Goal: Task Accomplishment & Management: Complete application form

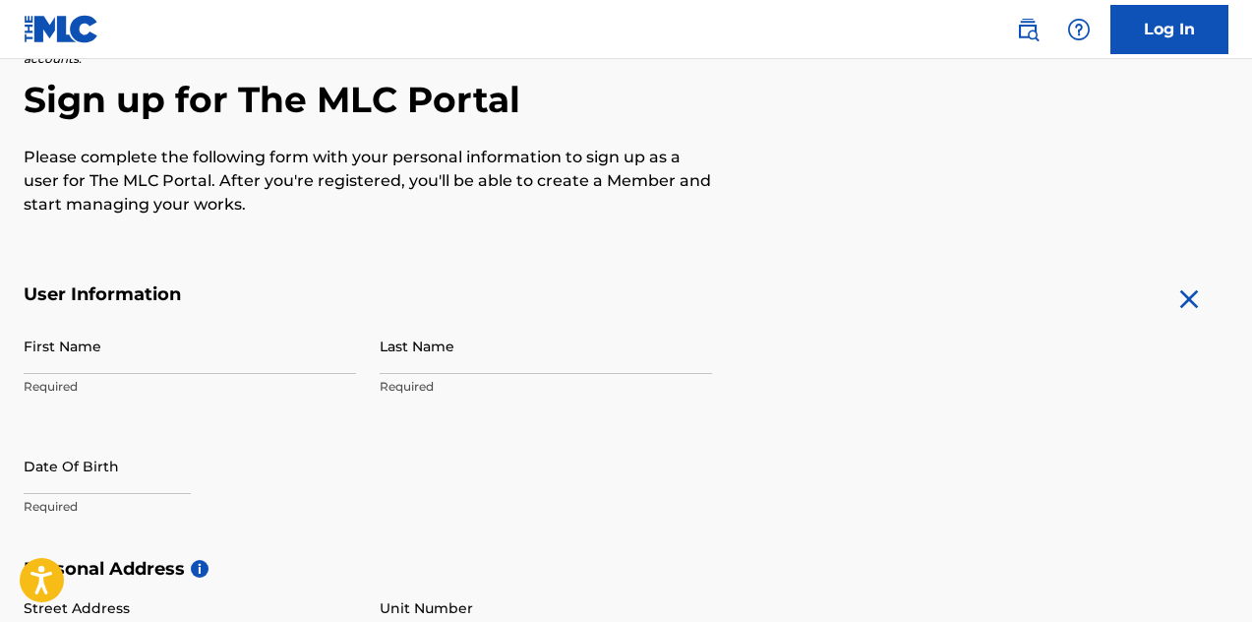
scroll to position [178, 0]
click at [68, 350] on input "First Name" at bounding box center [190, 346] width 332 height 56
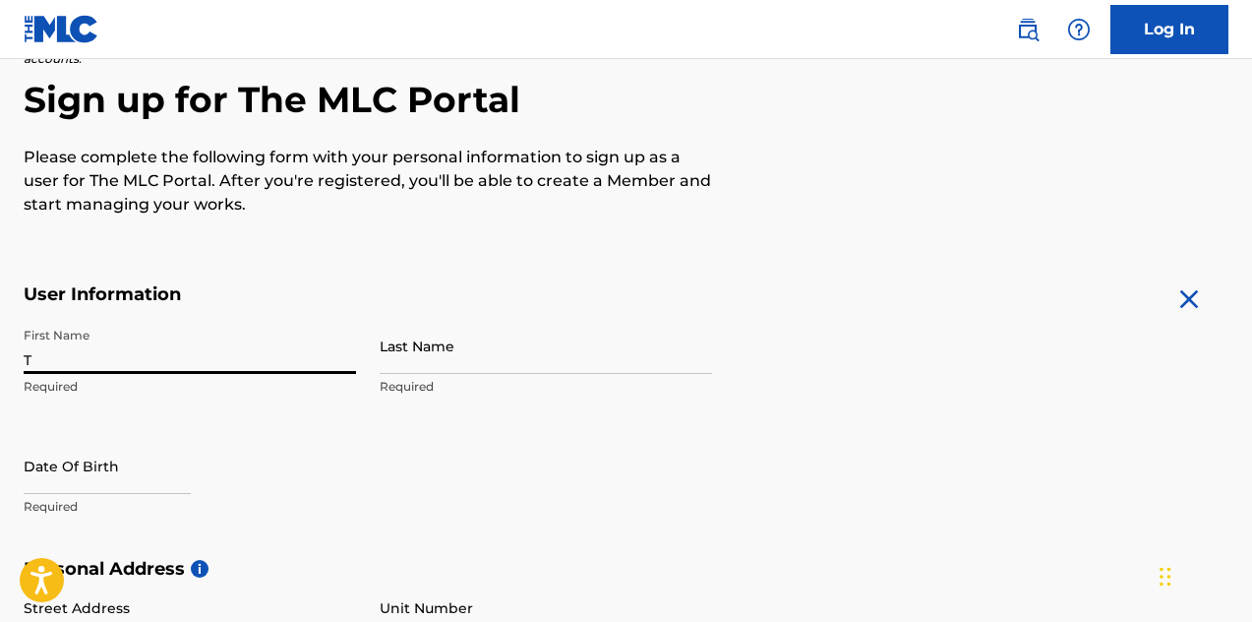
type input "[PERSON_NAME]"
click at [412, 366] on input "Last Name" at bounding box center [546, 346] width 332 height 56
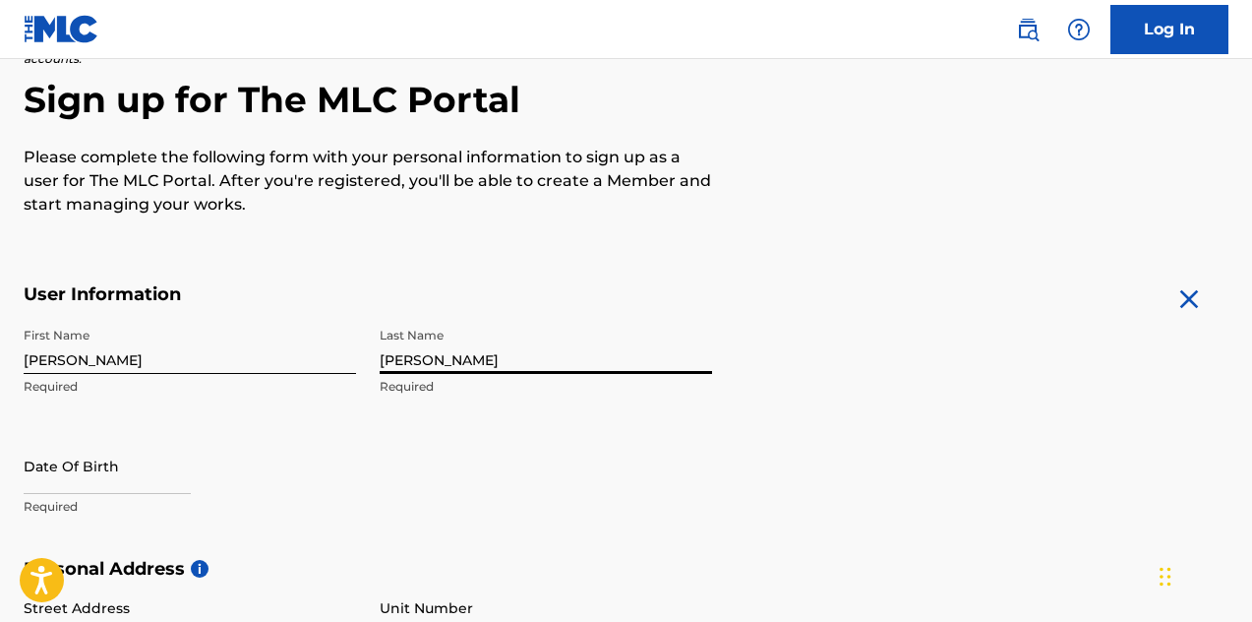
type input "[PERSON_NAME]"
click at [167, 449] on input "text" at bounding box center [107, 466] width 167 height 56
select select "7"
select select "2025"
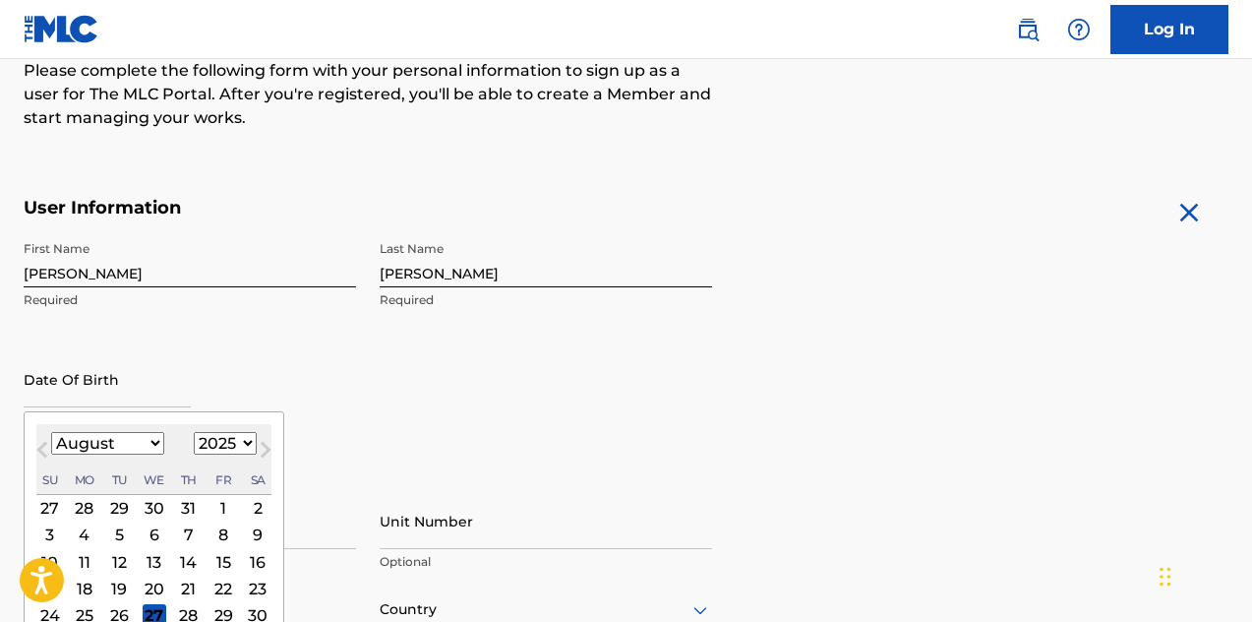
scroll to position [269, 0]
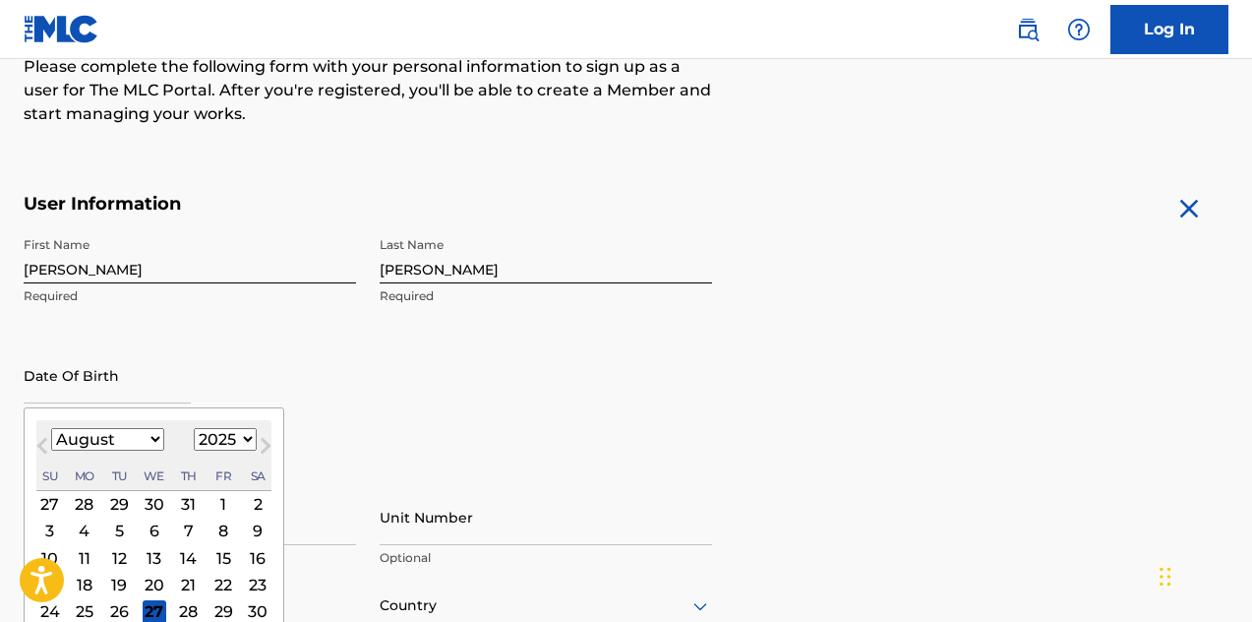
click at [250, 437] on button "Next Month" at bounding box center [265, 449] width 31 height 31
select select "8"
click at [246, 434] on select "1899 1900 1901 1902 1903 1904 1905 1906 1907 1908 1909 1910 1911 1912 1913 1914…" at bounding box center [225, 439] width 63 height 23
select select "1975"
click at [151, 438] on select "January February March April May June July August September October November De…" at bounding box center [107, 439] width 113 height 23
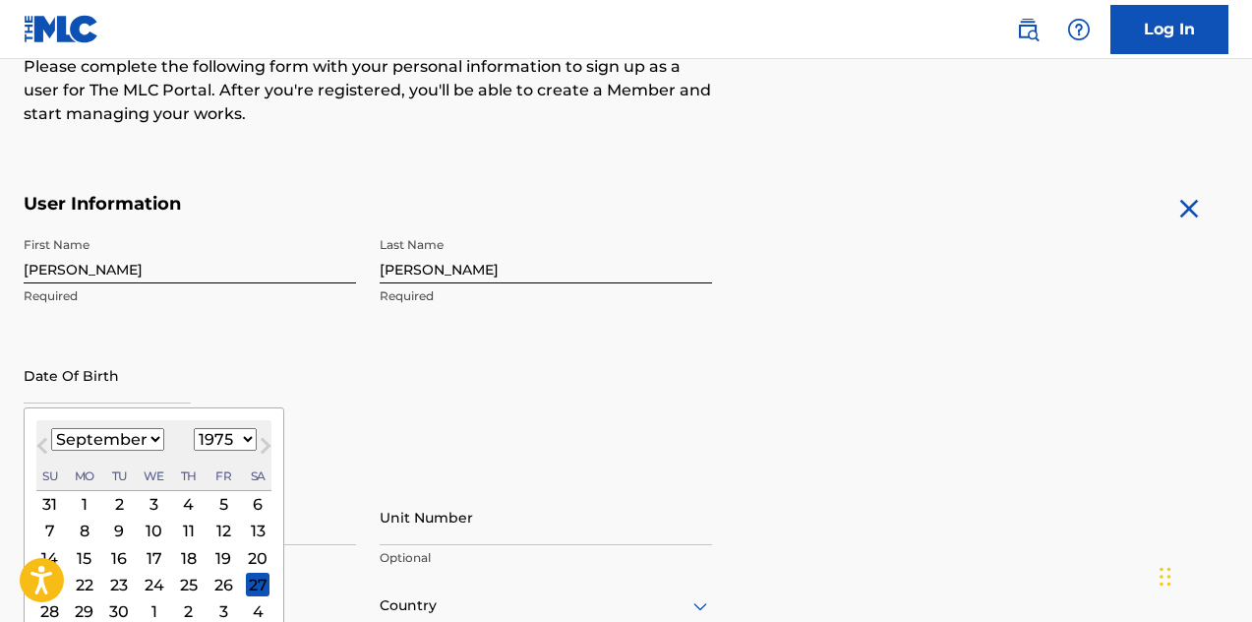
select select "5"
click at [85, 527] on div "9" at bounding box center [85, 531] width 24 height 24
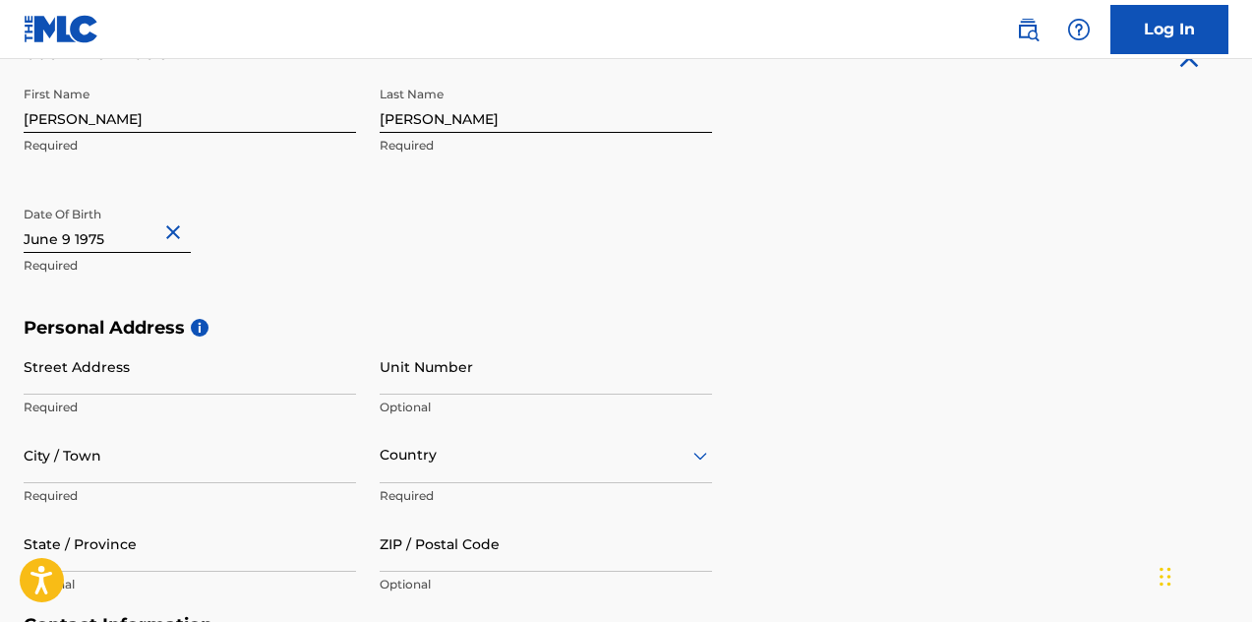
scroll to position [420, 0]
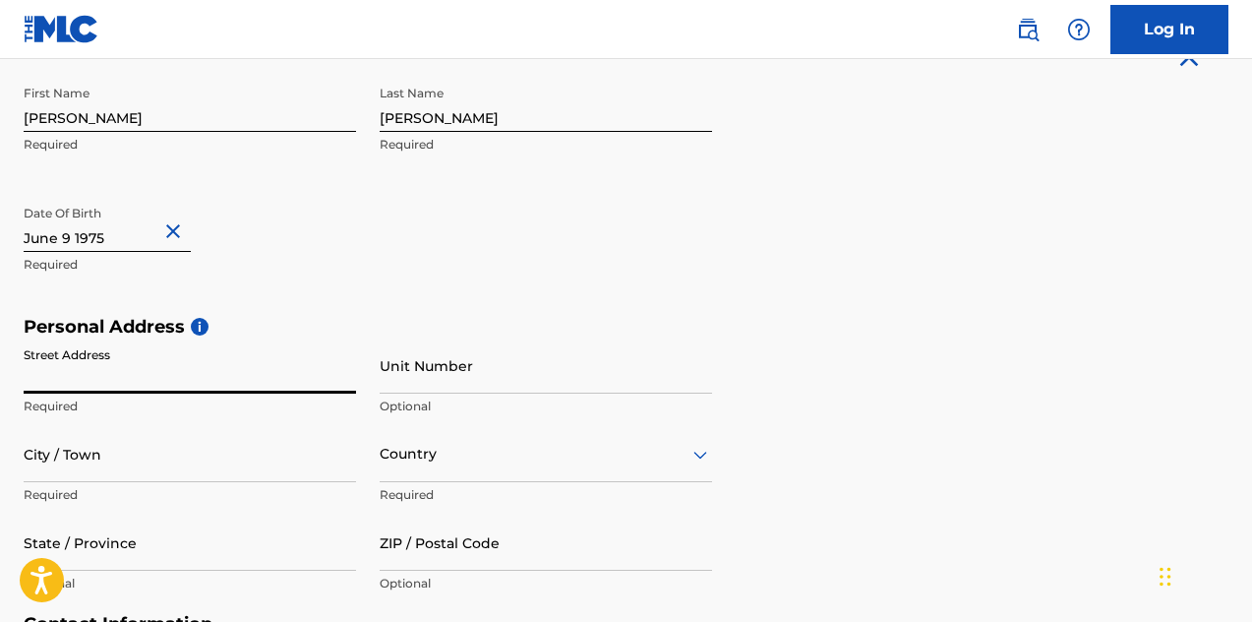
click at [79, 379] on input "Street Address" at bounding box center [190, 365] width 332 height 56
type input "[STREET_ADDRESS]"
type input "[GEOGRAPHIC_DATA]"
type input "GA"
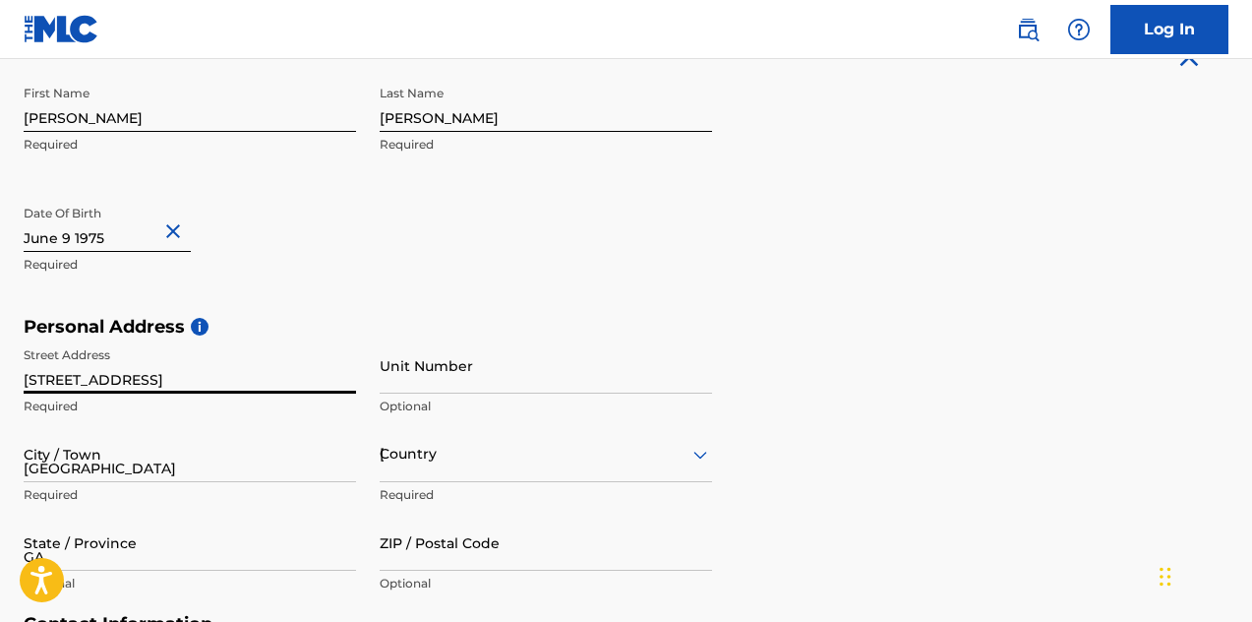
type input "30311"
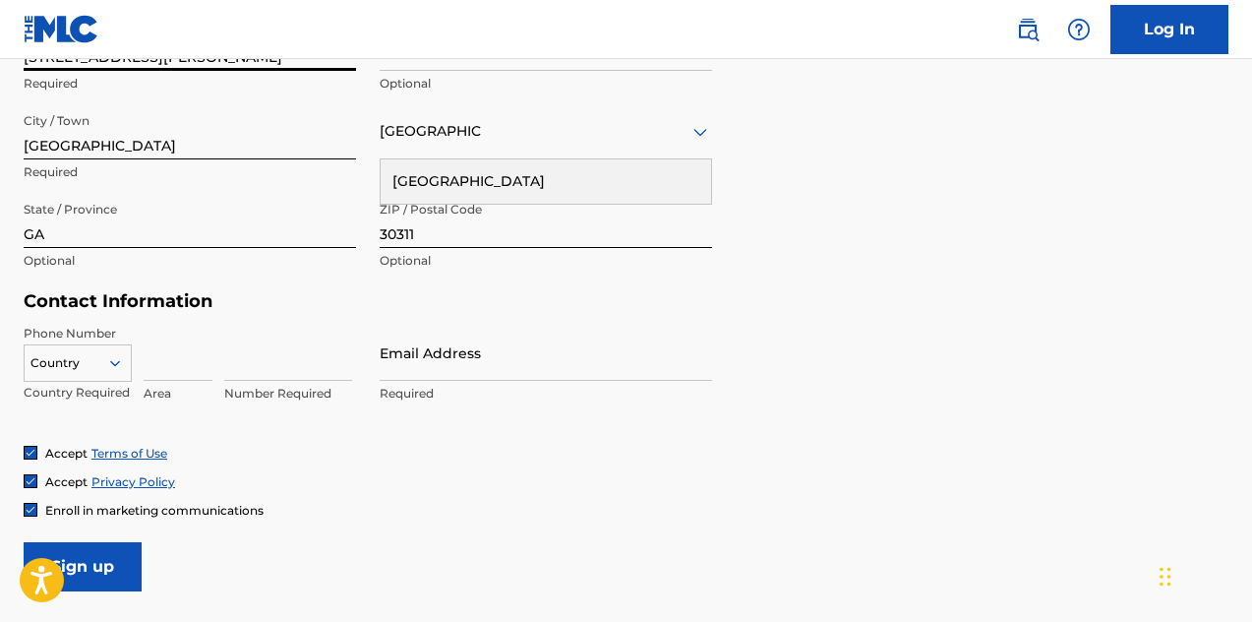
scroll to position [742, 0]
type input "[STREET_ADDRESS][PERSON_NAME]"
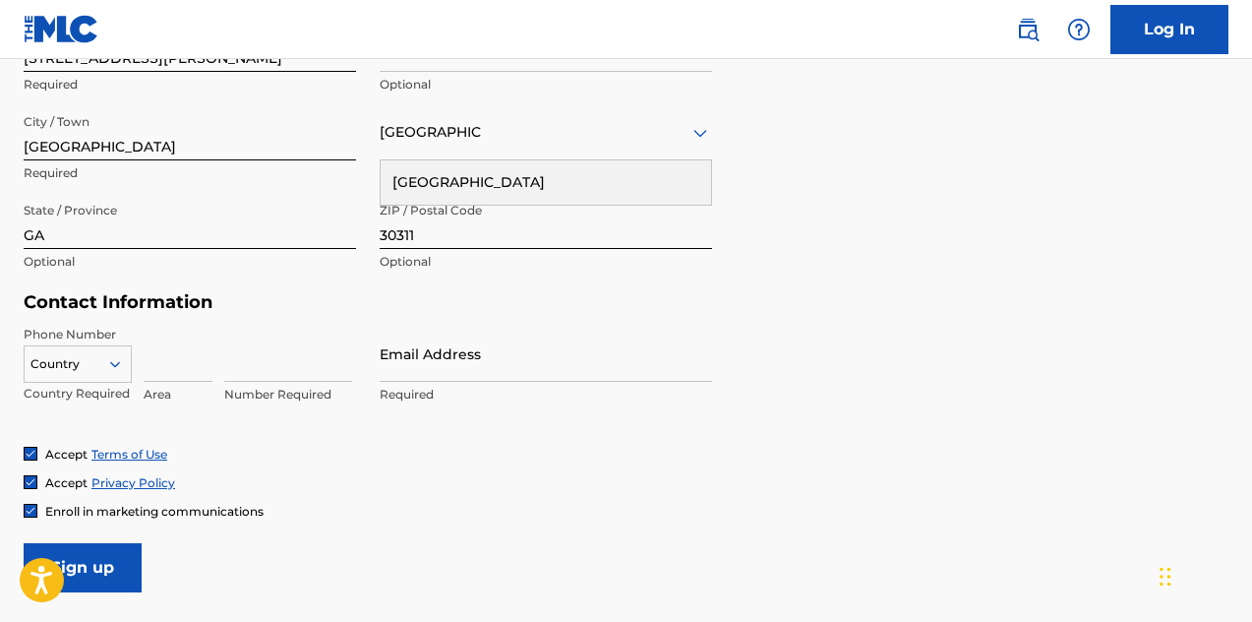
click at [158, 366] on input at bounding box center [178, 354] width 69 height 56
type input "404"
click at [224, 371] on input at bounding box center [288, 354] width 128 height 56
type input "2724694"
click at [431, 364] on input "Email Address" at bounding box center [546, 354] width 332 height 56
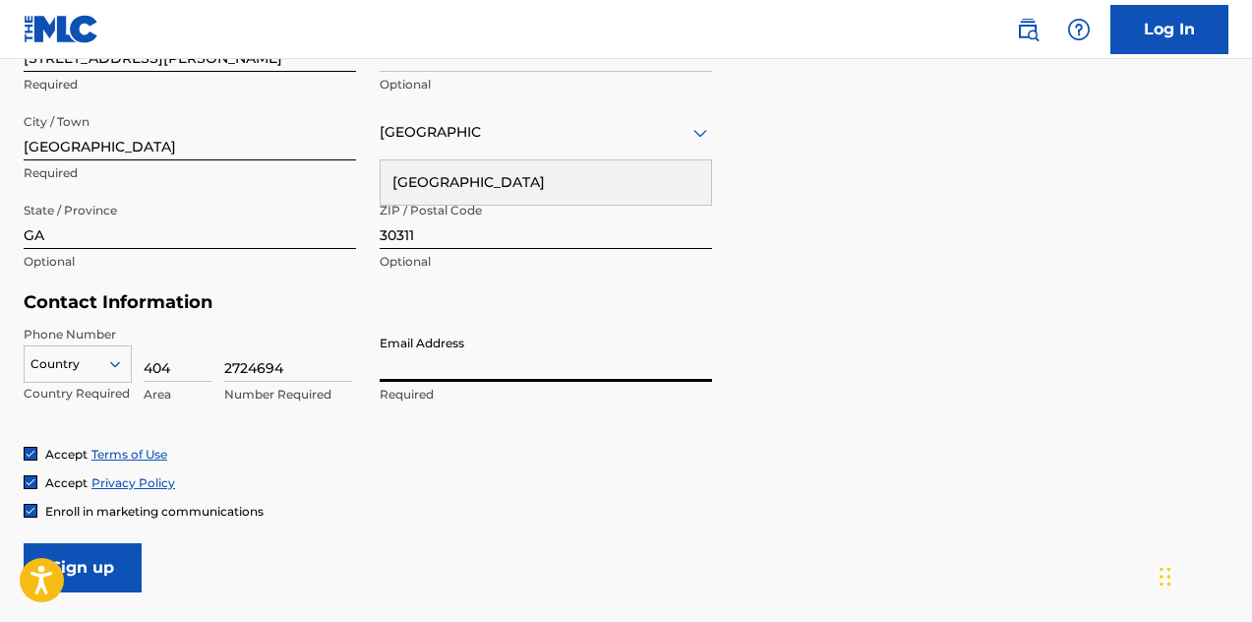
type input "[EMAIL_ADDRESS][DOMAIN_NAME]"
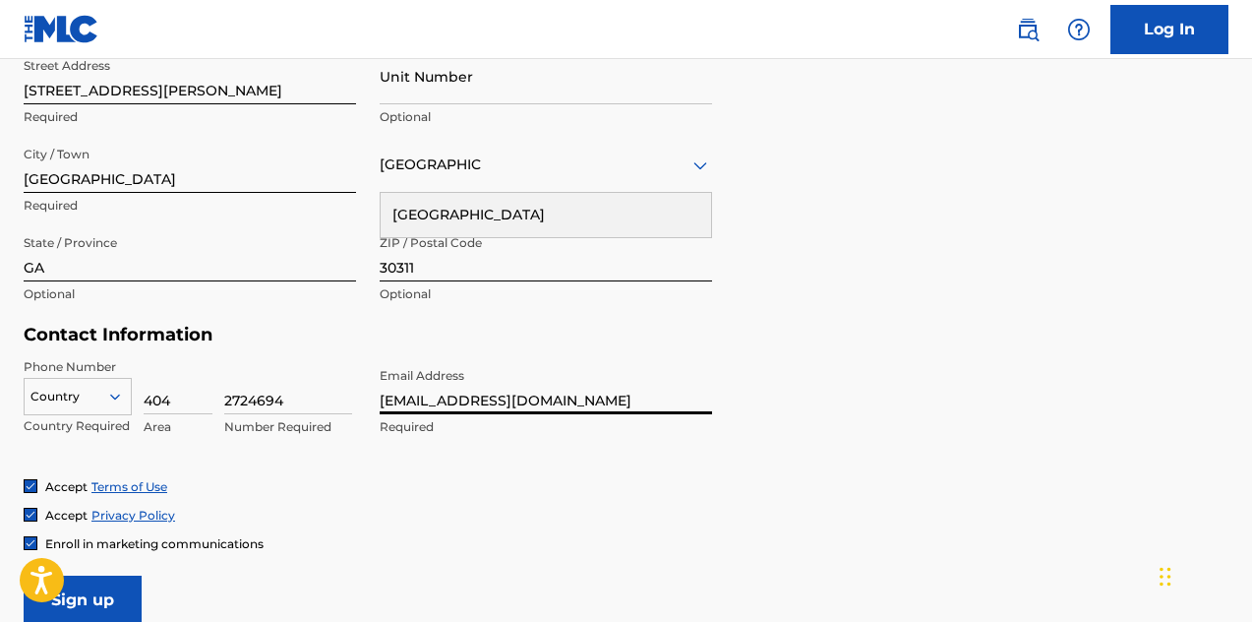
scroll to position [789, 0]
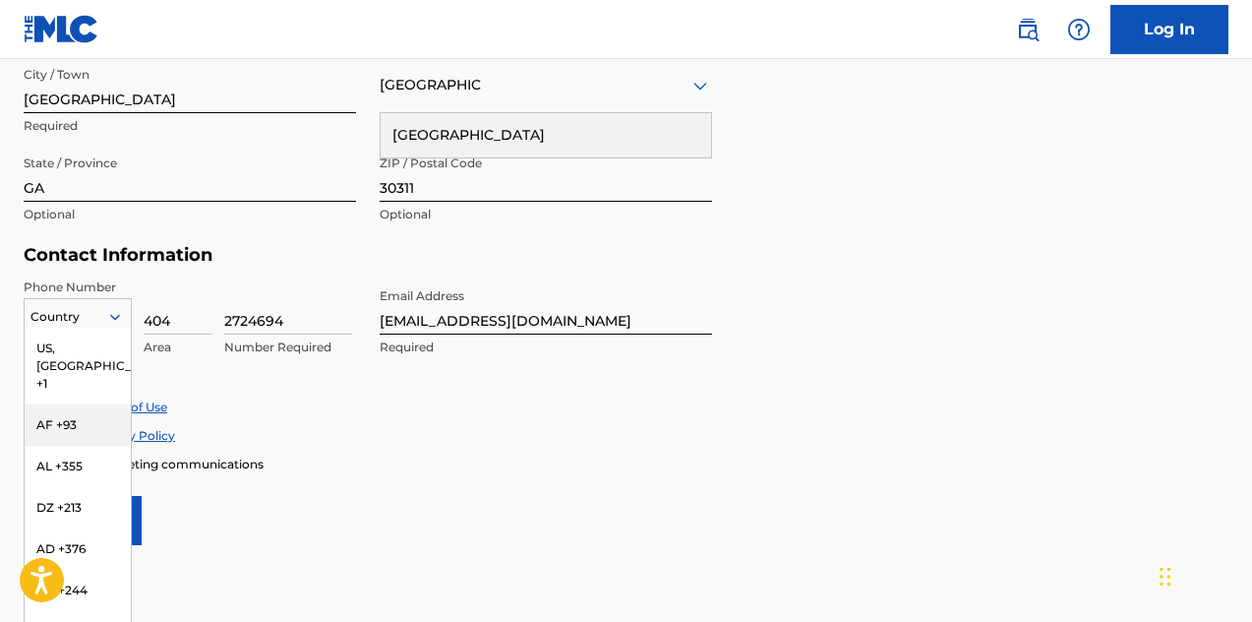
click at [115, 328] on div "AF +93, 2 of 216. 216 results available. Use Up and Down to choose options, pre…" at bounding box center [78, 313] width 108 height 30
click at [81, 348] on div "US, [GEOGRAPHIC_DATA] +1" at bounding box center [78, 366] width 106 height 77
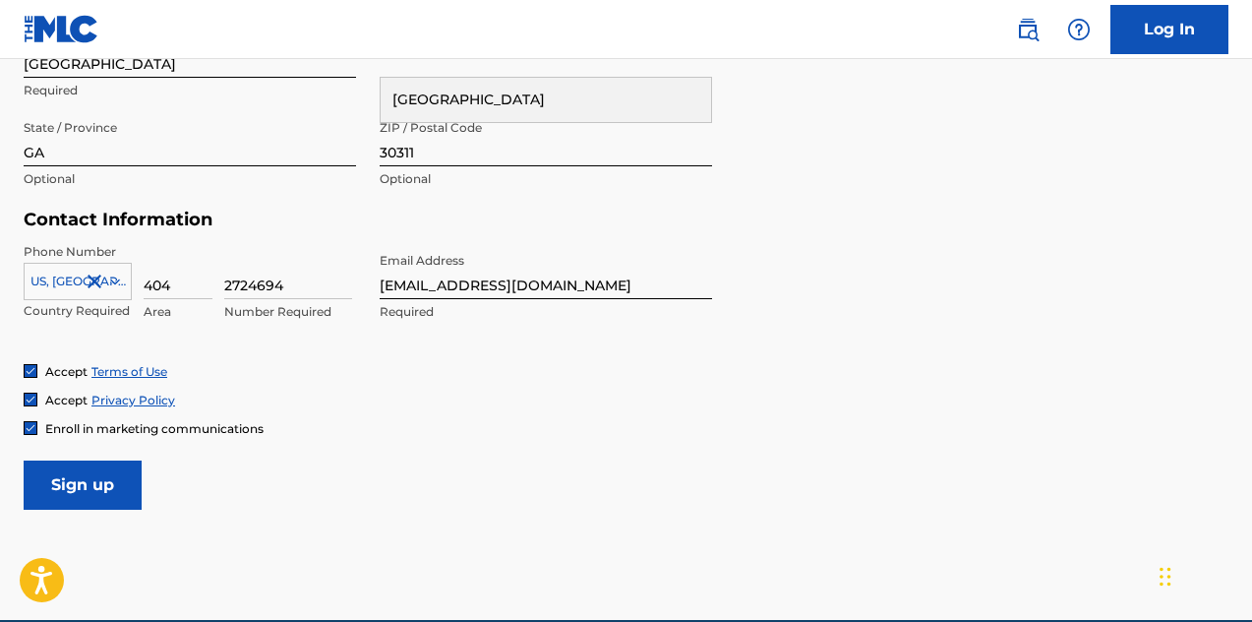
scroll to position [833, 0]
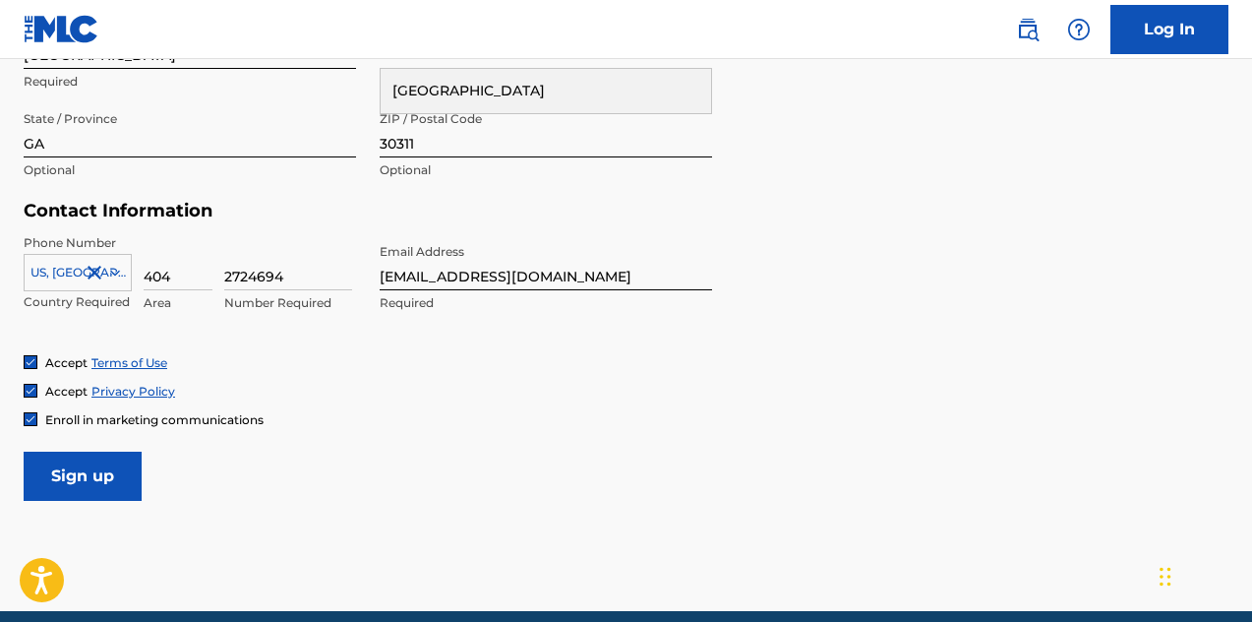
click at [100, 473] on input "Sign up" at bounding box center [83, 475] width 118 height 49
click at [74, 480] on input "Sign up" at bounding box center [83, 475] width 118 height 49
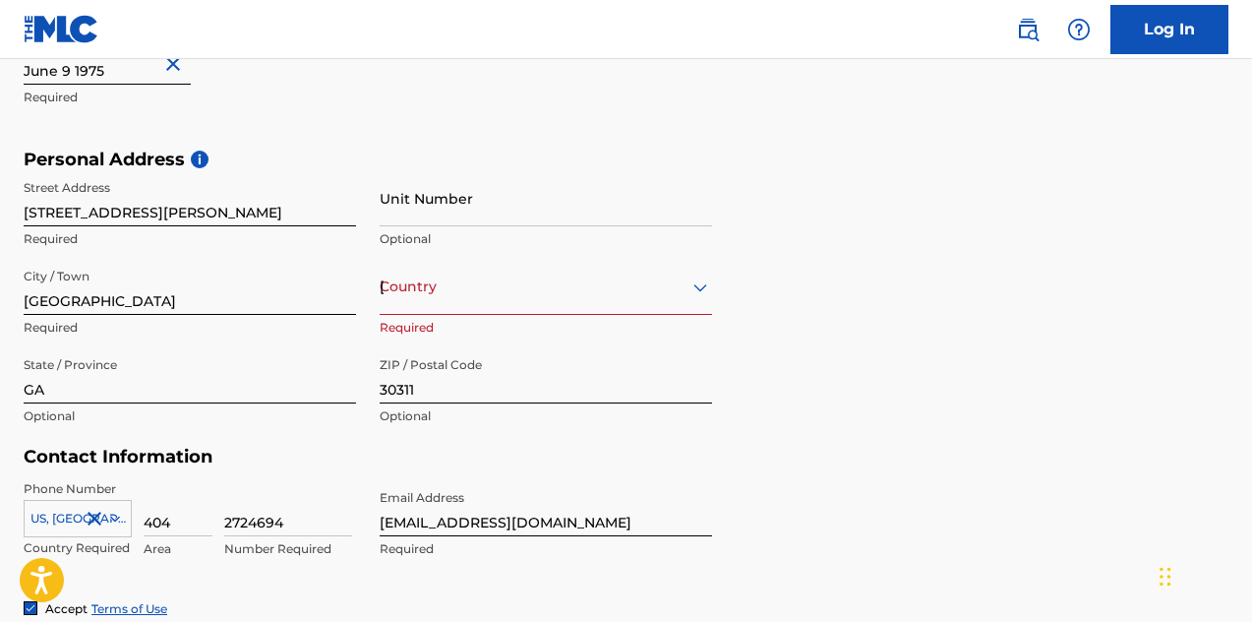
scroll to position [574, 0]
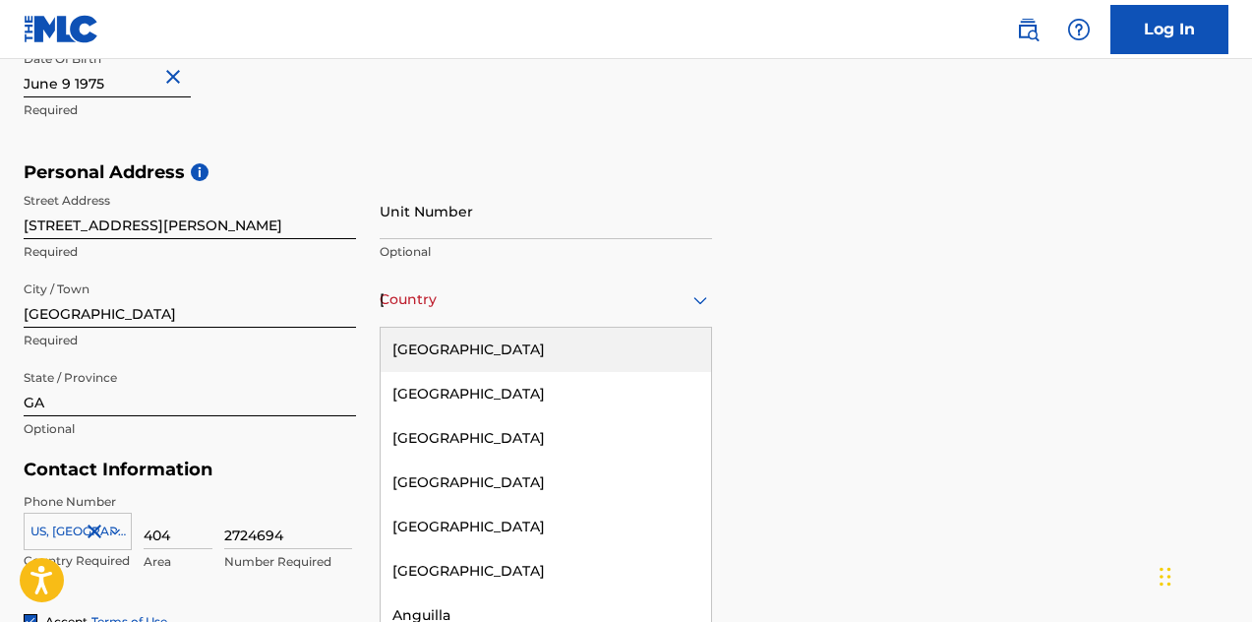
click at [697, 303] on icon at bounding box center [701, 300] width 24 height 24
click at [497, 350] on div "[GEOGRAPHIC_DATA]" at bounding box center [546, 349] width 330 height 44
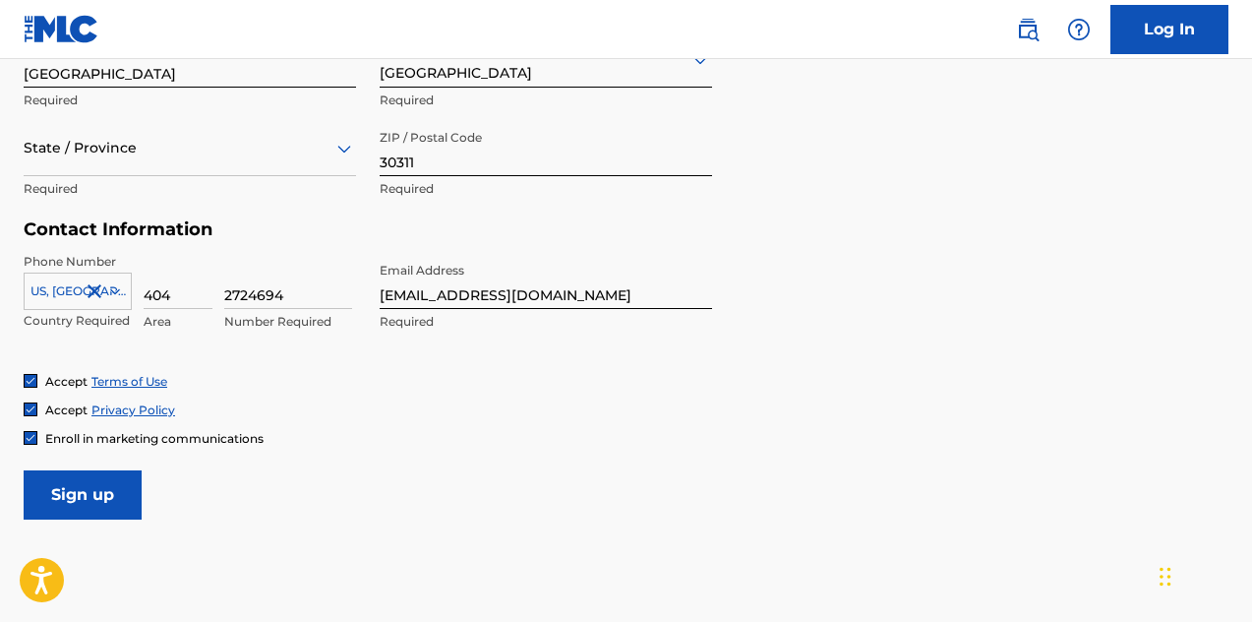
scroll to position [915, 0]
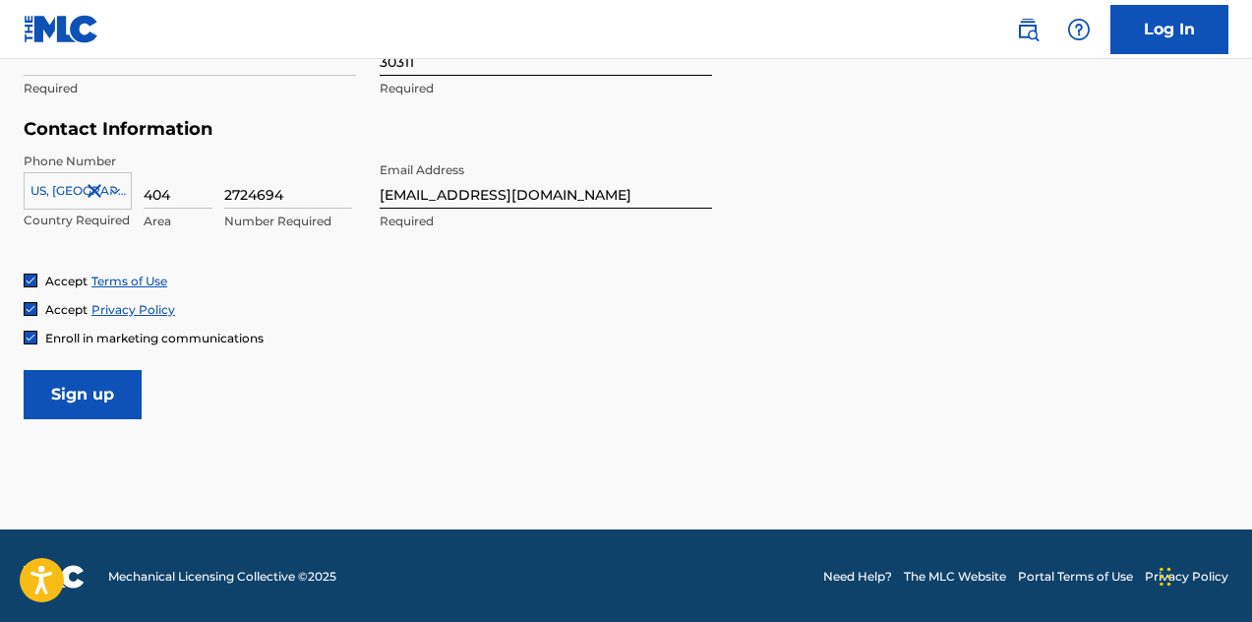
click at [76, 380] on input "Sign up" at bounding box center [83, 394] width 118 height 49
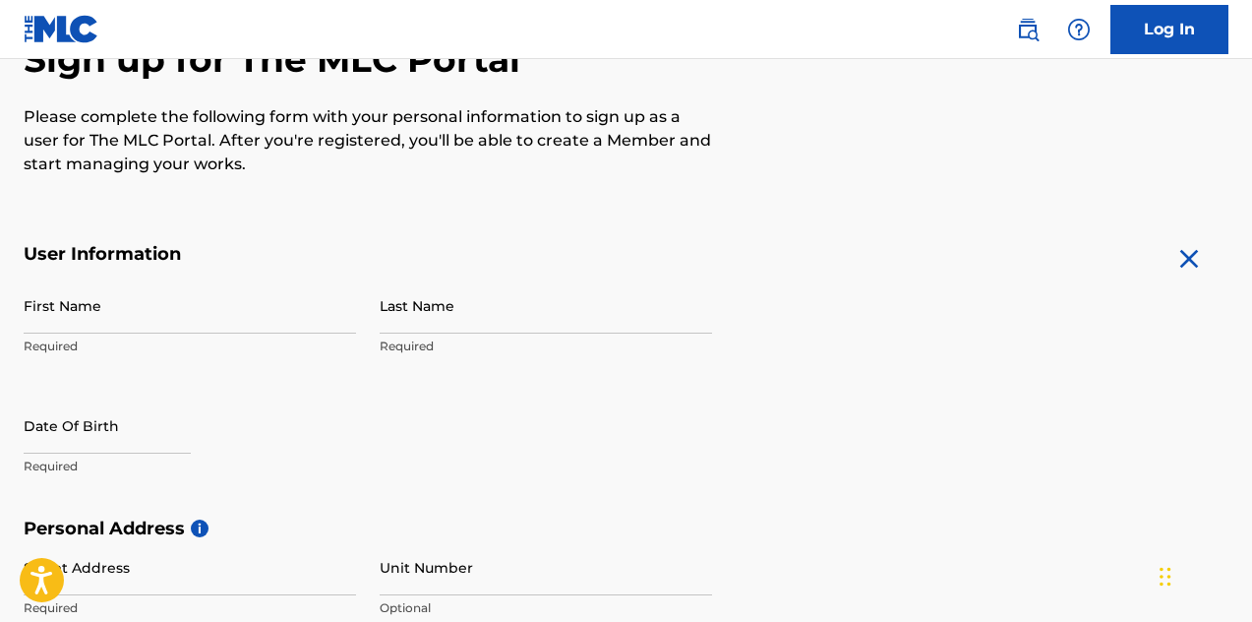
scroll to position [339, 0]
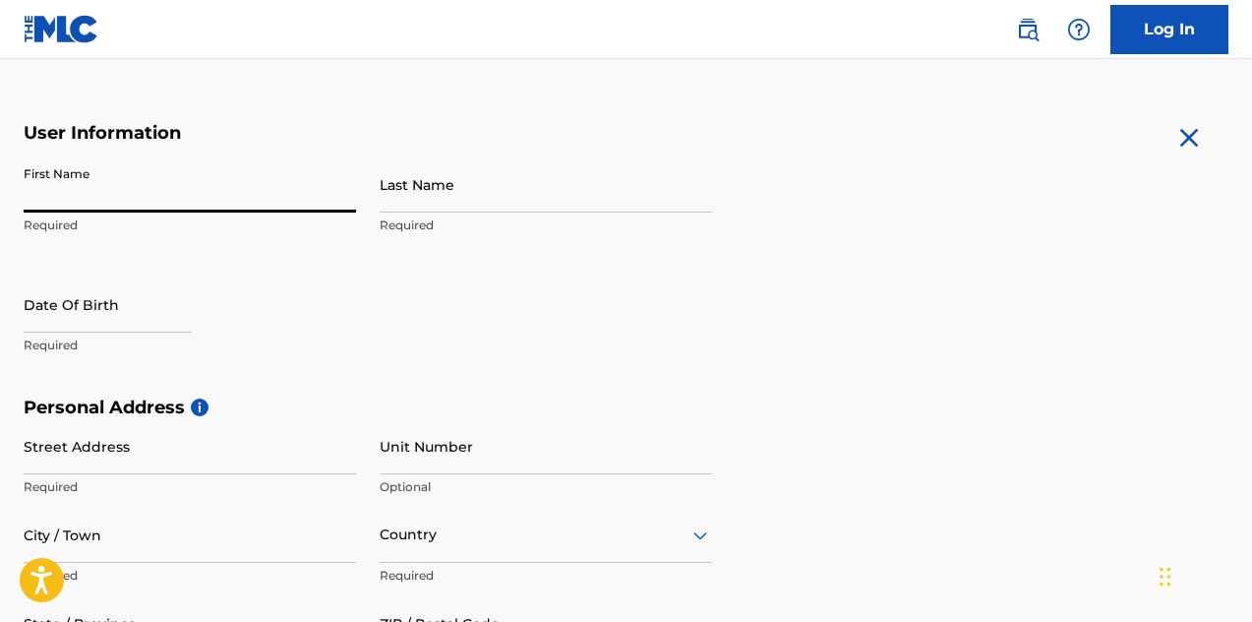
click at [49, 196] on input "First Name" at bounding box center [190, 184] width 332 height 56
type input "[PERSON_NAME]"
type input "[STREET_ADDRESS][PERSON_NAME]"
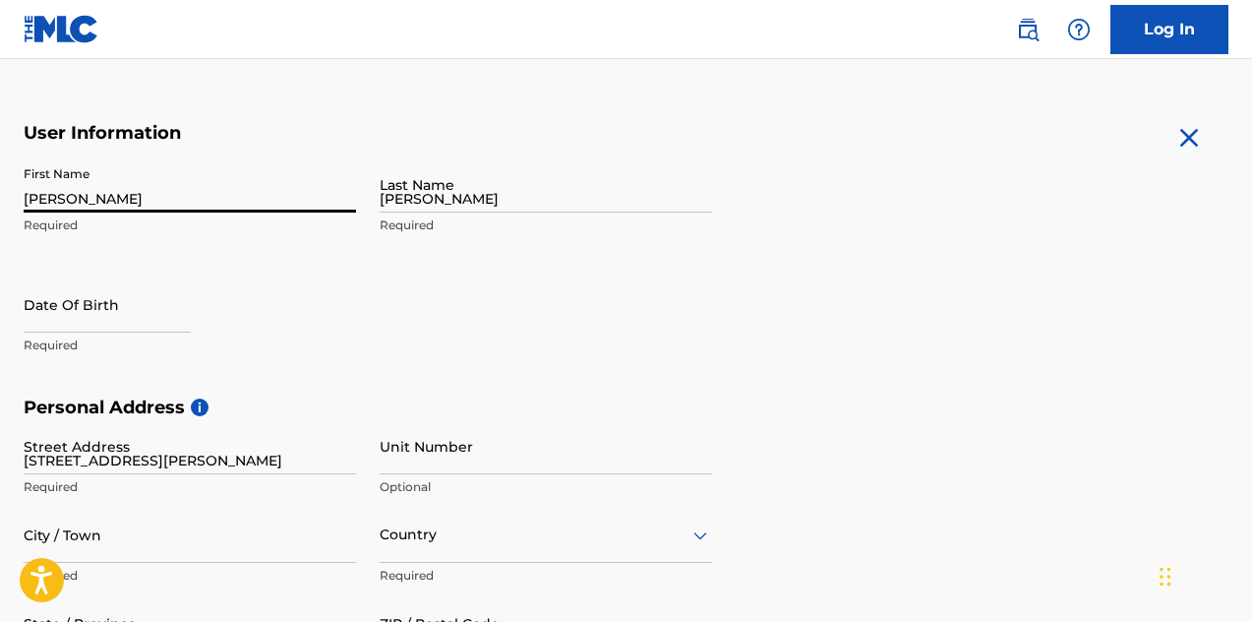
type input "[GEOGRAPHIC_DATA]"
type input "GA"
type input "30311"
type input "404"
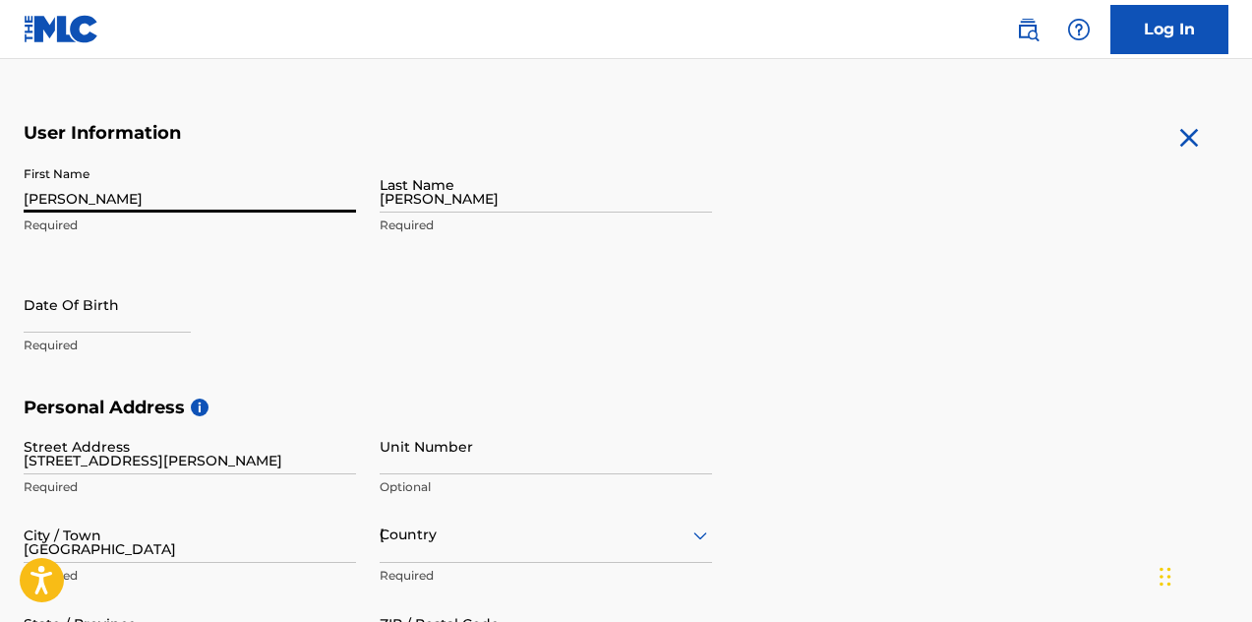
type input "2724694"
type input "[EMAIL_ADDRESS][DOMAIN_NAME]"
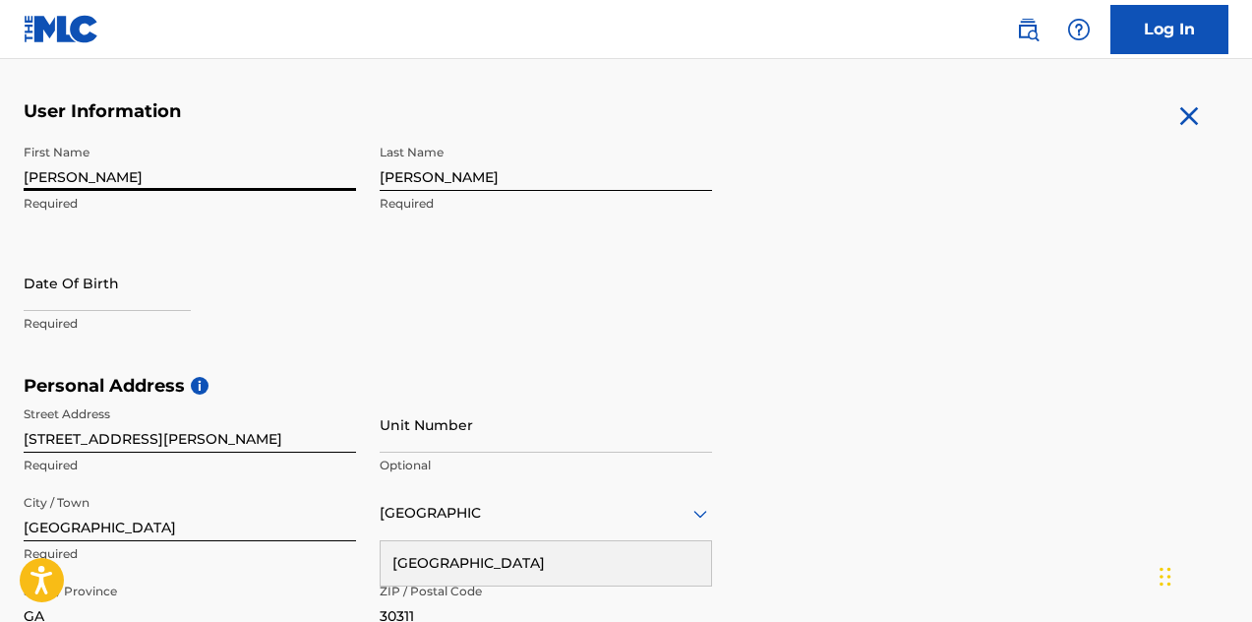
scroll to position [362, 0]
select select "7"
select select "2025"
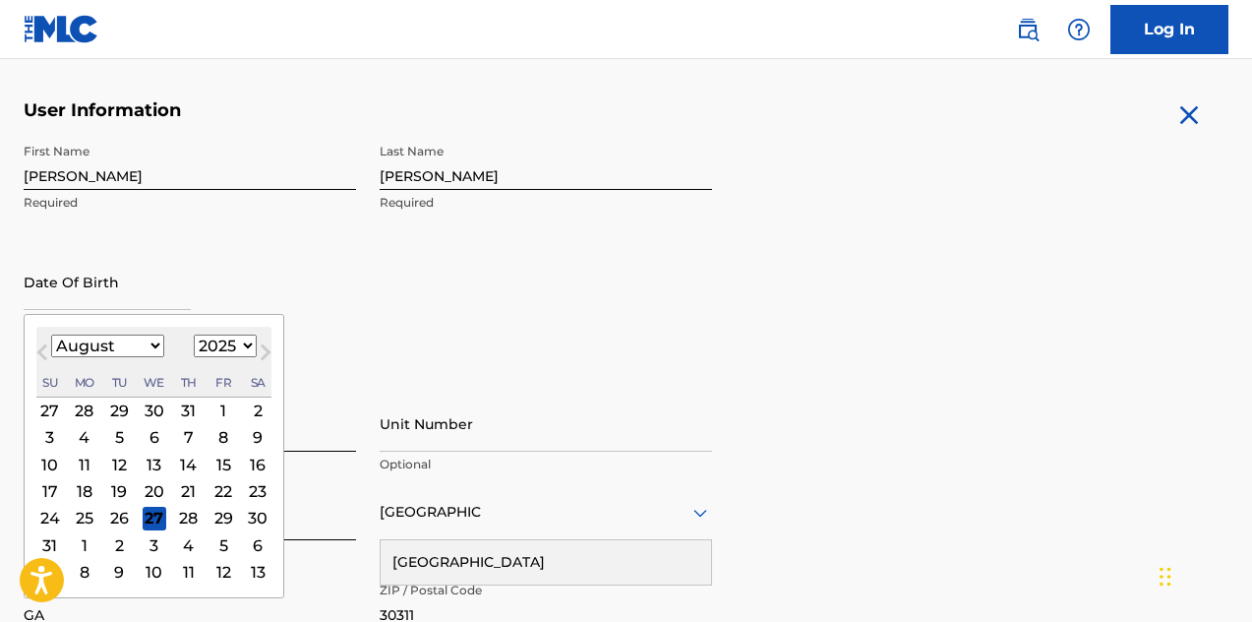
click at [59, 298] on input "text" at bounding box center [107, 282] width 167 height 56
type input "June 9 1975"
select select "5"
select select "1975"
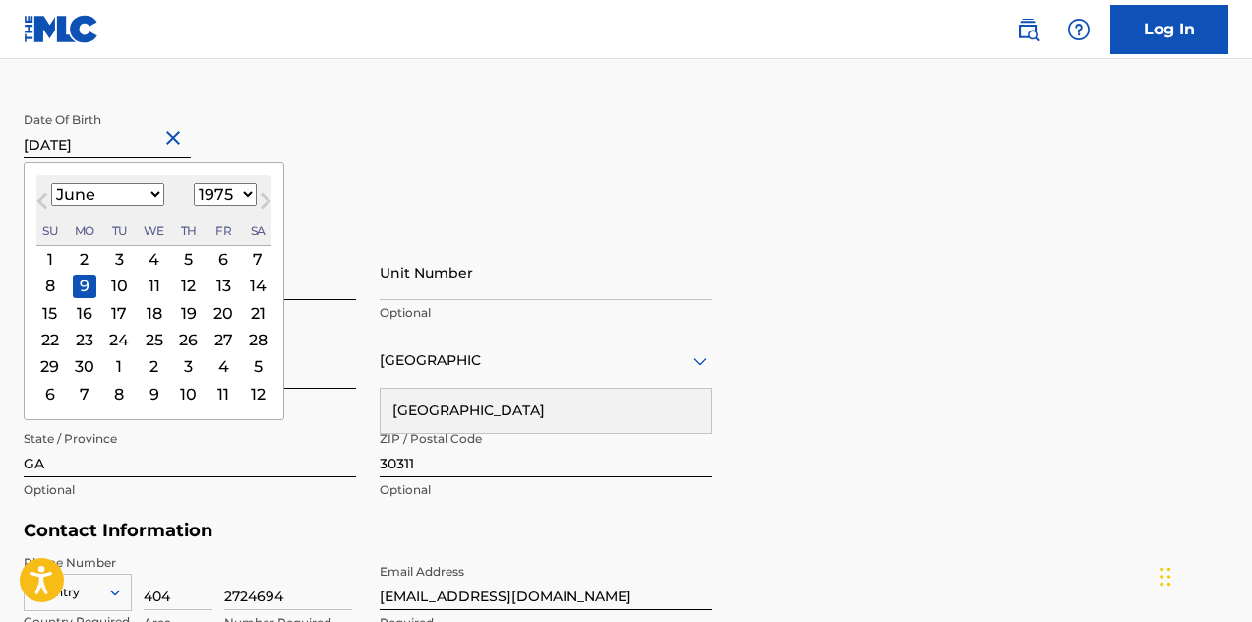
scroll to position [504, 0]
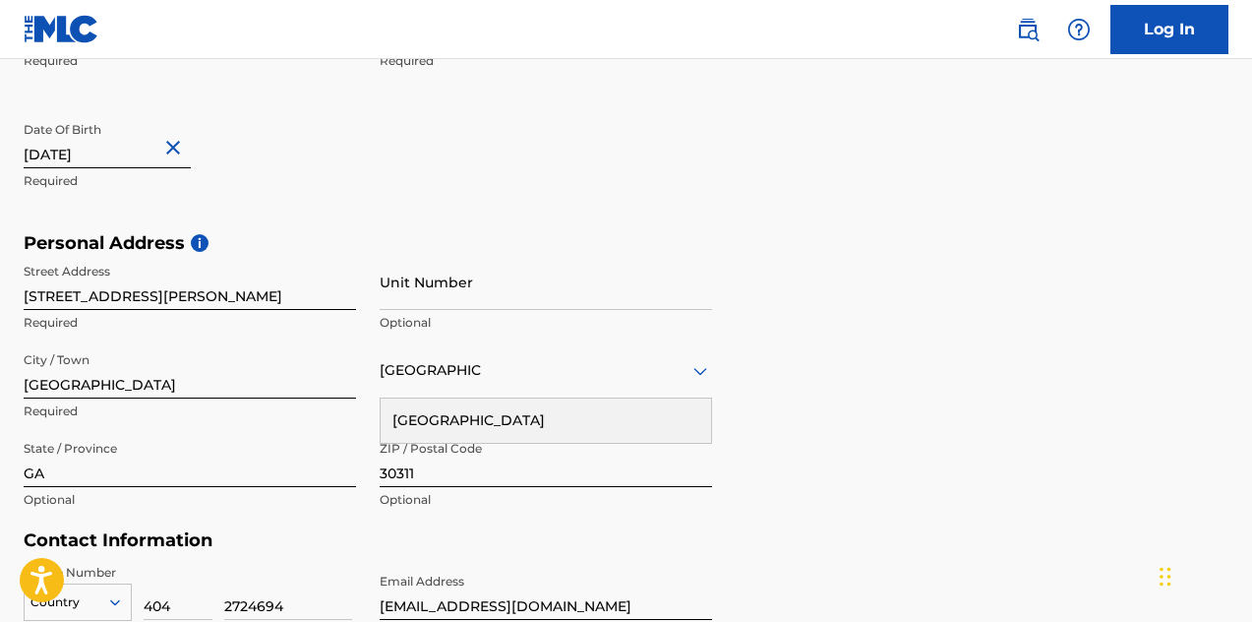
click at [456, 154] on div "First Name Tony Required Last Name Hightower Required Date Of Birth June 9 1975…" at bounding box center [368, 112] width 689 height 240
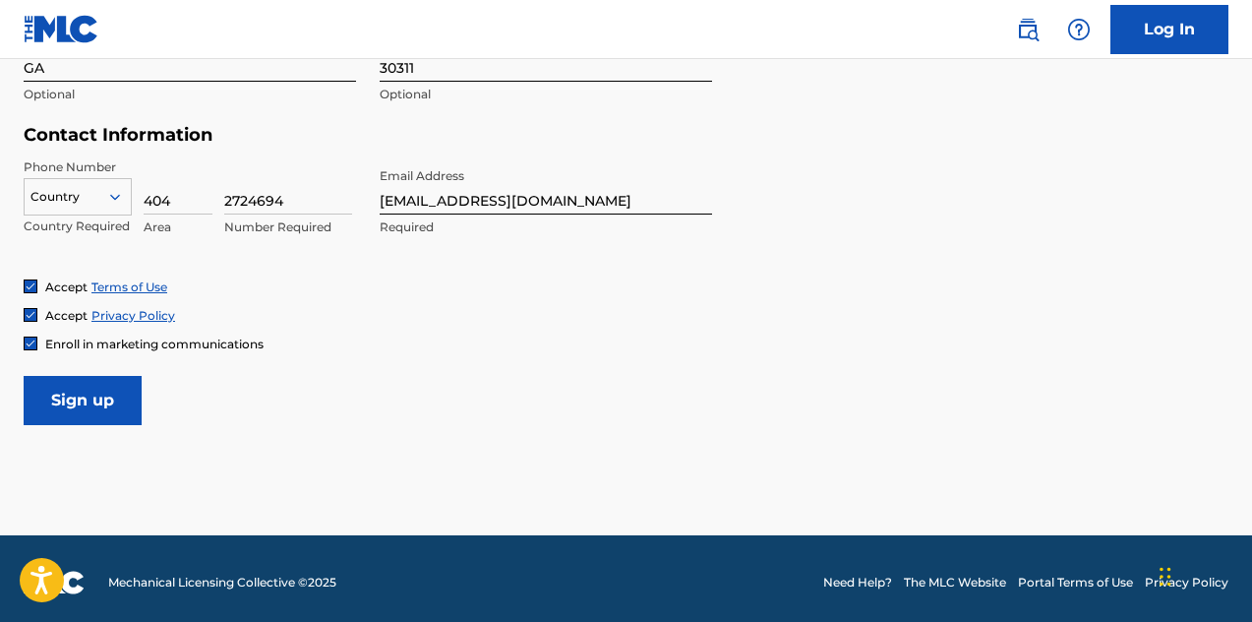
scroll to position [915, 0]
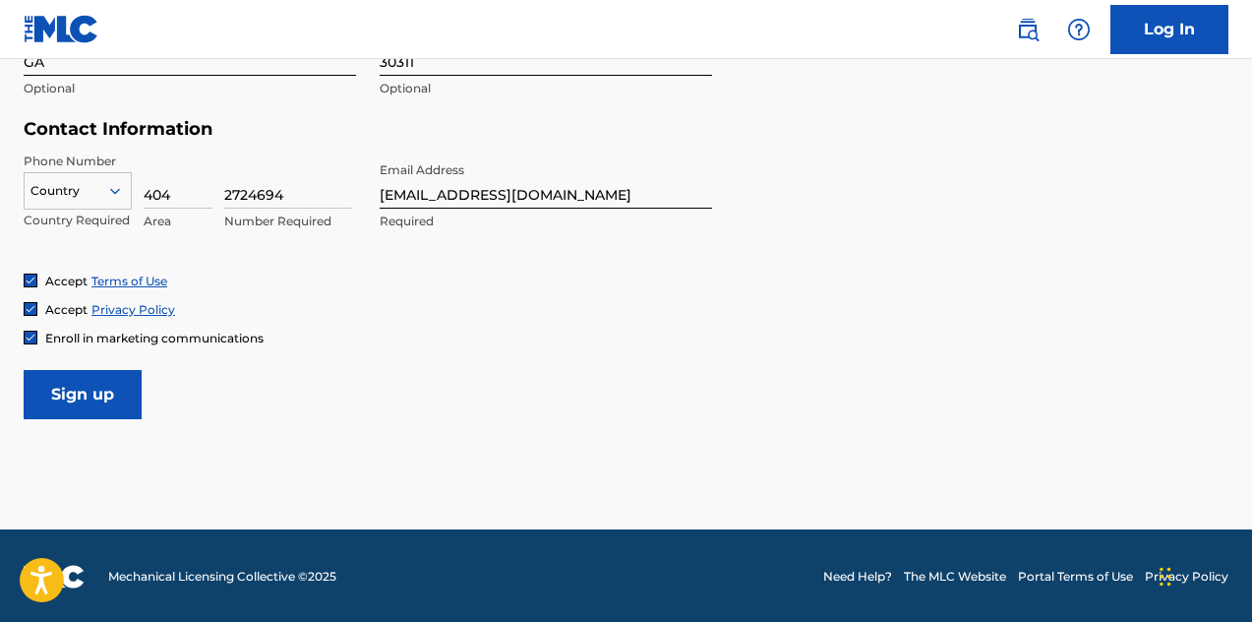
click at [77, 387] on input "Sign up" at bounding box center [83, 394] width 118 height 49
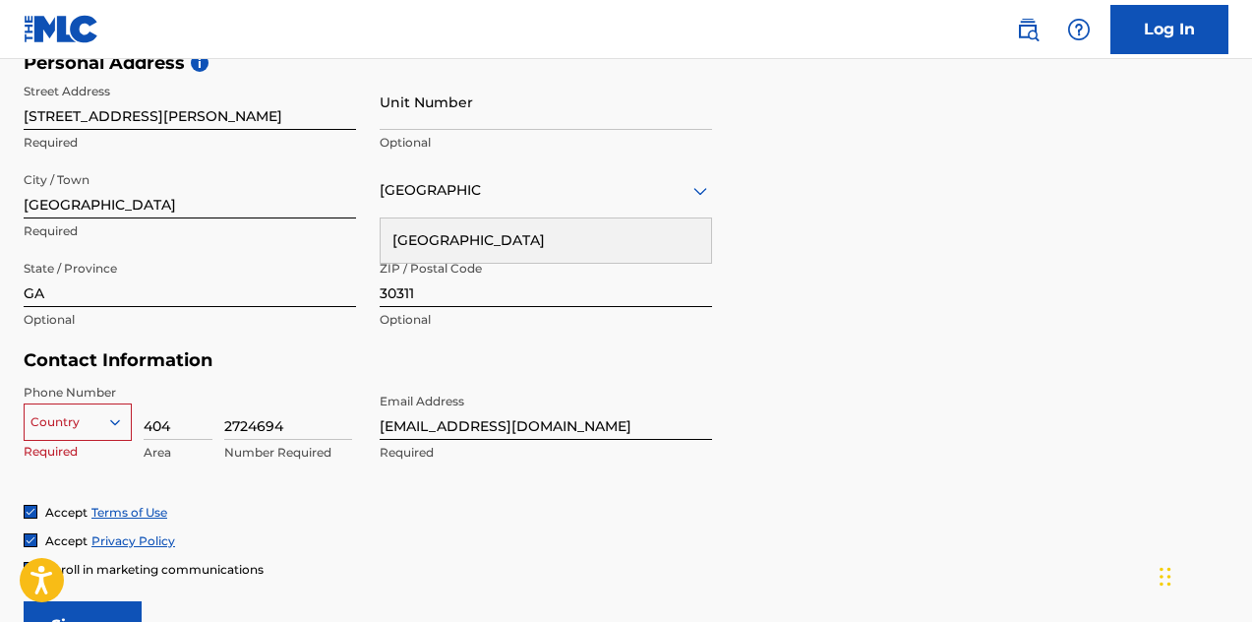
scroll to position [701, 0]
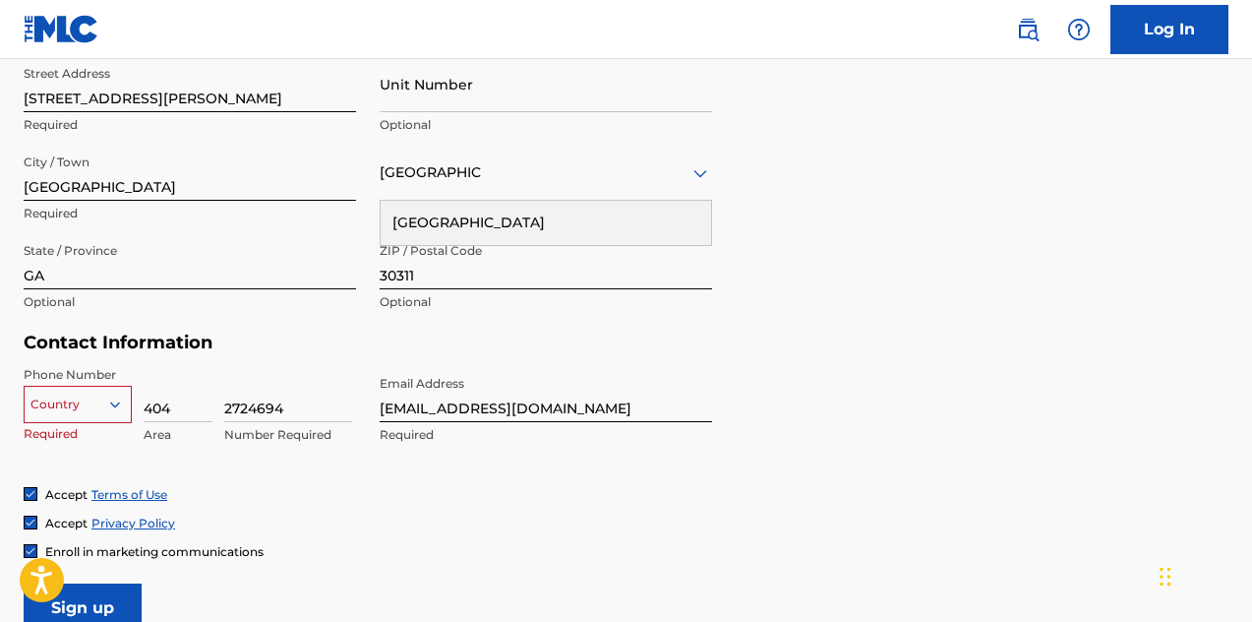
click at [115, 403] on div "Country" at bounding box center [78, 401] width 108 height 30
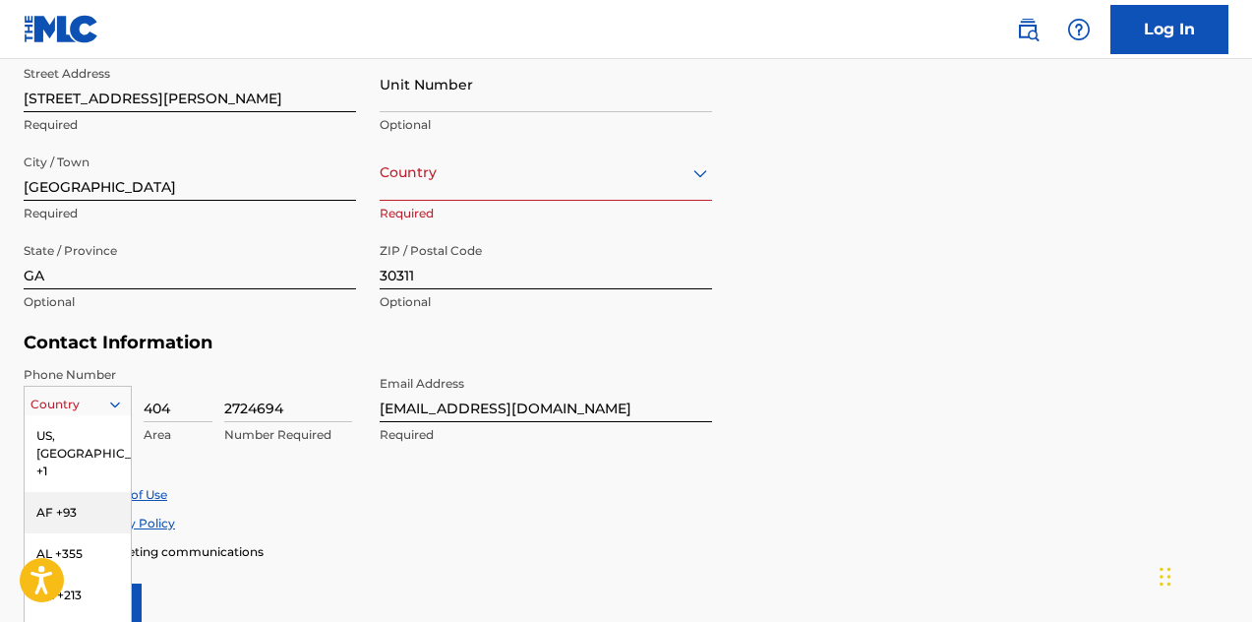
scroll to position [789, 0]
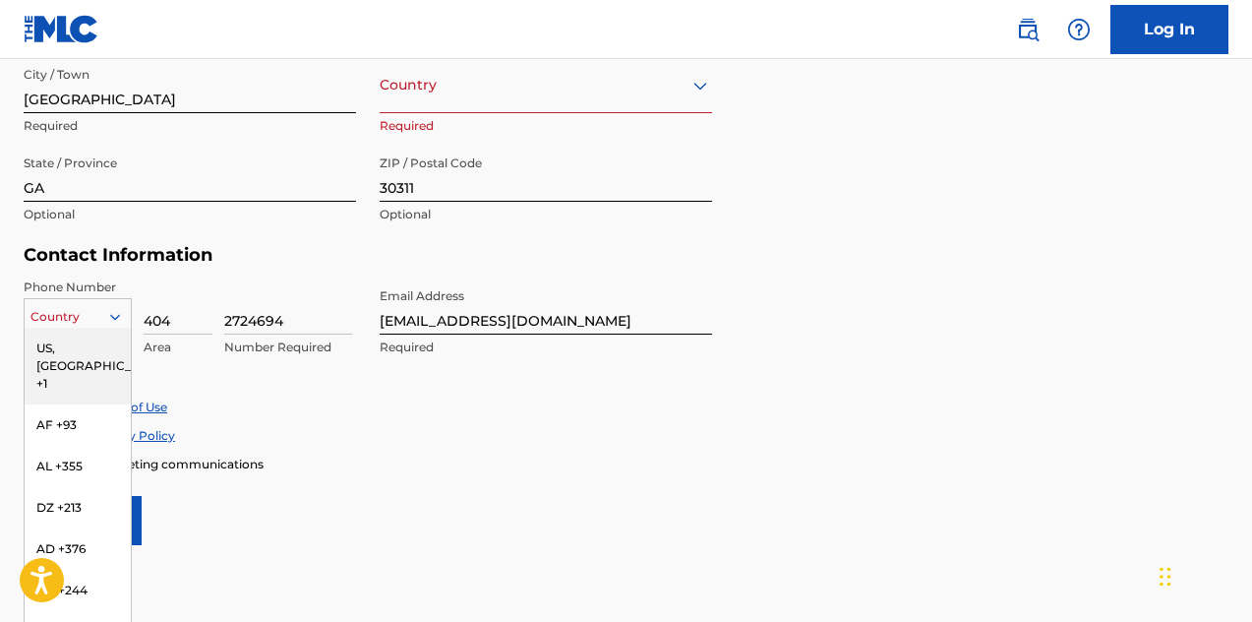
click at [91, 348] on div "US, [GEOGRAPHIC_DATA] +1" at bounding box center [78, 366] width 106 height 77
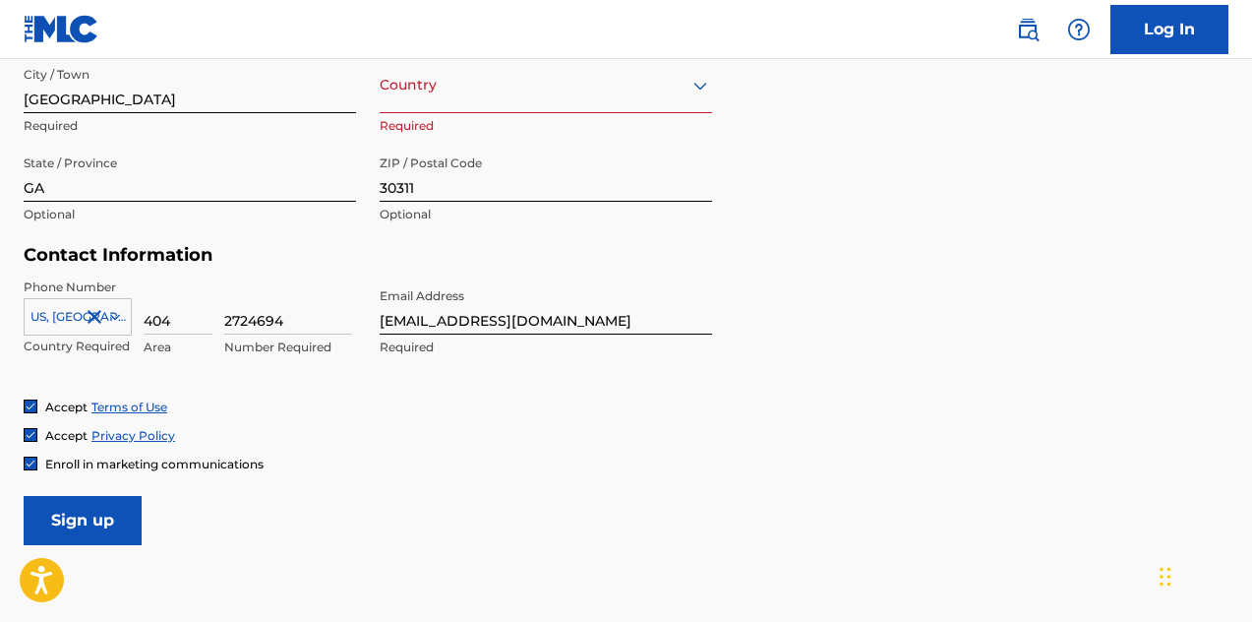
click at [90, 515] on input "Sign up" at bounding box center [83, 520] width 118 height 49
click at [698, 89] on icon at bounding box center [701, 86] width 24 height 24
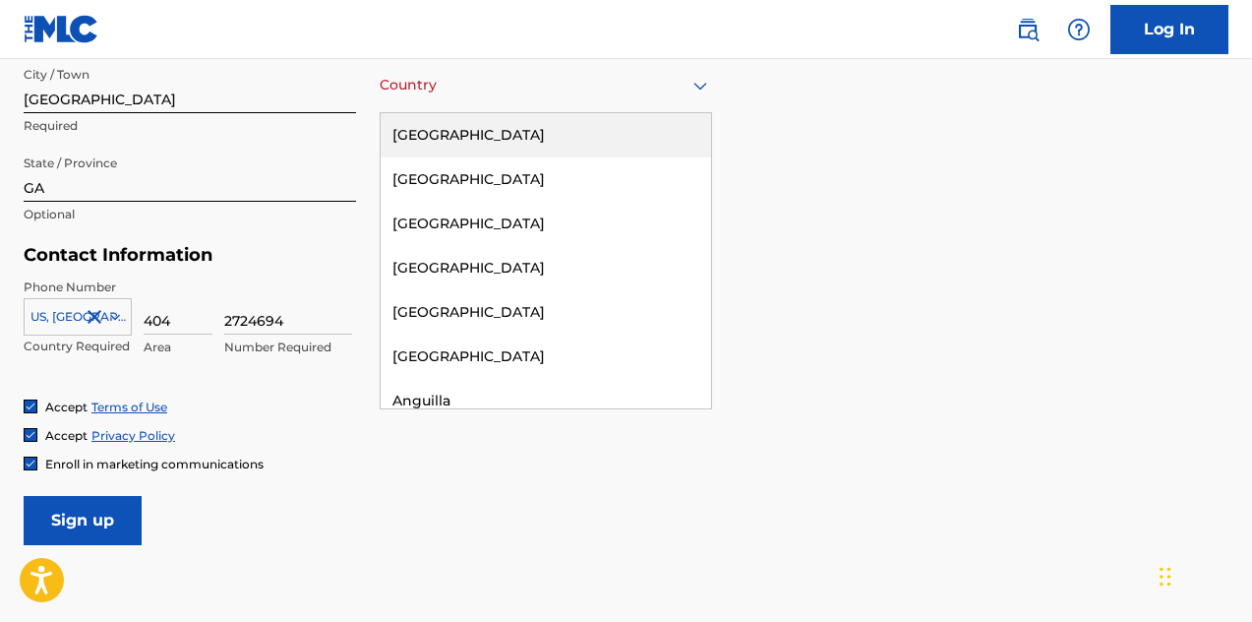
click at [569, 134] on div "[GEOGRAPHIC_DATA]" at bounding box center [546, 135] width 330 height 44
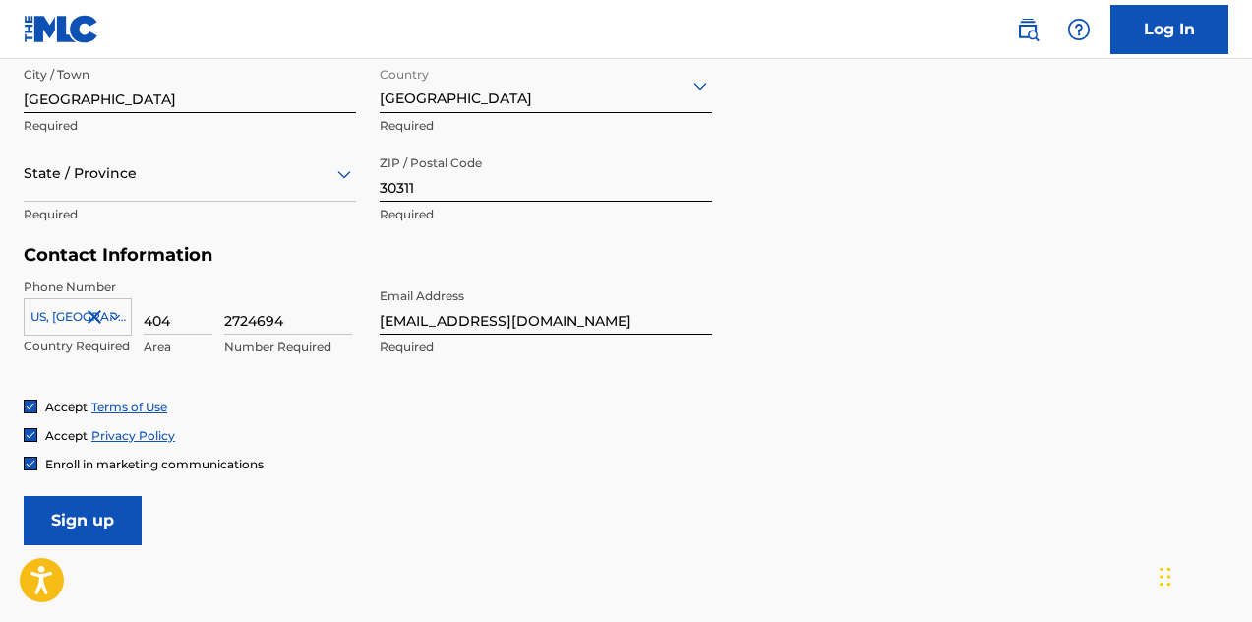
click at [94, 510] on input "Sign up" at bounding box center [83, 520] width 118 height 49
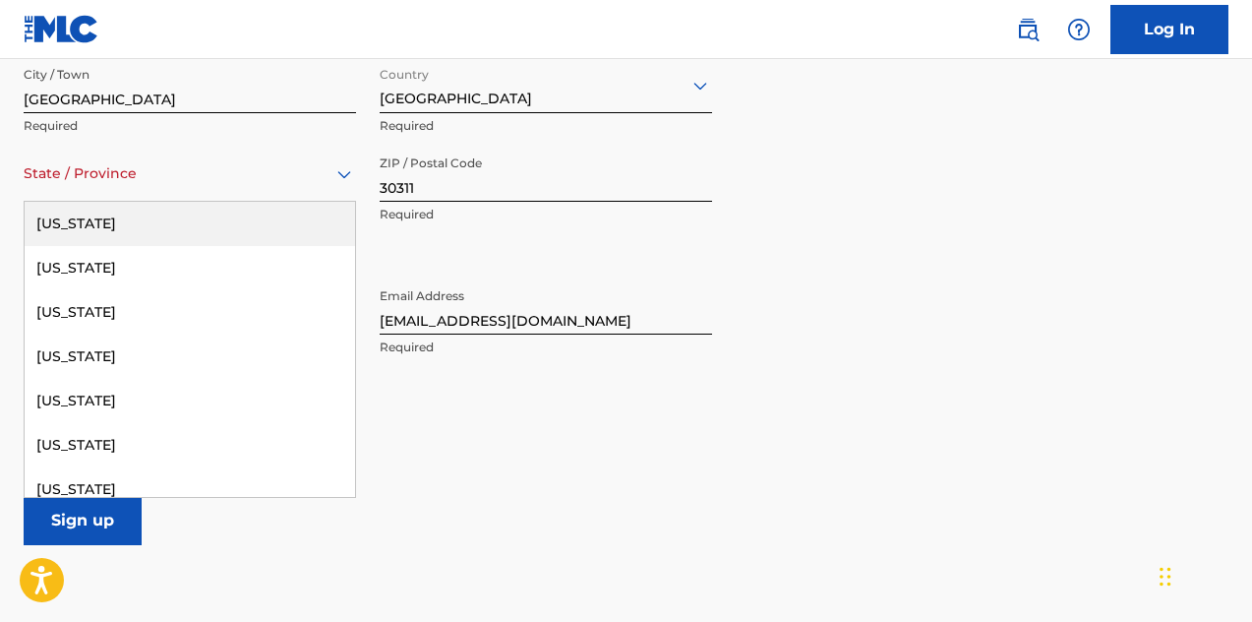
click at [339, 180] on icon at bounding box center [344, 174] width 24 height 24
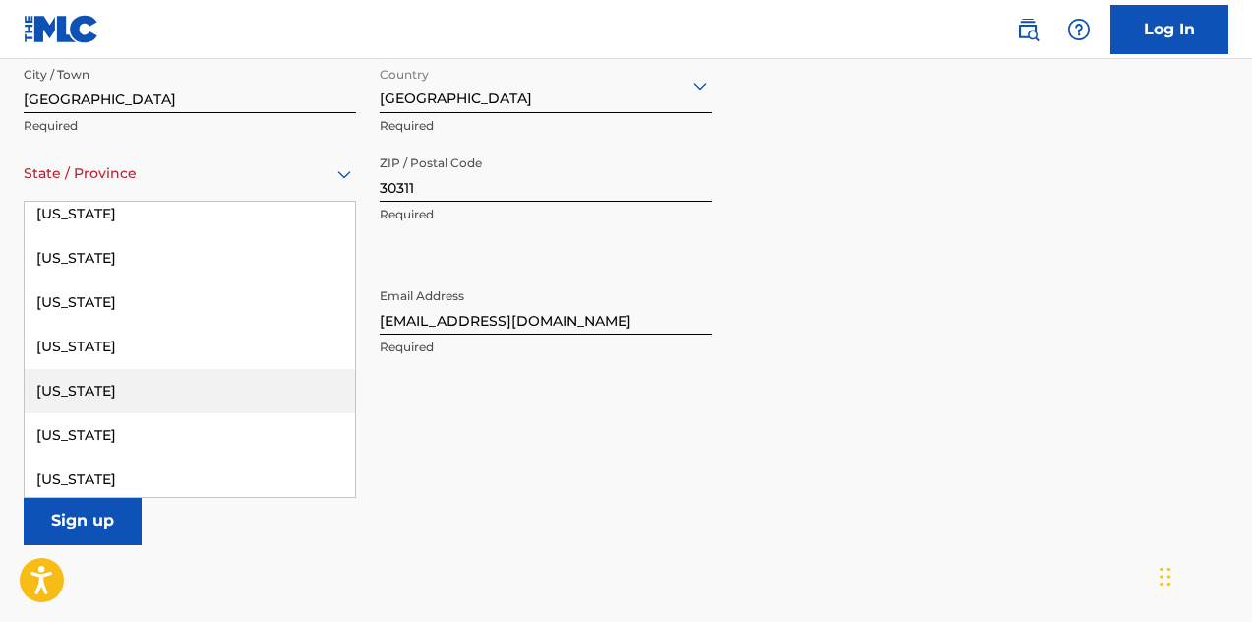
scroll to position [410, 0]
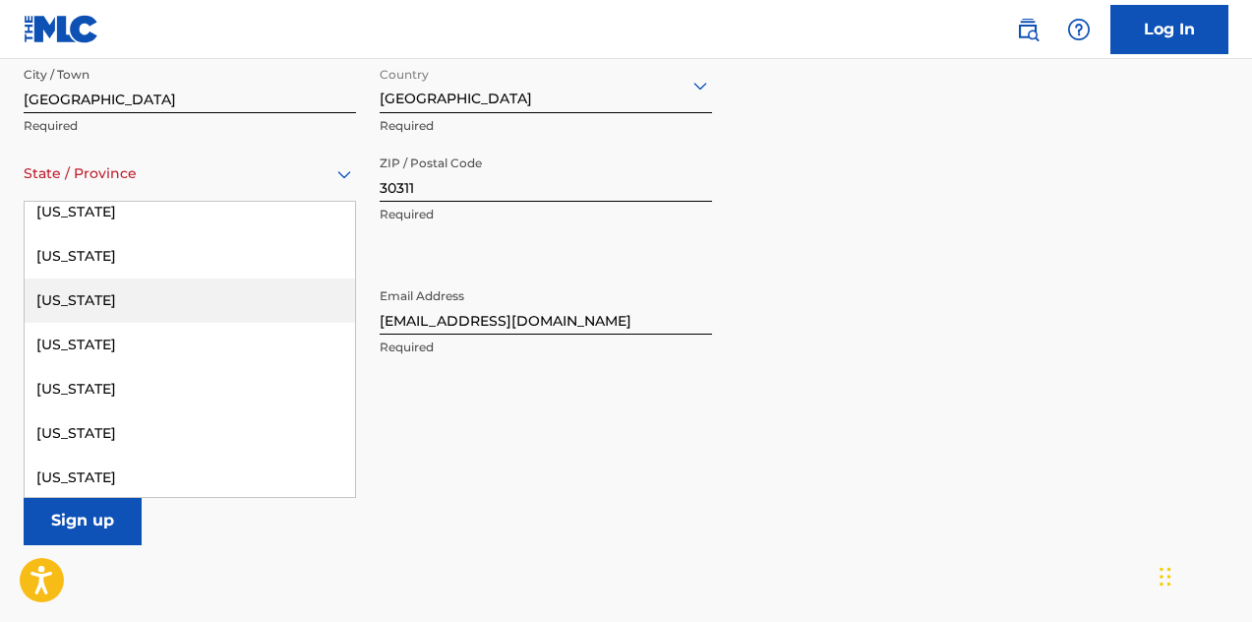
click at [94, 305] on div "[US_STATE]" at bounding box center [190, 300] width 330 height 44
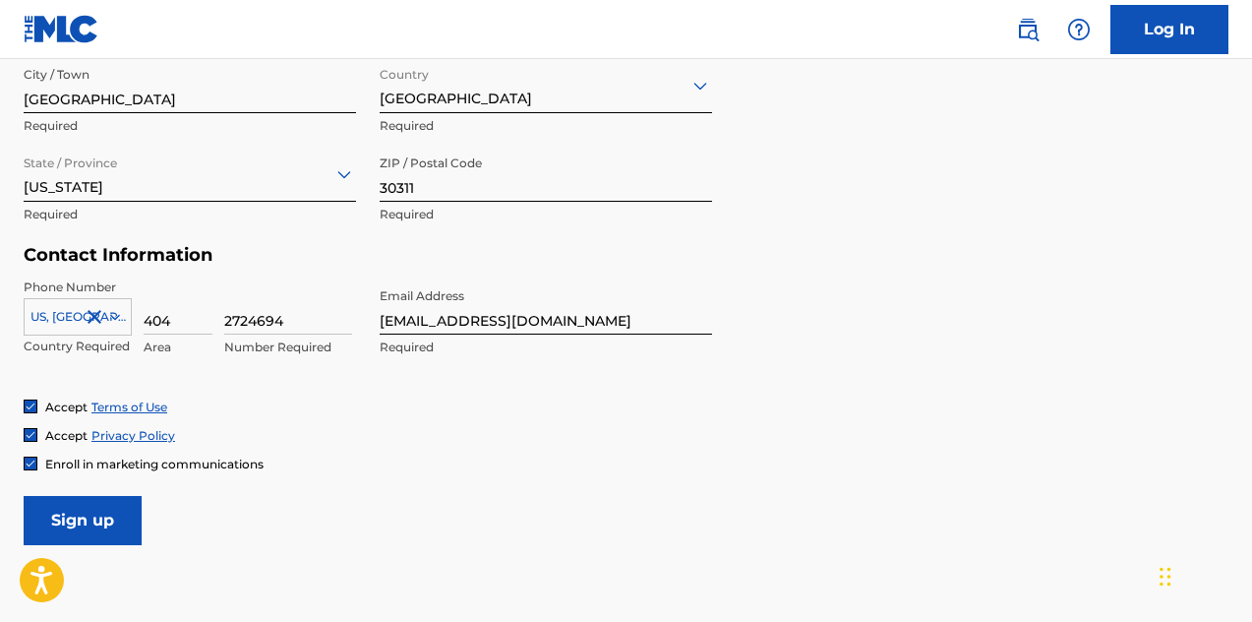
click at [91, 518] on input "Sign up" at bounding box center [83, 520] width 118 height 49
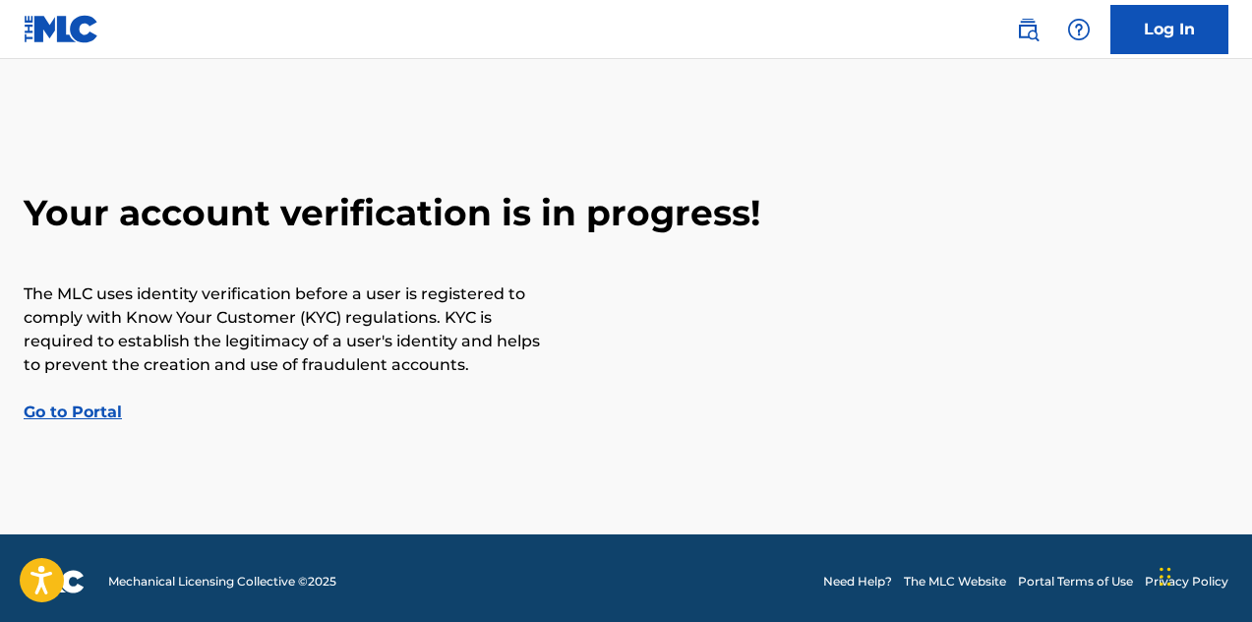
scroll to position [19, 0]
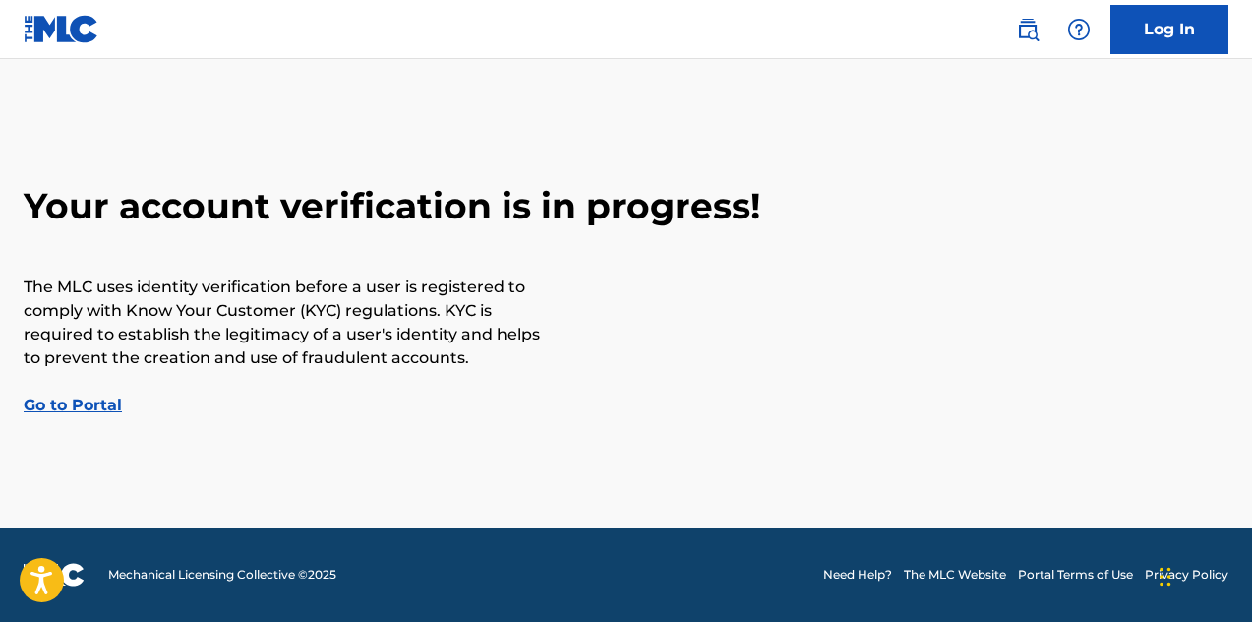
click at [70, 402] on link "Go to Portal" at bounding box center [73, 404] width 98 height 19
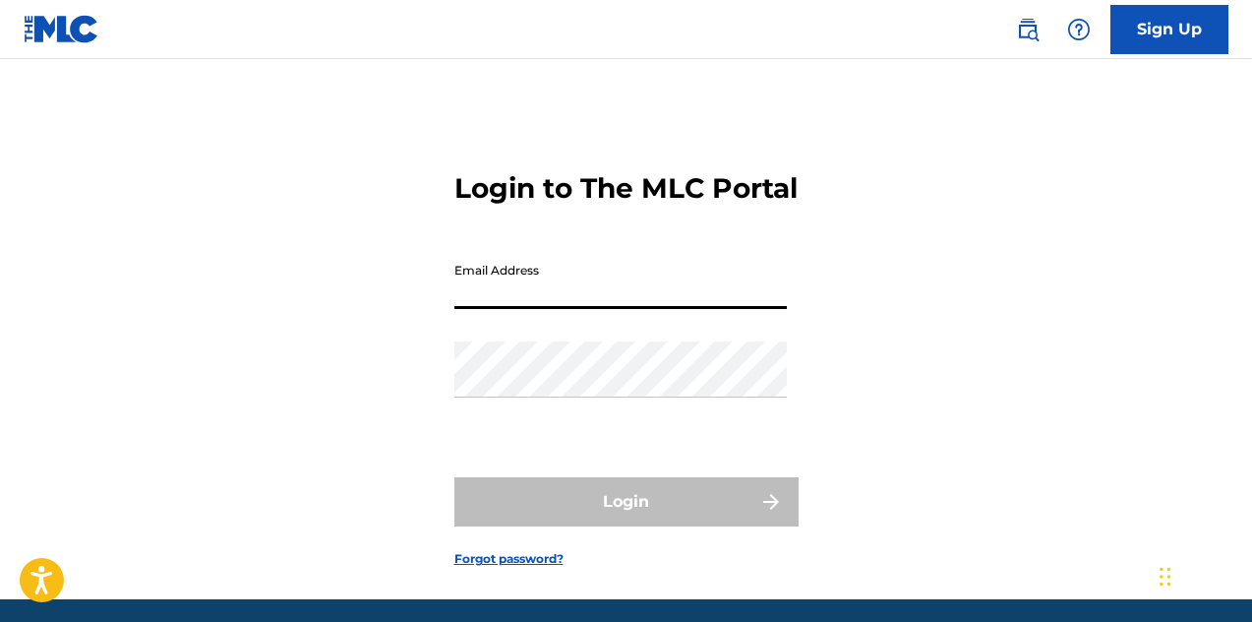
click at [486, 309] on input "Email Address" at bounding box center [620, 281] width 332 height 56
type input "[EMAIL_ADDRESS][DOMAIN_NAME]"
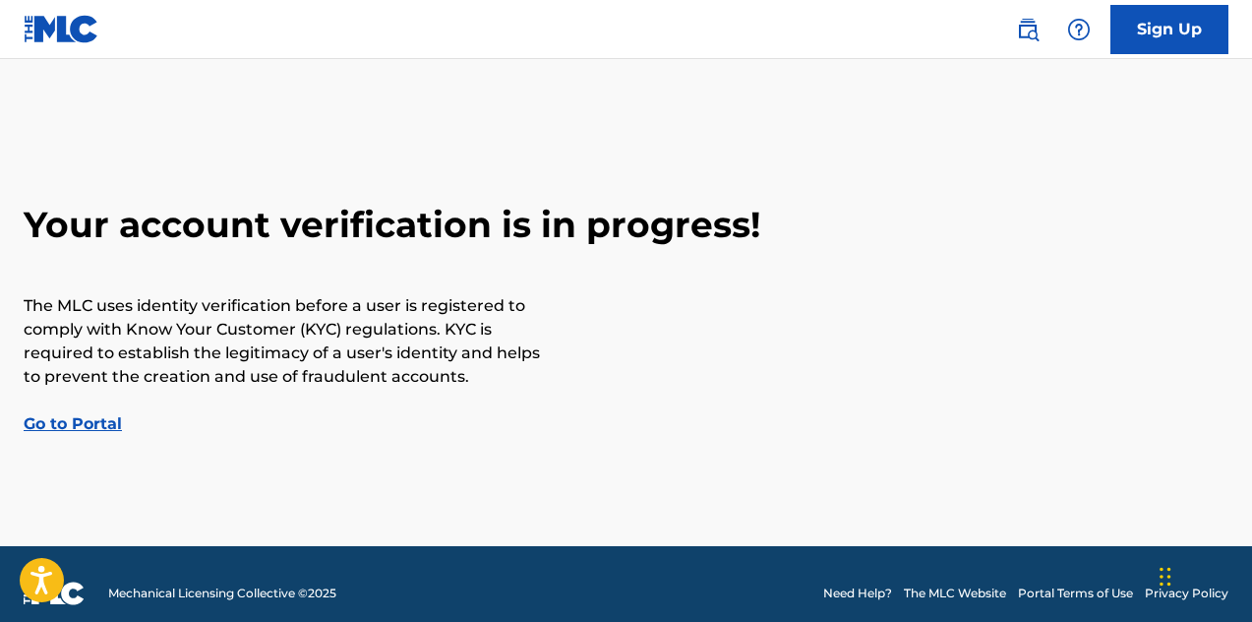
scroll to position [19, 0]
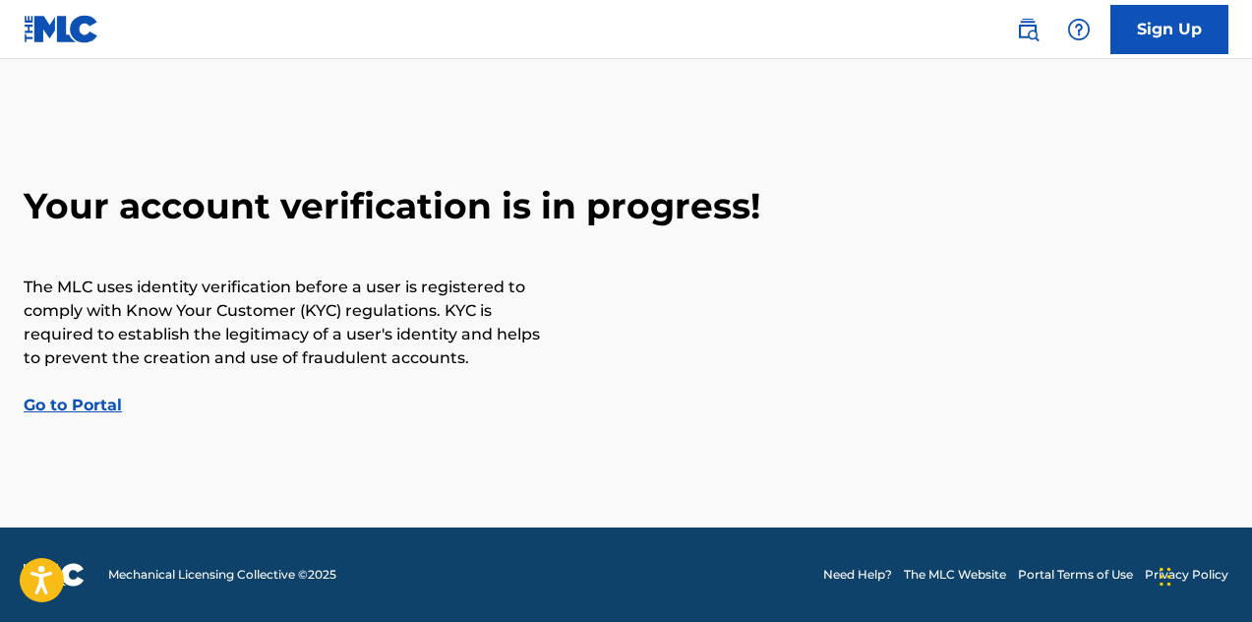
click at [76, 404] on link "Go to Portal" at bounding box center [73, 404] width 98 height 19
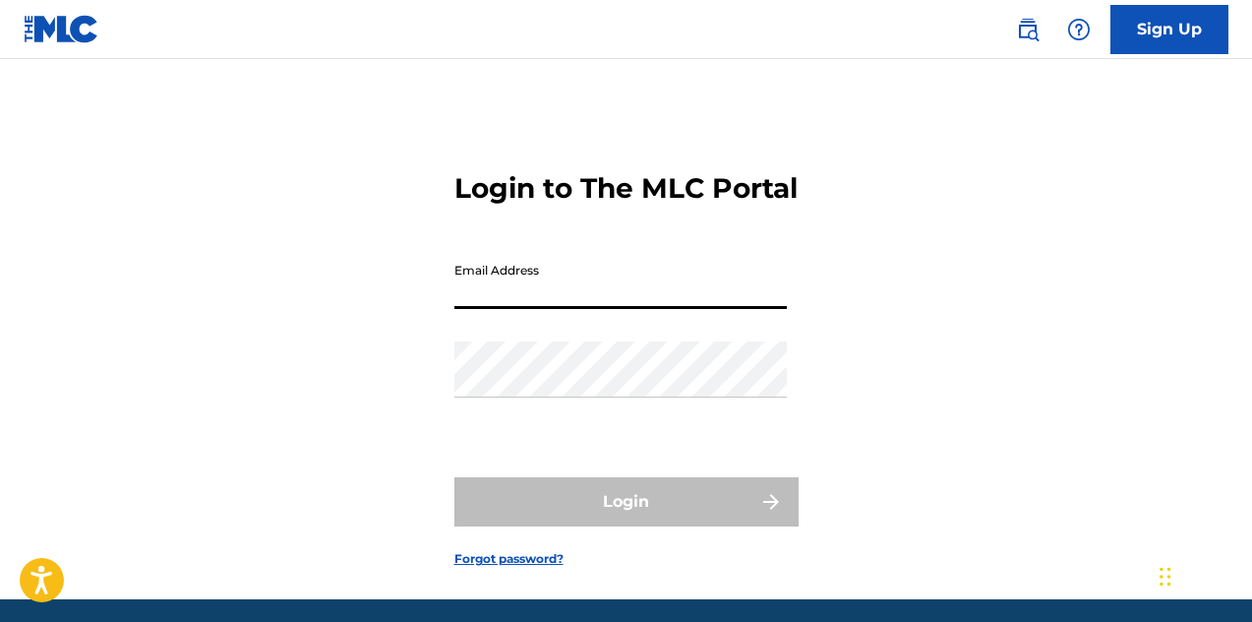
click at [529, 309] on input "Email Address" at bounding box center [620, 281] width 332 height 56
type input "[EMAIL_ADDRESS][DOMAIN_NAME]"
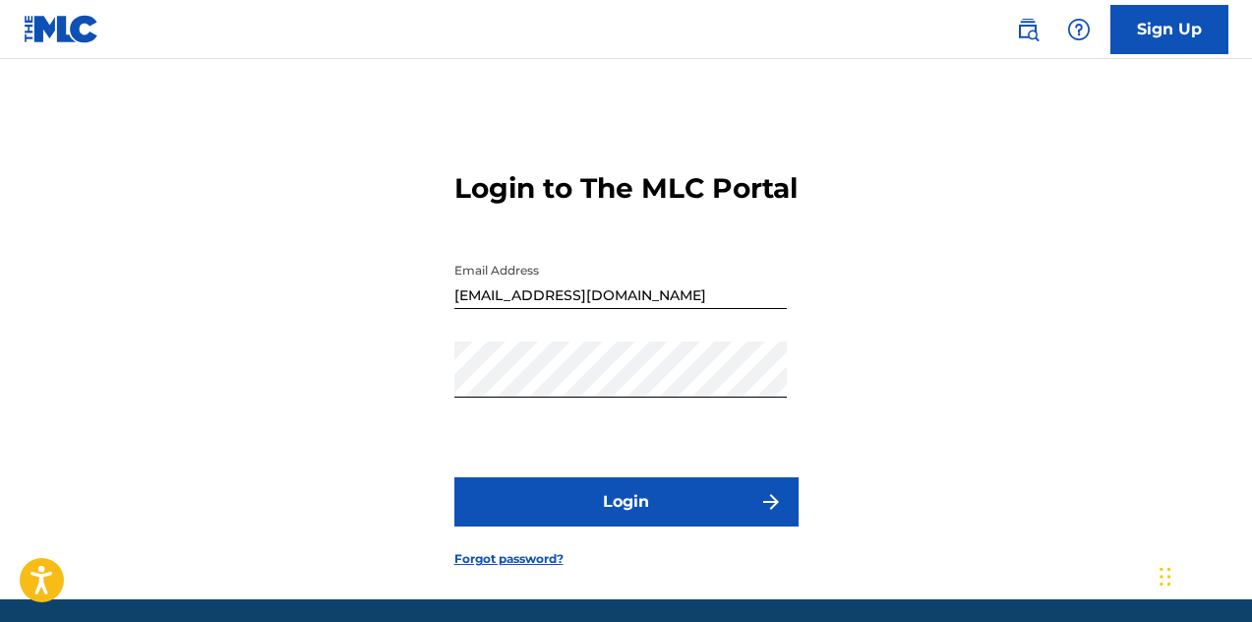
click at [197, 195] on div "Login to The MLC Portal Email Address towerz20@gmail.com Password Login Forgot …" at bounding box center [626, 353] width 1252 height 491
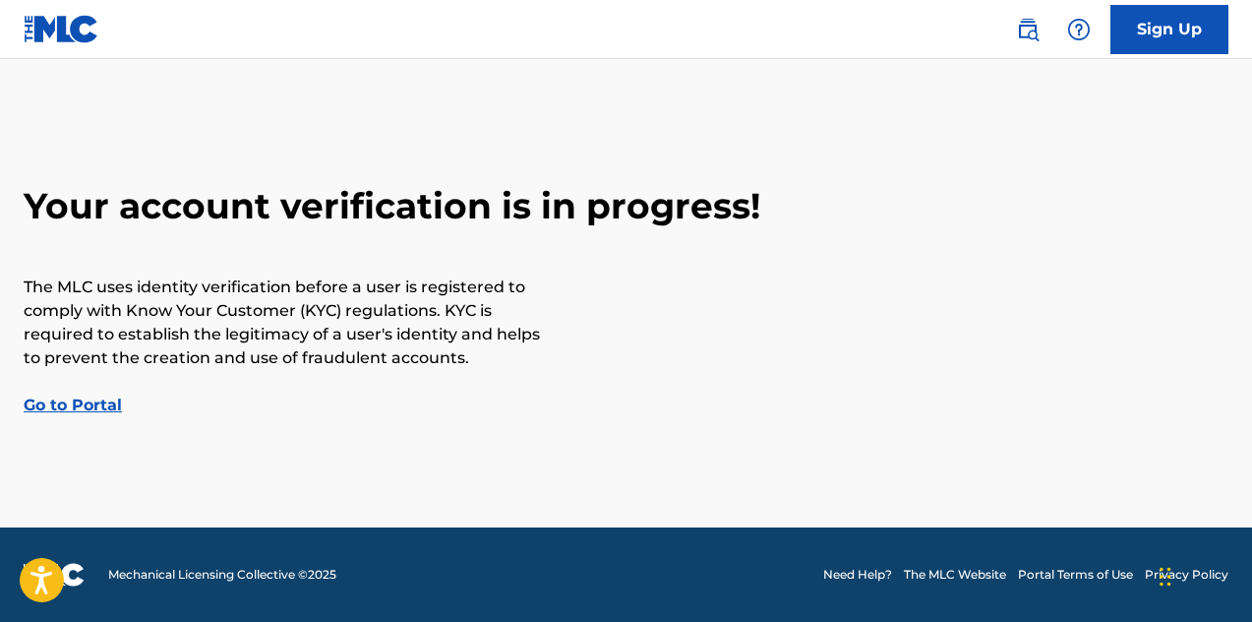
click at [719, 104] on main "Your account verification is in progress! The MLC uses identity verification be…" at bounding box center [626, 283] width 1252 height 487
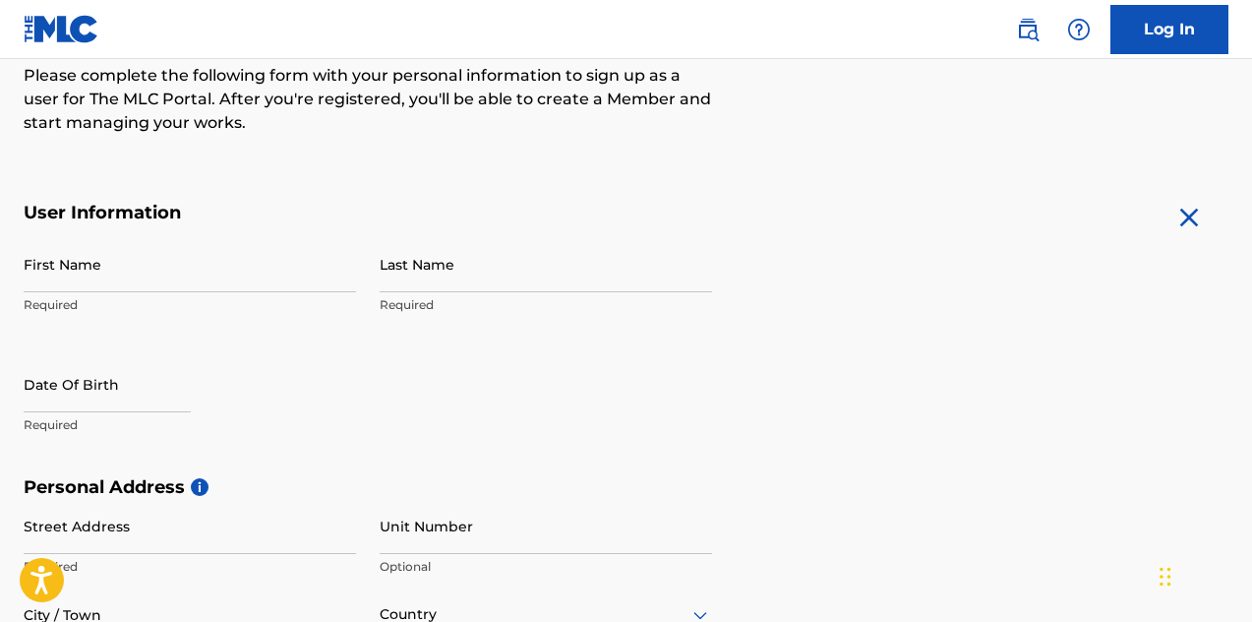
scroll to position [274, 0]
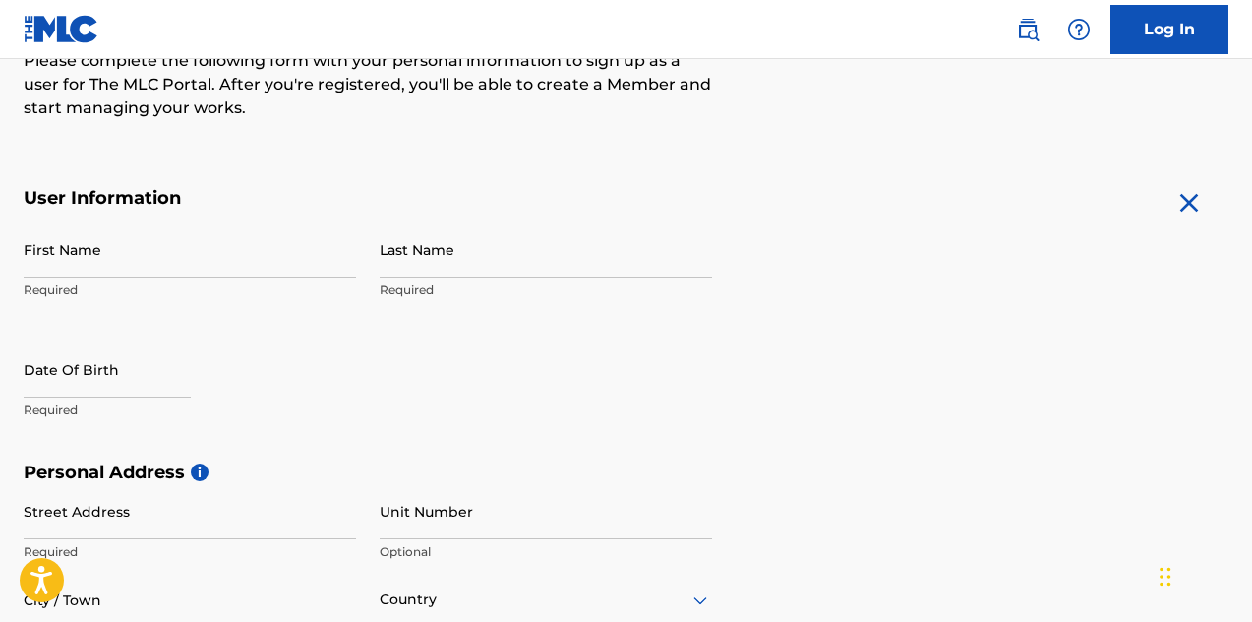
click at [100, 257] on input "First Name" at bounding box center [190, 249] width 332 height 56
type input "[PERSON_NAME]"
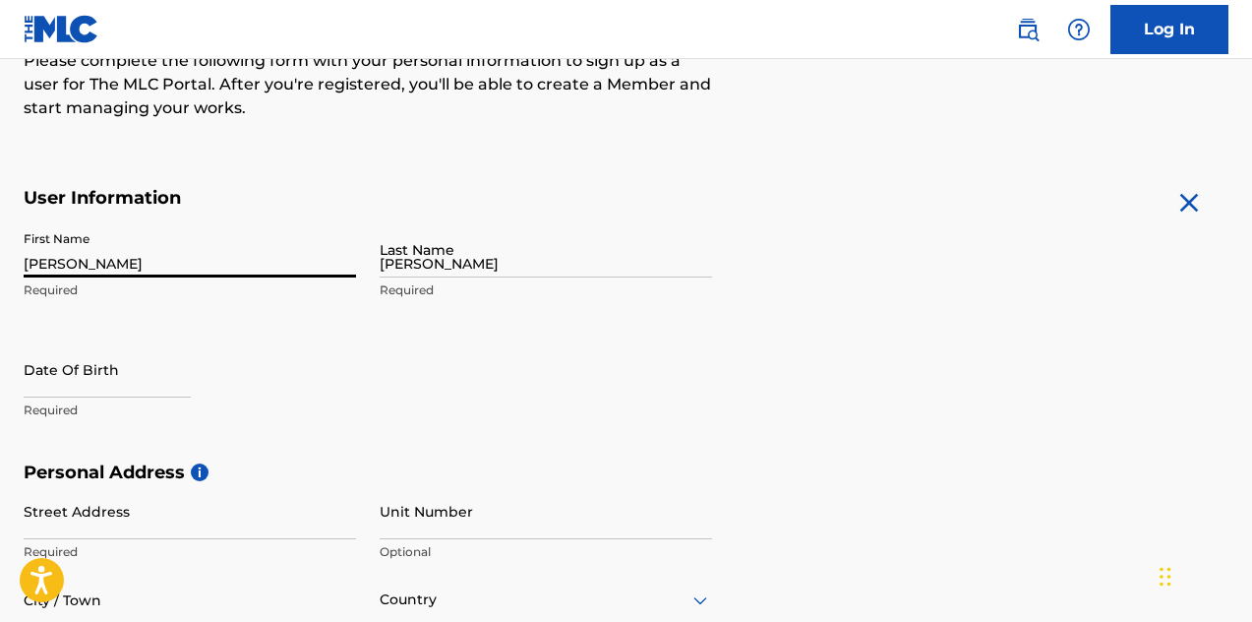
type input "[STREET_ADDRESS][PERSON_NAME]"
type input "[GEOGRAPHIC_DATA]"
type input "GA"
type input "30311"
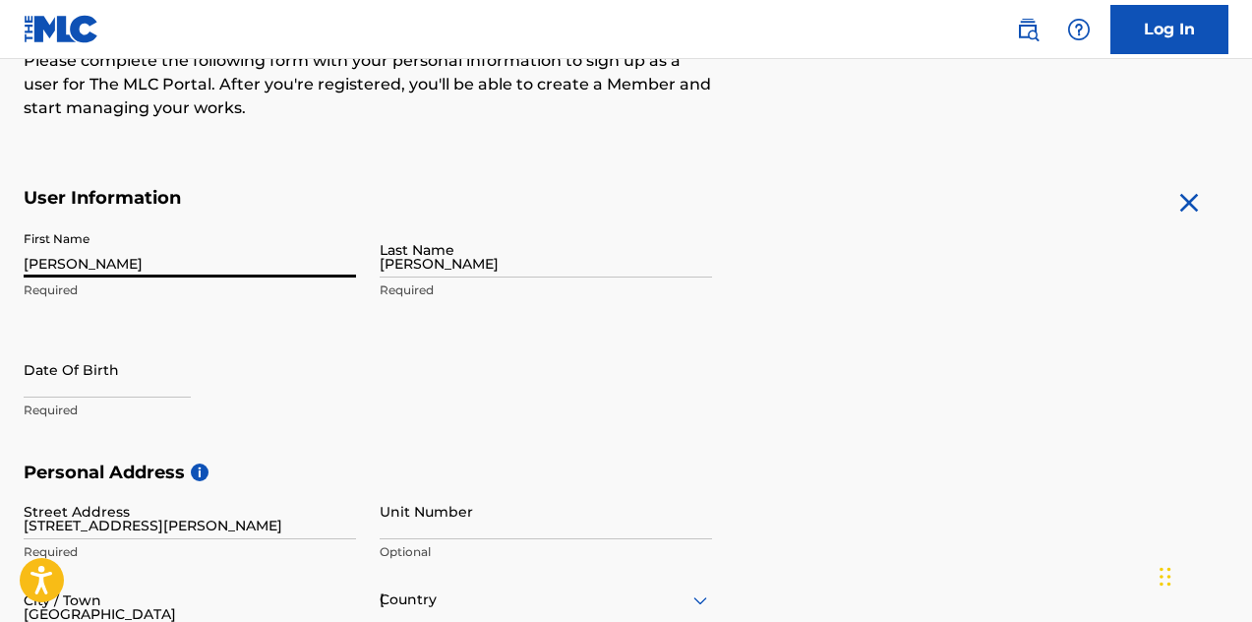
type input "404"
type input "2724694"
type input "[EMAIL_ADDRESS][DOMAIN_NAME]"
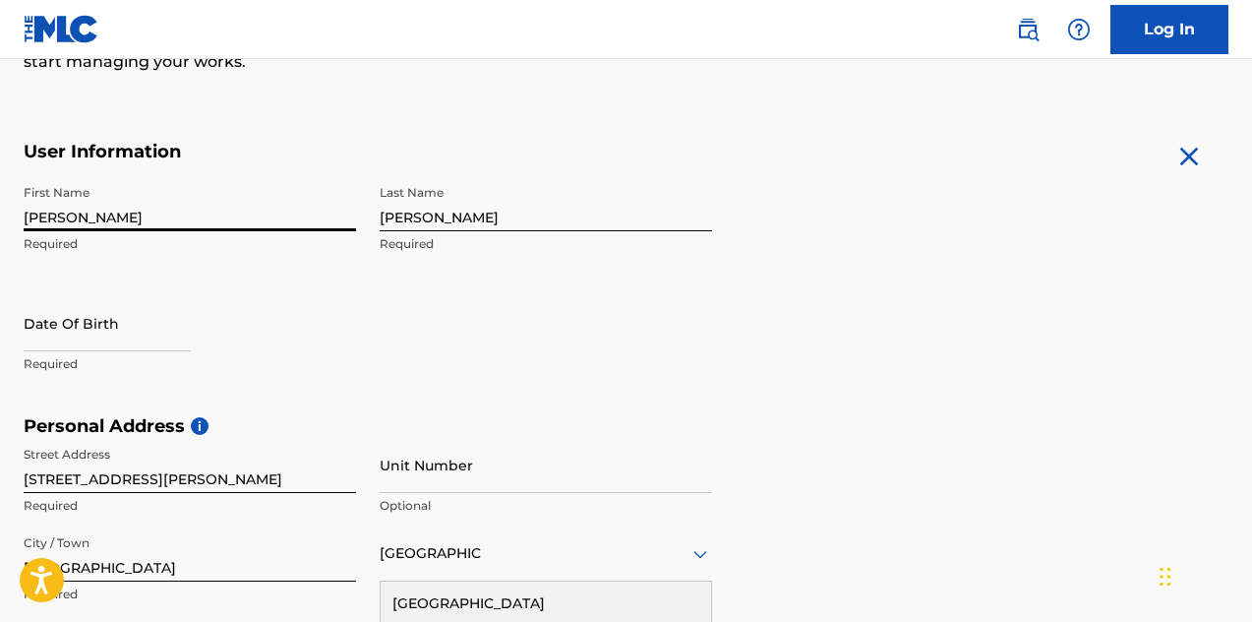
scroll to position [339, 0]
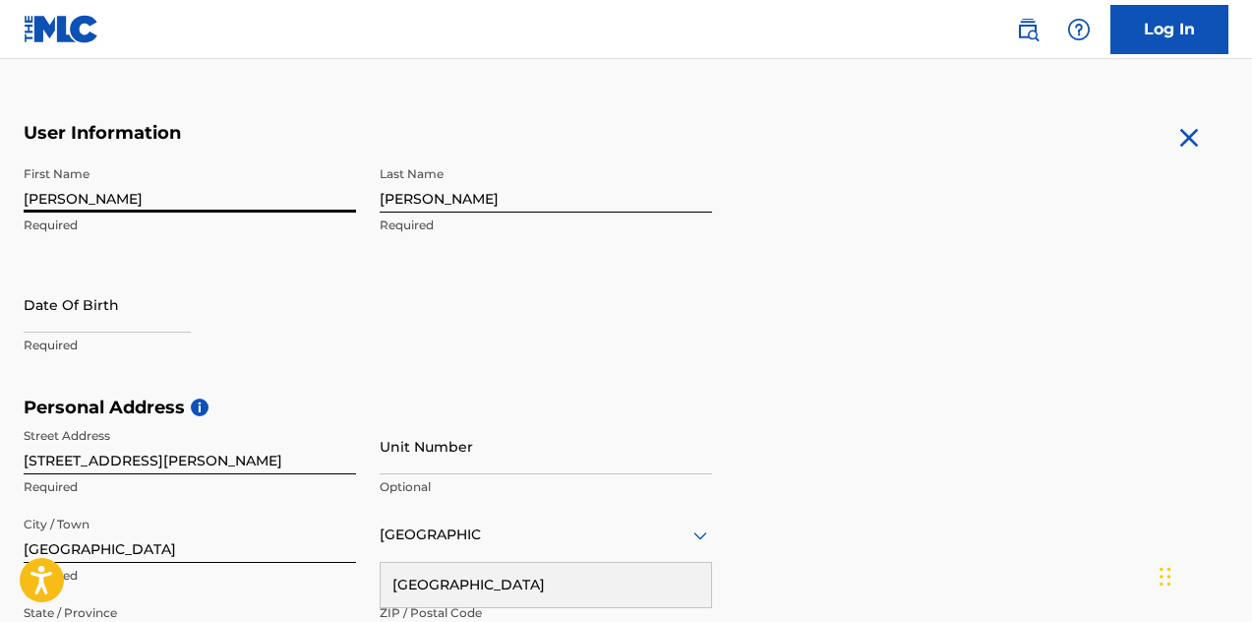
click at [101, 316] on input "text" at bounding box center [107, 304] width 167 height 56
select select "7"
select select "2025"
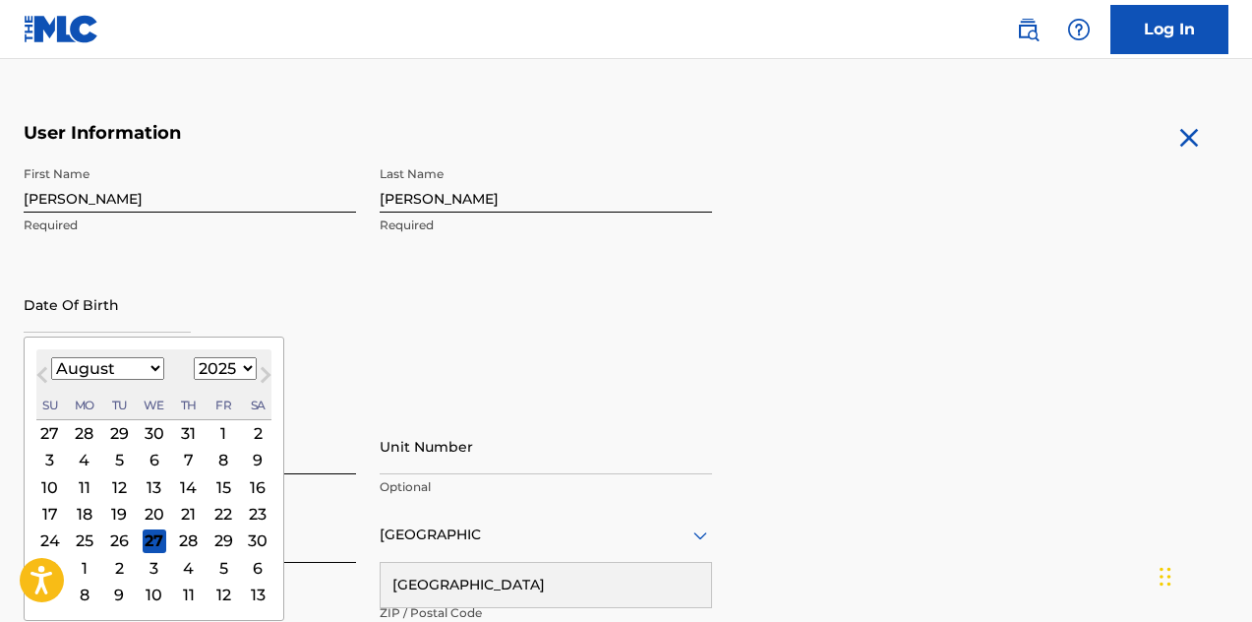
click at [121, 323] on input "text" at bounding box center [107, 304] width 167 height 56
type input "June 9 1975"
select select "5"
select select "1975"
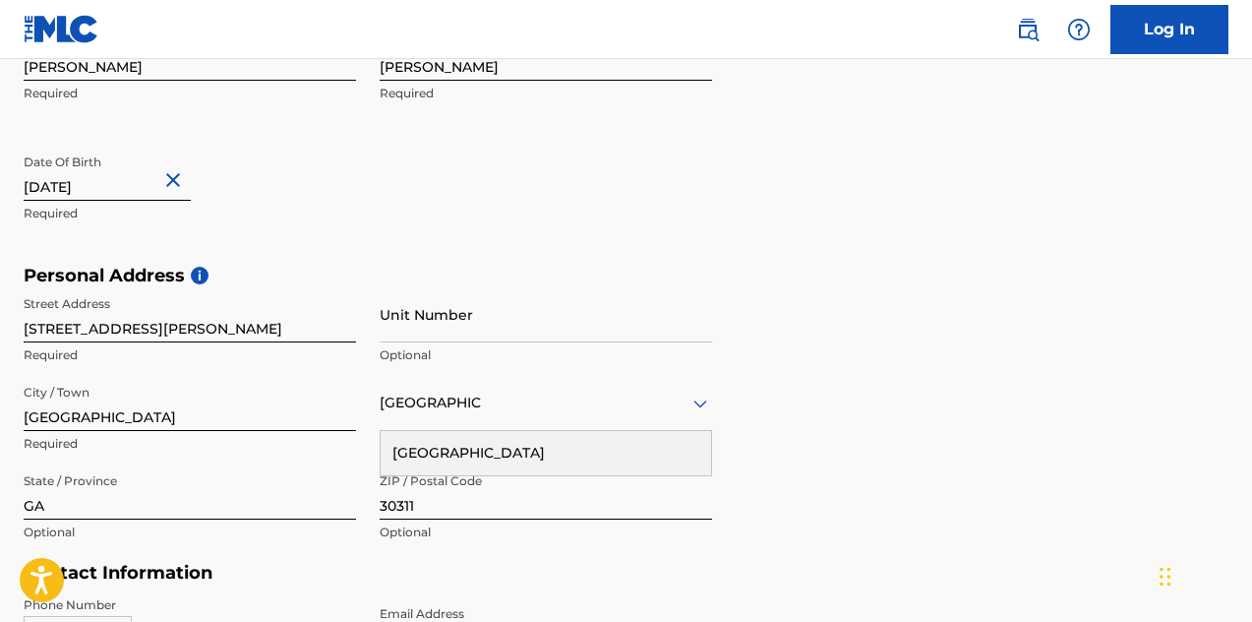
scroll to position [915, 0]
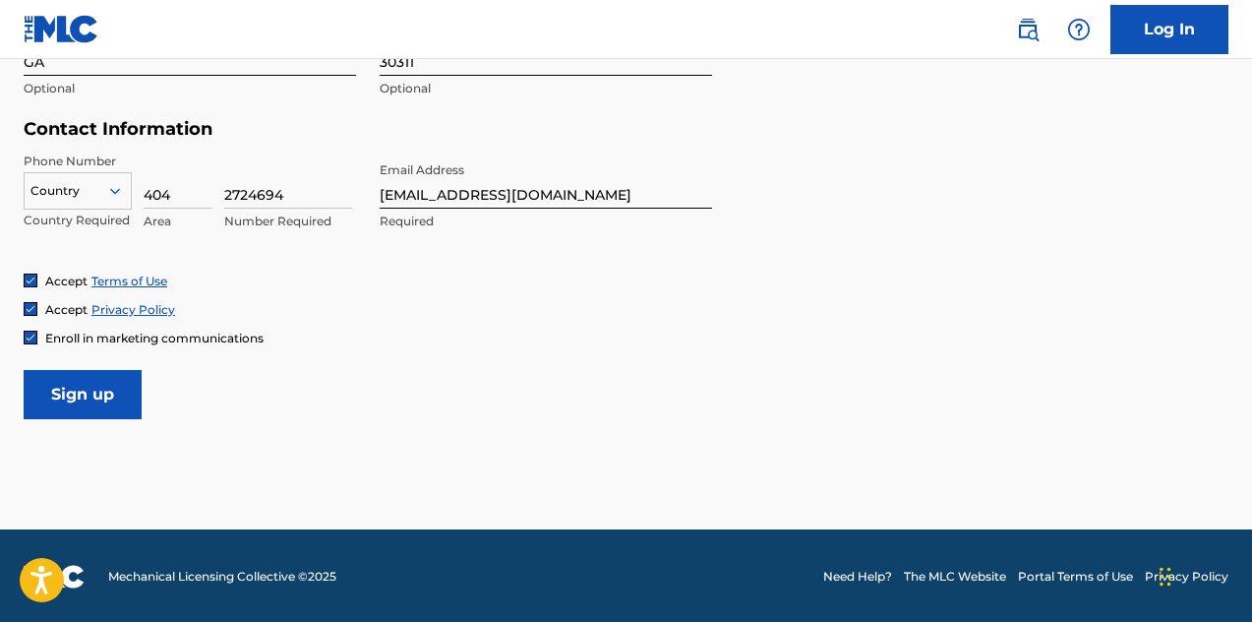
click at [105, 407] on input "Sign up" at bounding box center [83, 394] width 118 height 49
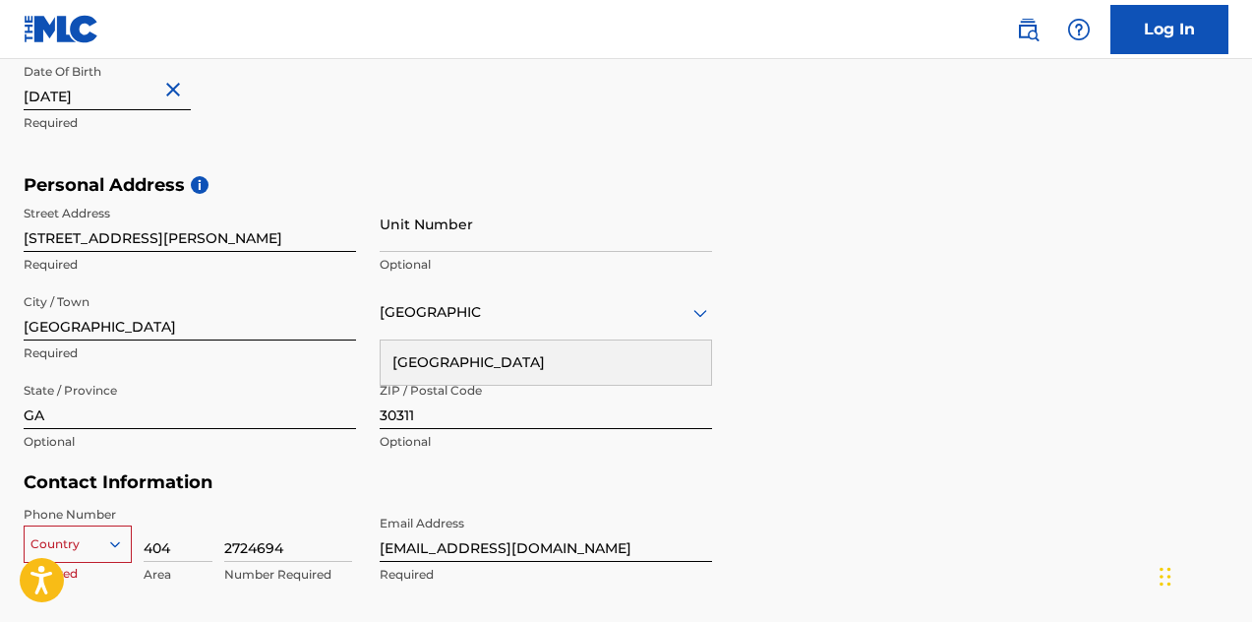
click at [113, 536] on div "Country" at bounding box center [78, 540] width 108 height 30
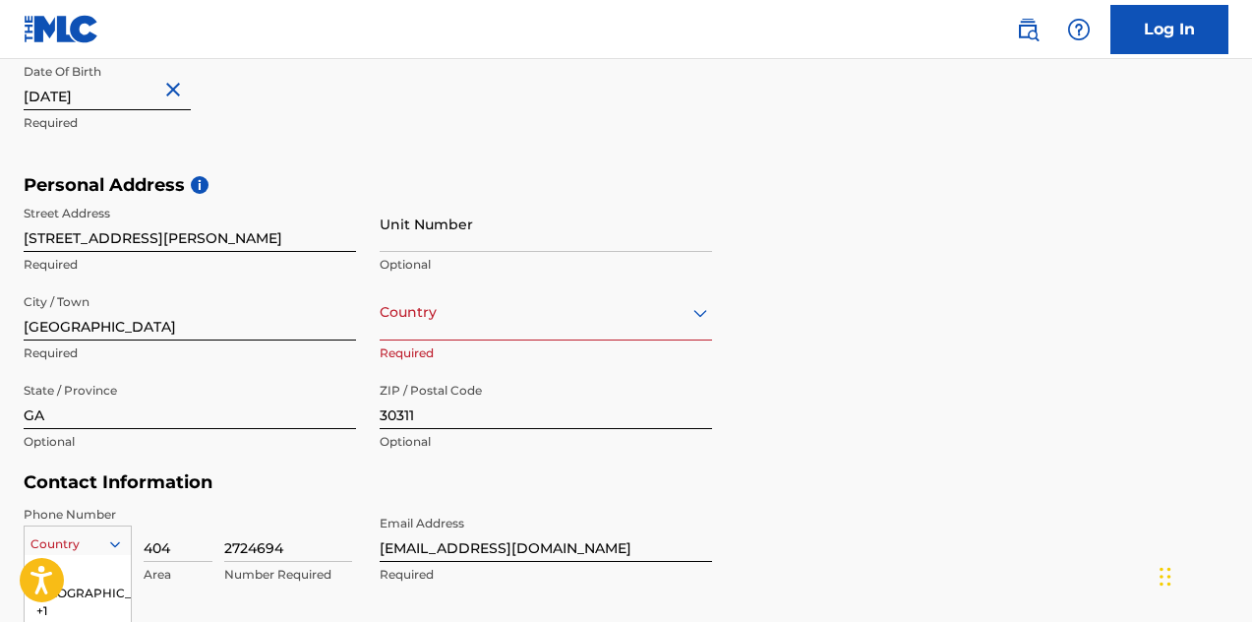
scroll to position [789, 0]
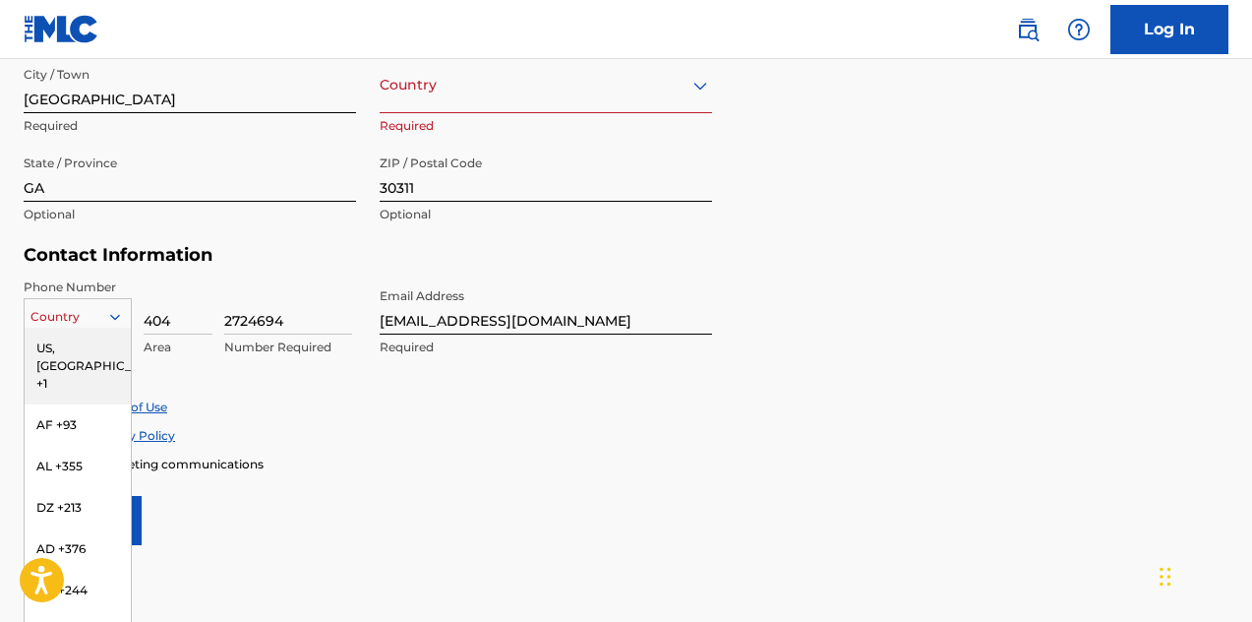
click at [83, 336] on div "US, [GEOGRAPHIC_DATA] +1" at bounding box center [78, 366] width 106 height 77
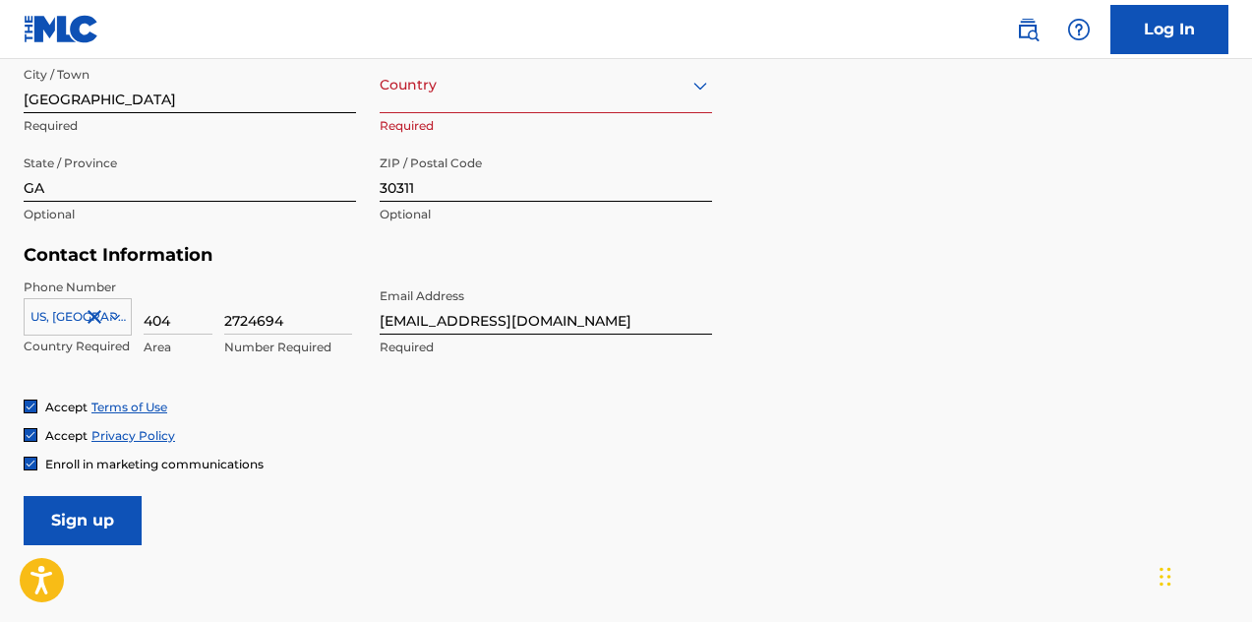
click at [104, 509] on input "Sign up" at bounding box center [83, 520] width 118 height 49
click at [690, 87] on icon at bounding box center [701, 86] width 24 height 24
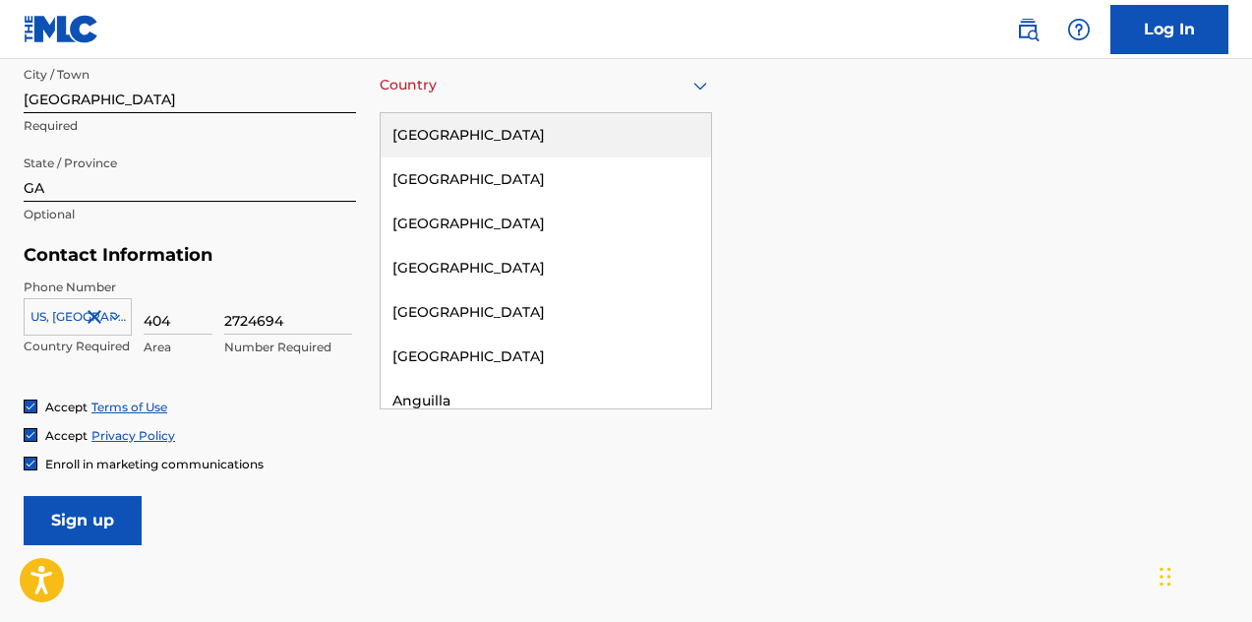
click at [532, 139] on div "[GEOGRAPHIC_DATA]" at bounding box center [546, 135] width 330 height 44
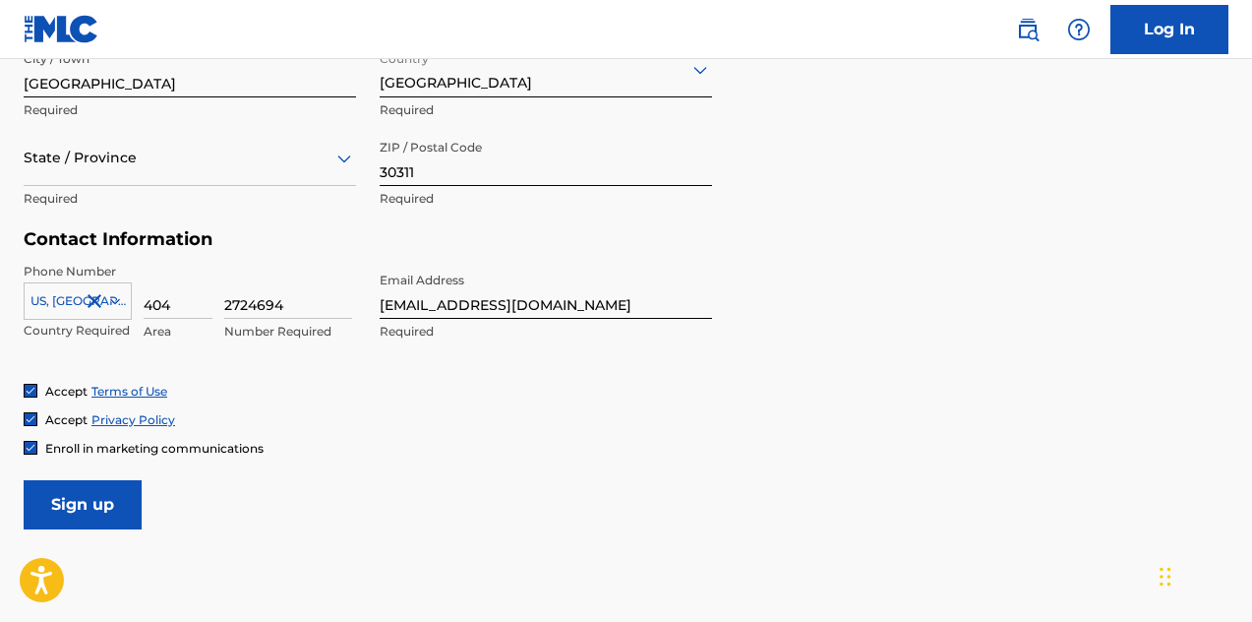
scroll to position [803, 0]
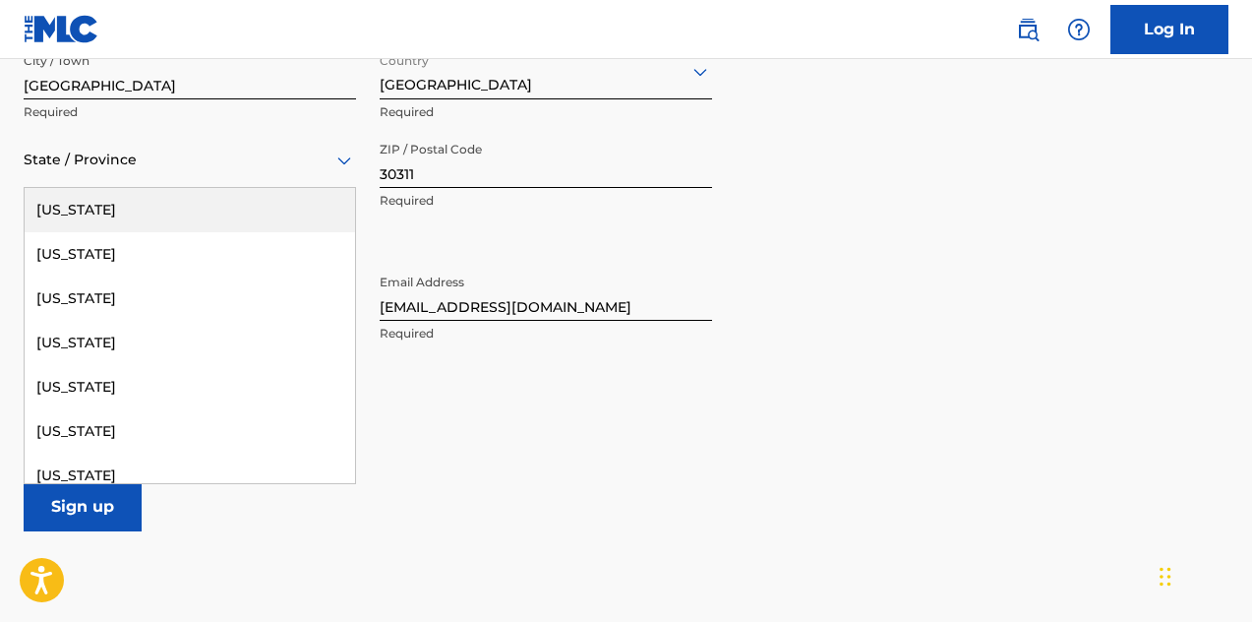
click at [348, 159] on icon at bounding box center [344, 160] width 14 height 8
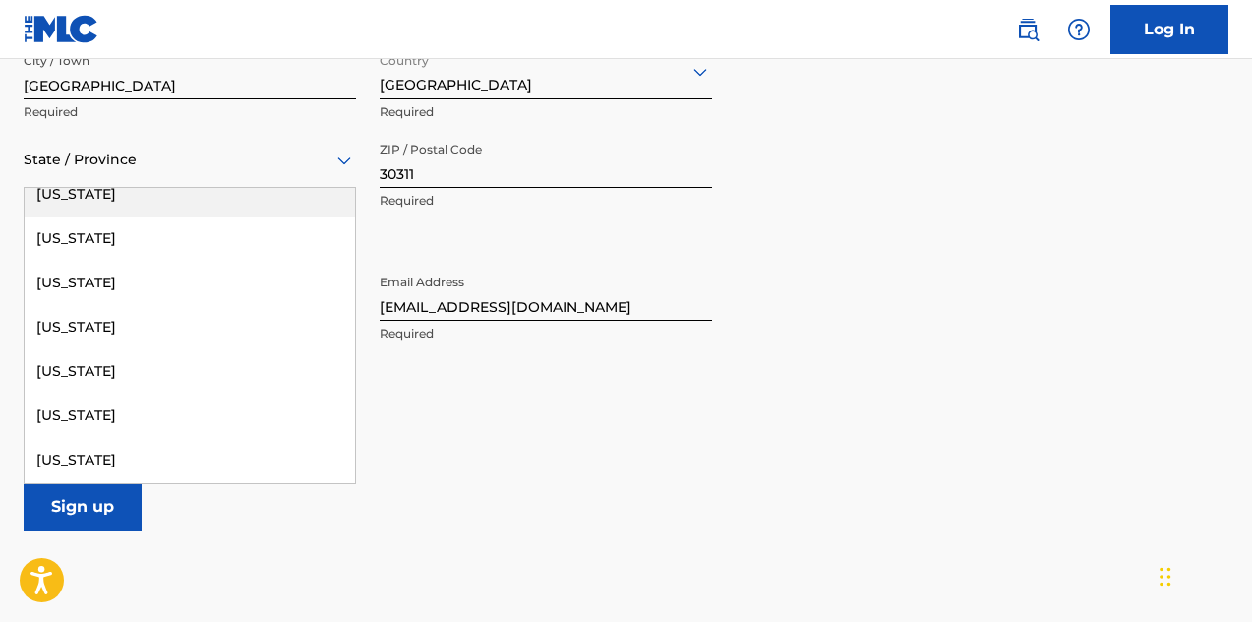
scroll to position [335, 0]
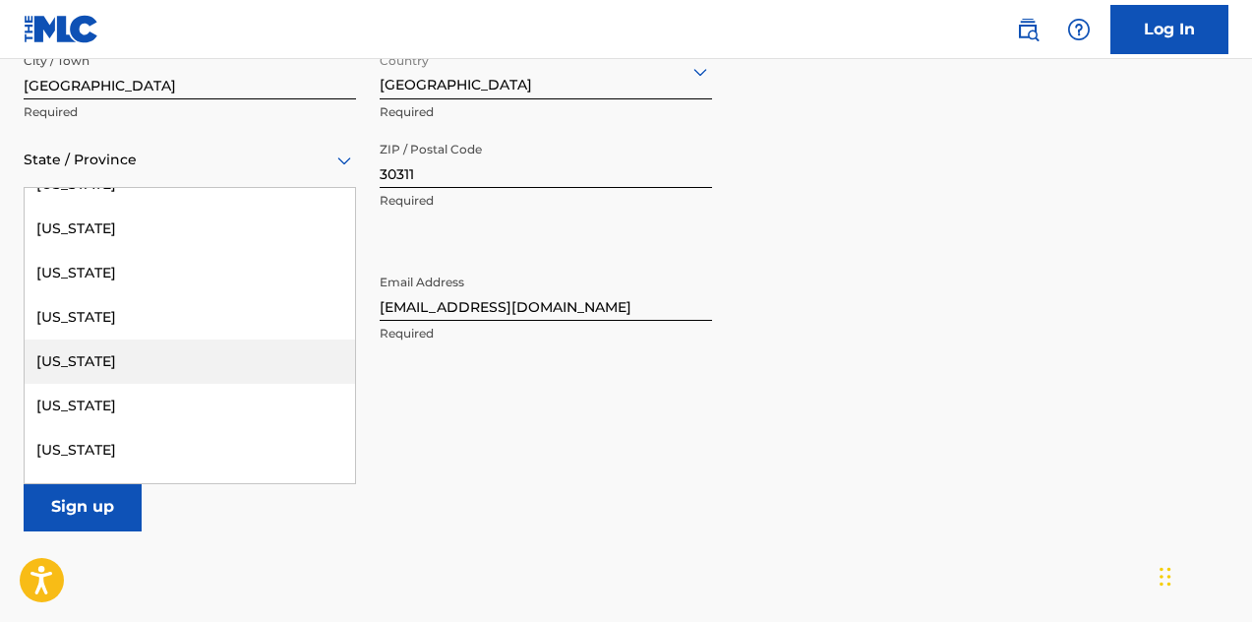
click at [77, 367] on div "[US_STATE]" at bounding box center [190, 361] width 330 height 44
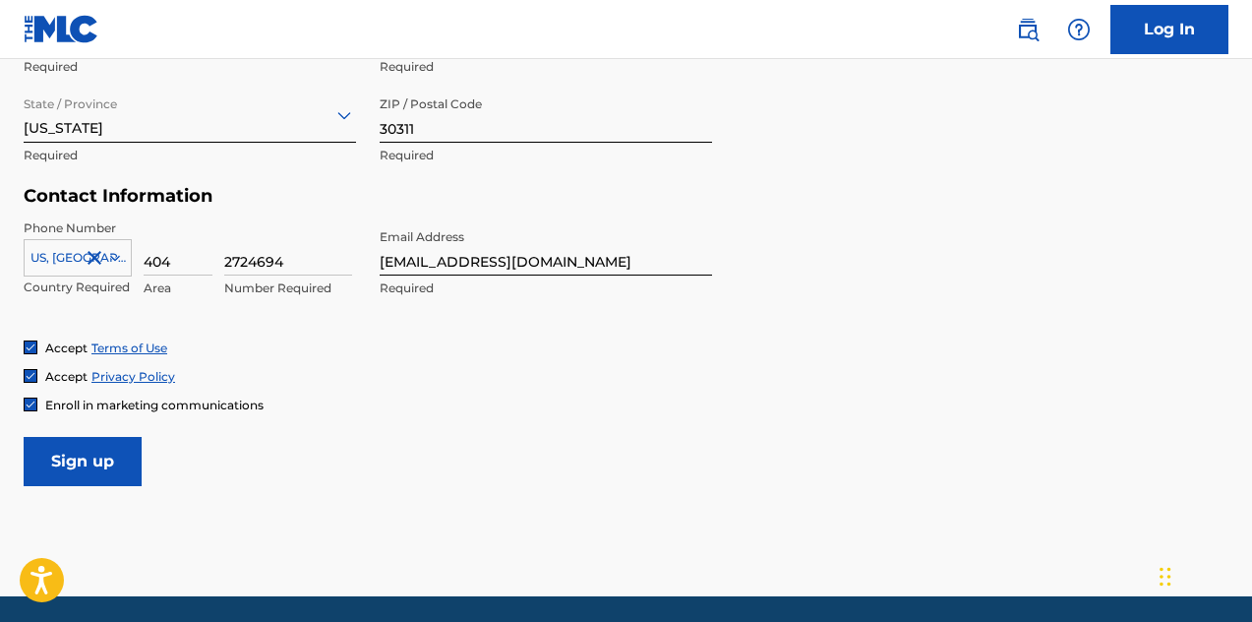
scroll to position [858, 0]
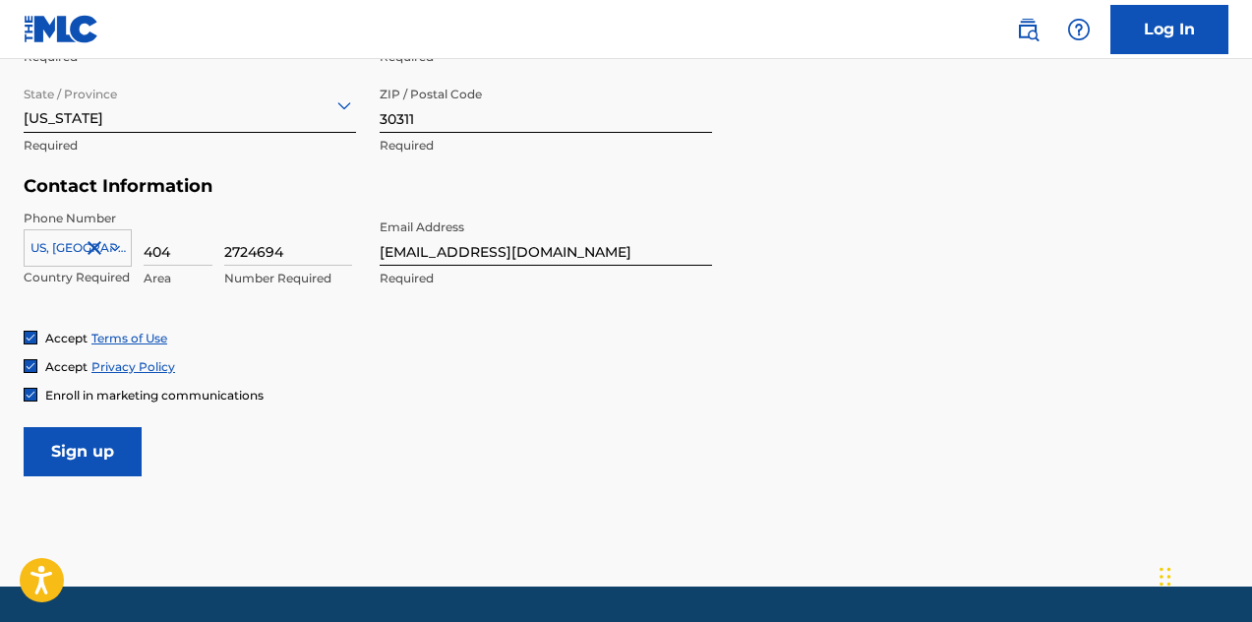
click at [94, 458] on input "Sign up" at bounding box center [83, 451] width 118 height 49
click at [102, 446] on input "Sign up" at bounding box center [83, 451] width 118 height 49
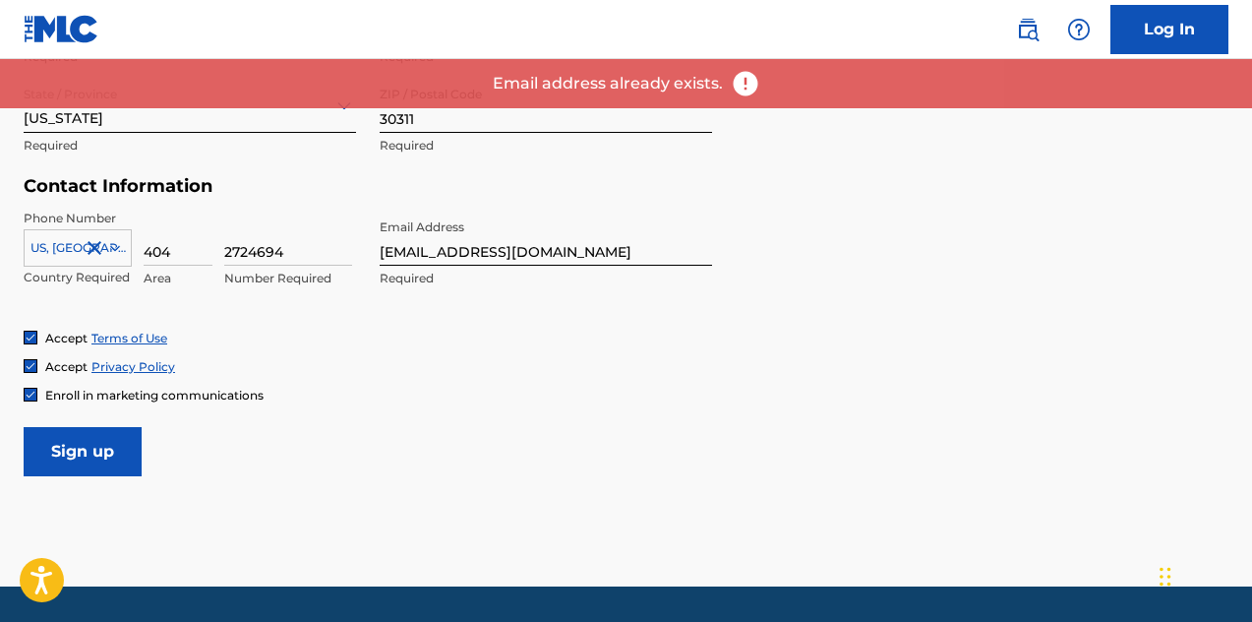
click at [778, 104] on div "Email address already exists." at bounding box center [626, 83] width 1252 height 49
click at [1167, 32] on link "Log In" at bounding box center [1169, 29] width 118 height 49
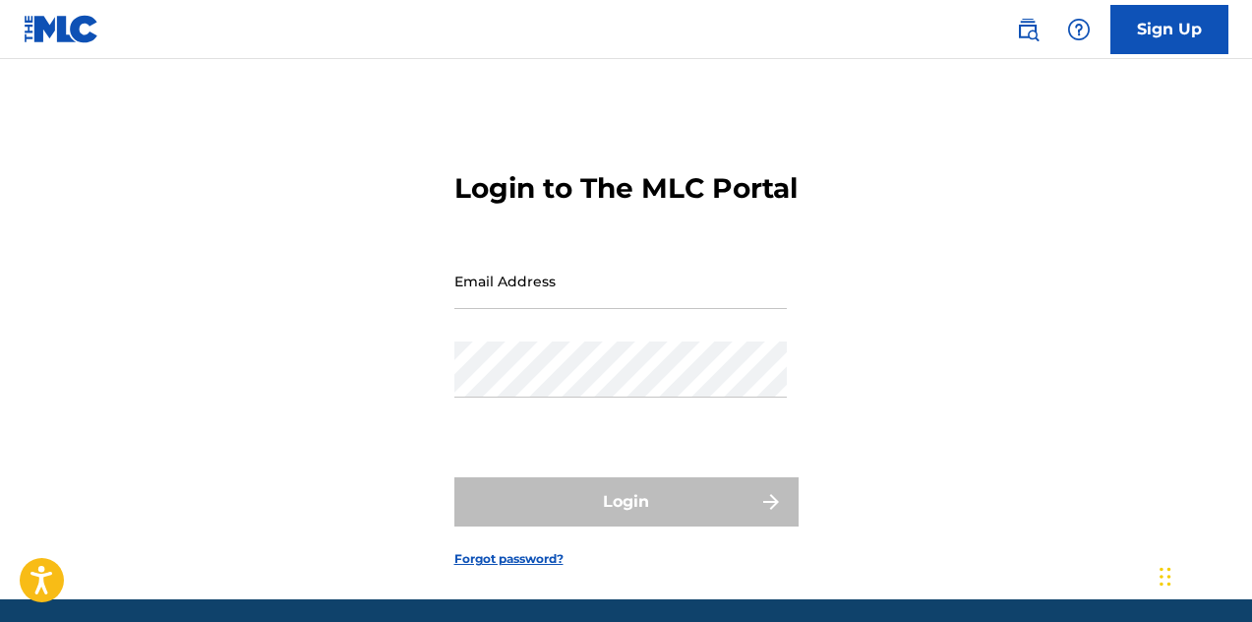
click at [519, 309] on input "Email Address" at bounding box center [620, 281] width 332 height 56
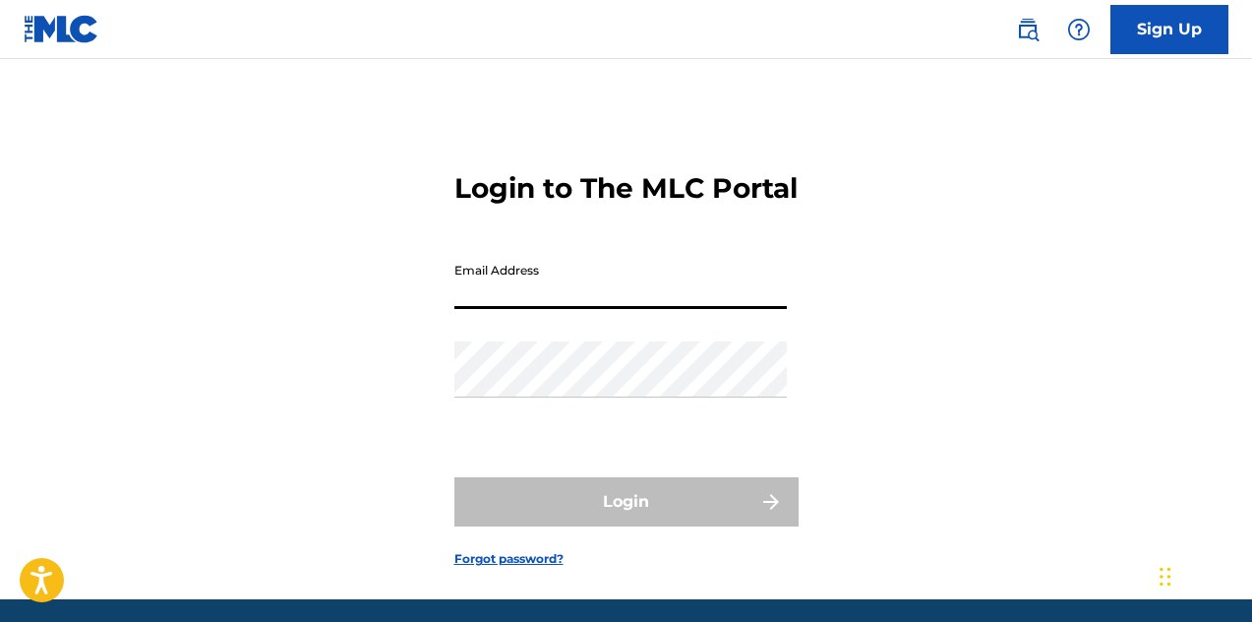
type input "[EMAIL_ADDRESS][DOMAIN_NAME]"
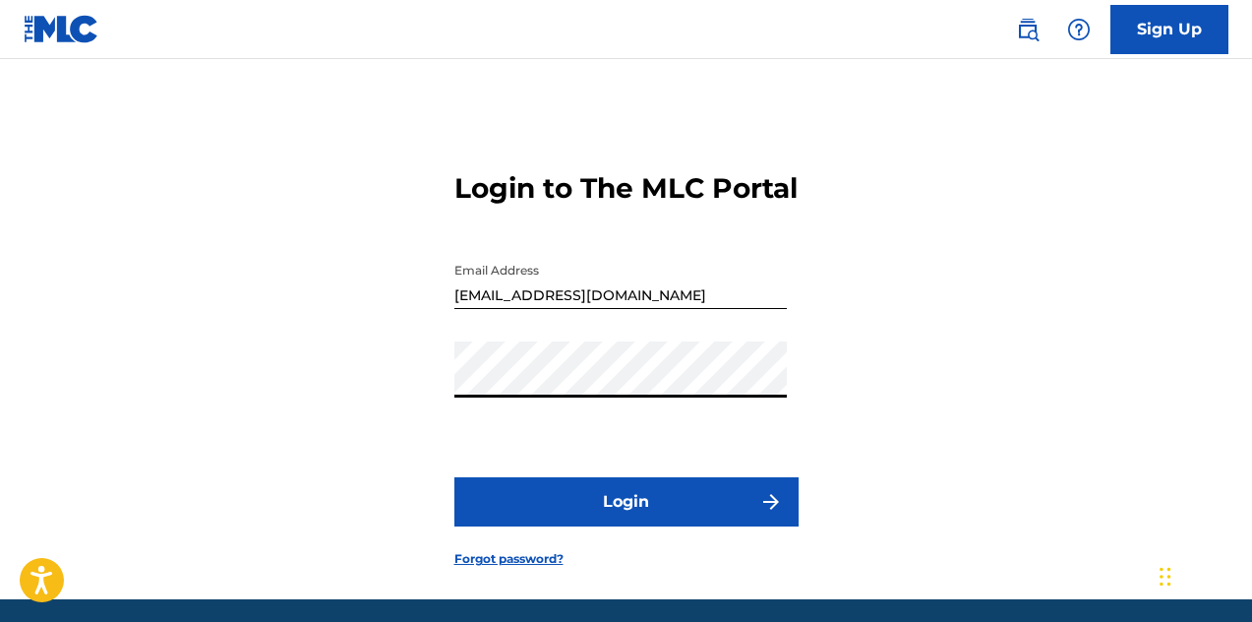
click at [579, 526] on button "Login" at bounding box center [626, 501] width 344 height 49
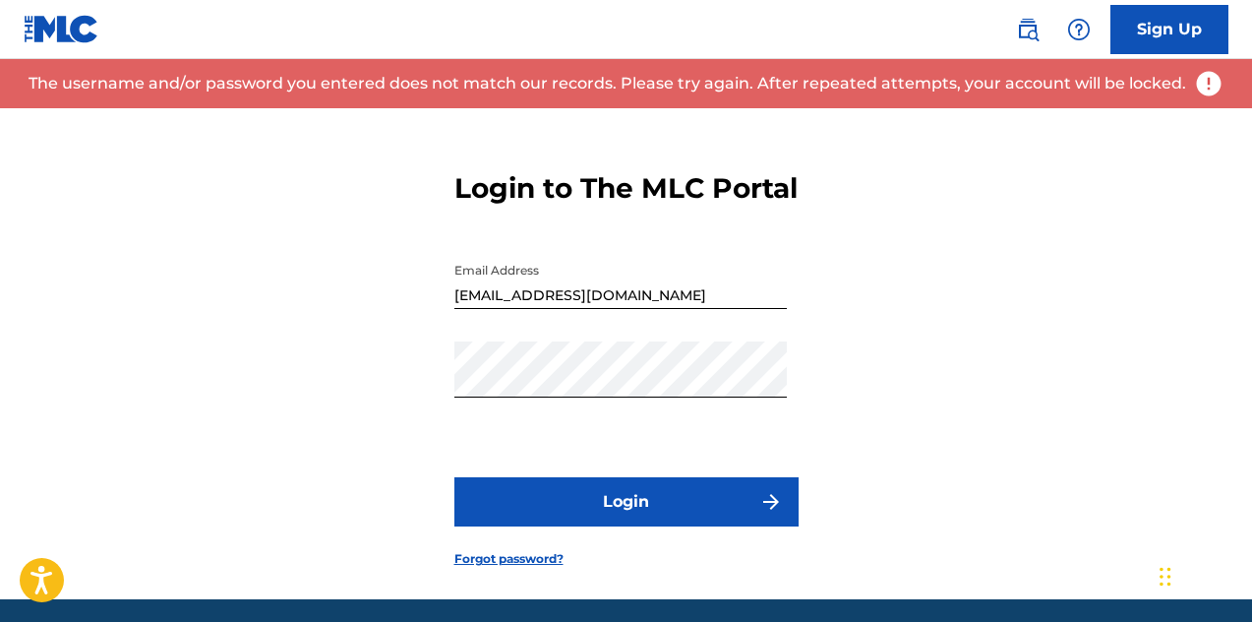
click at [529, 568] on link "Forgot password?" at bounding box center [508, 559] width 109 height 18
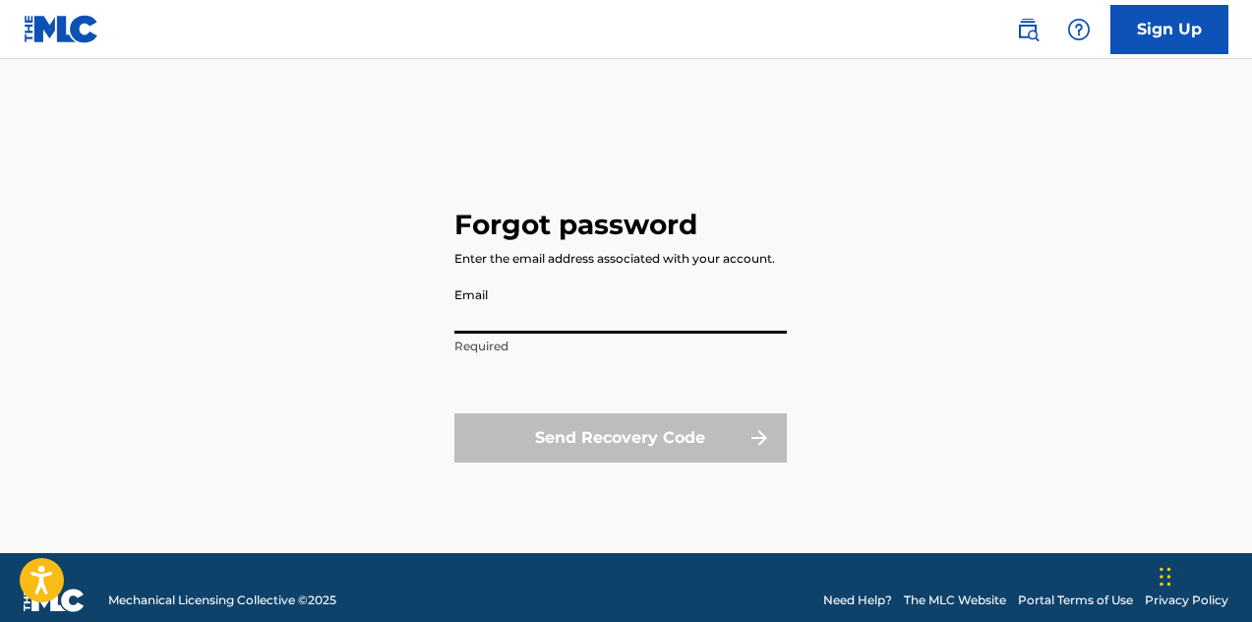
click at [567, 318] on input "Email" at bounding box center [620, 305] width 332 height 56
type input "[EMAIL_ADDRESS][DOMAIN_NAME]"
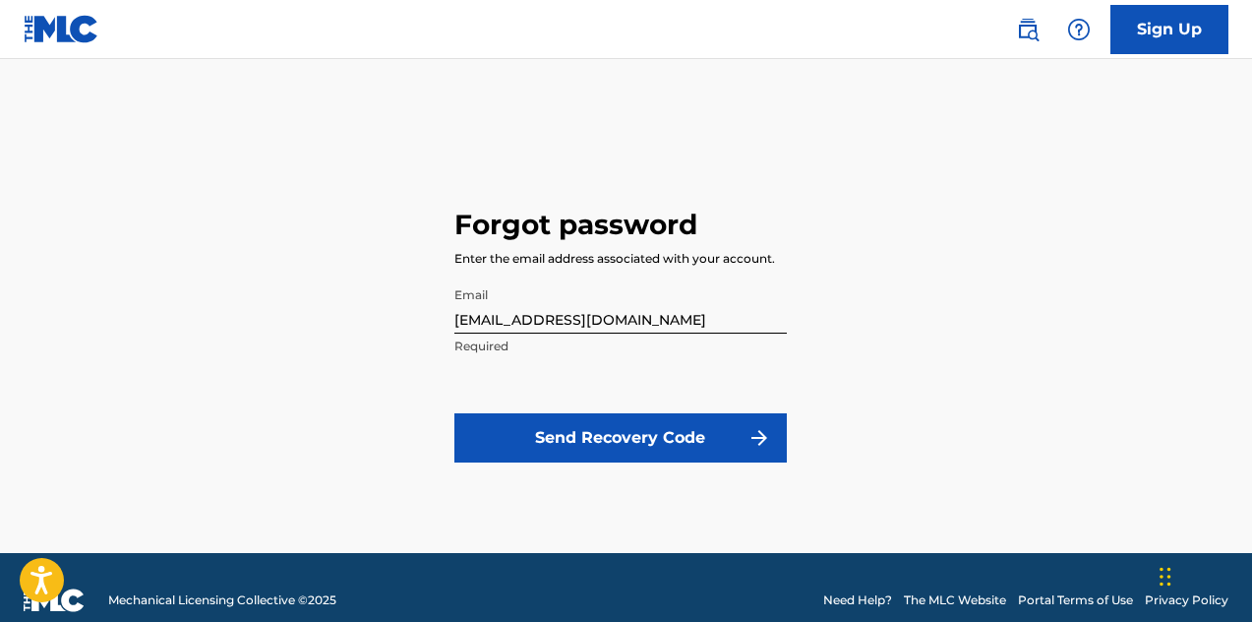
click at [590, 441] on button "Send Recovery Code" at bounding box center [620, 437] width 332 height 49
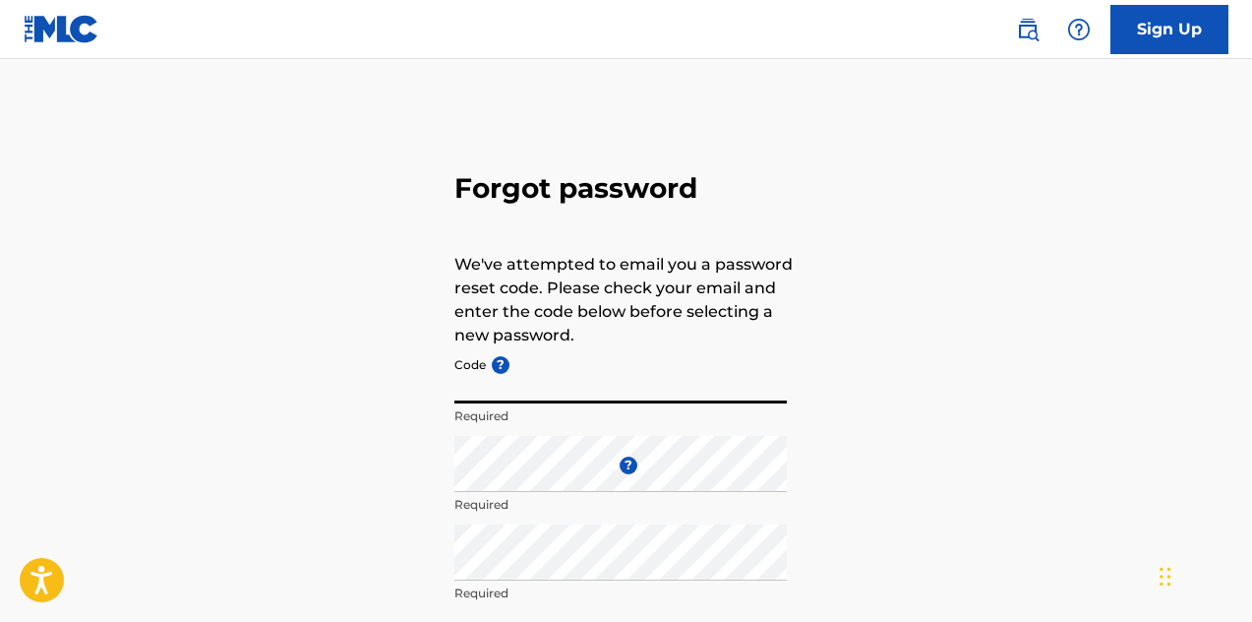
click at [529, 392] on input "Code ?" at bounding box center [620, 375] width 332 height 56
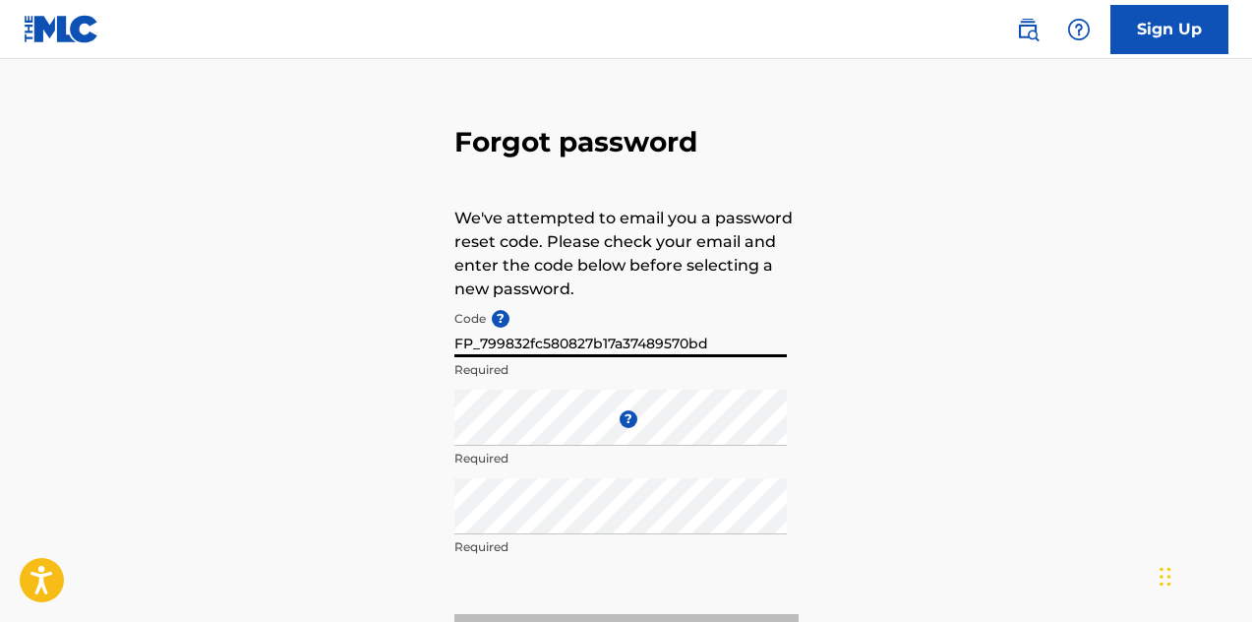
scroll to position [47, 0]
type input "FP_799832fc580827b17a37489570bd"
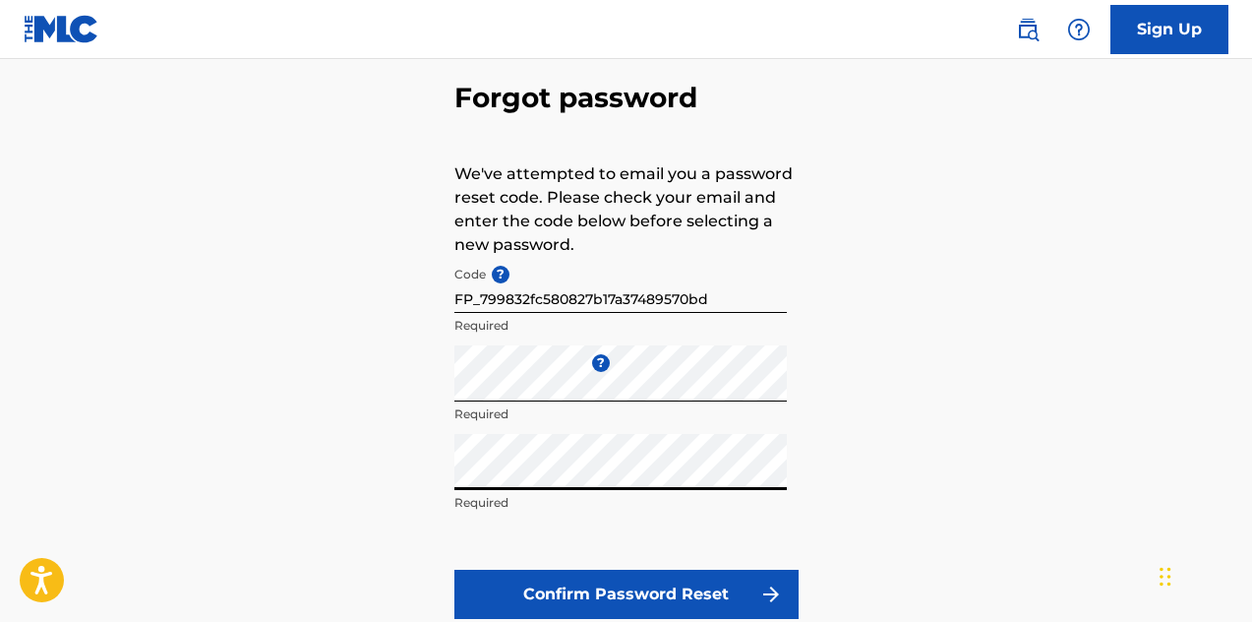
scroll to position [134, 0]
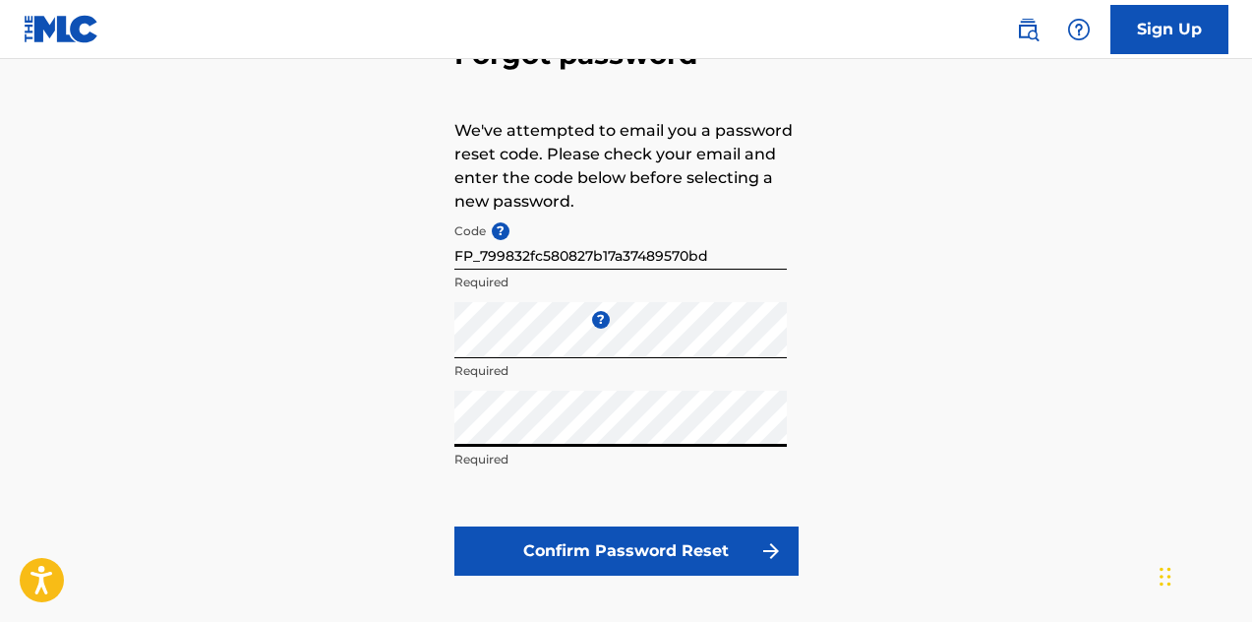
click at [662, 553] on button "Confirm Password Reset" at bounding box center [626, 550] width 344 height 49
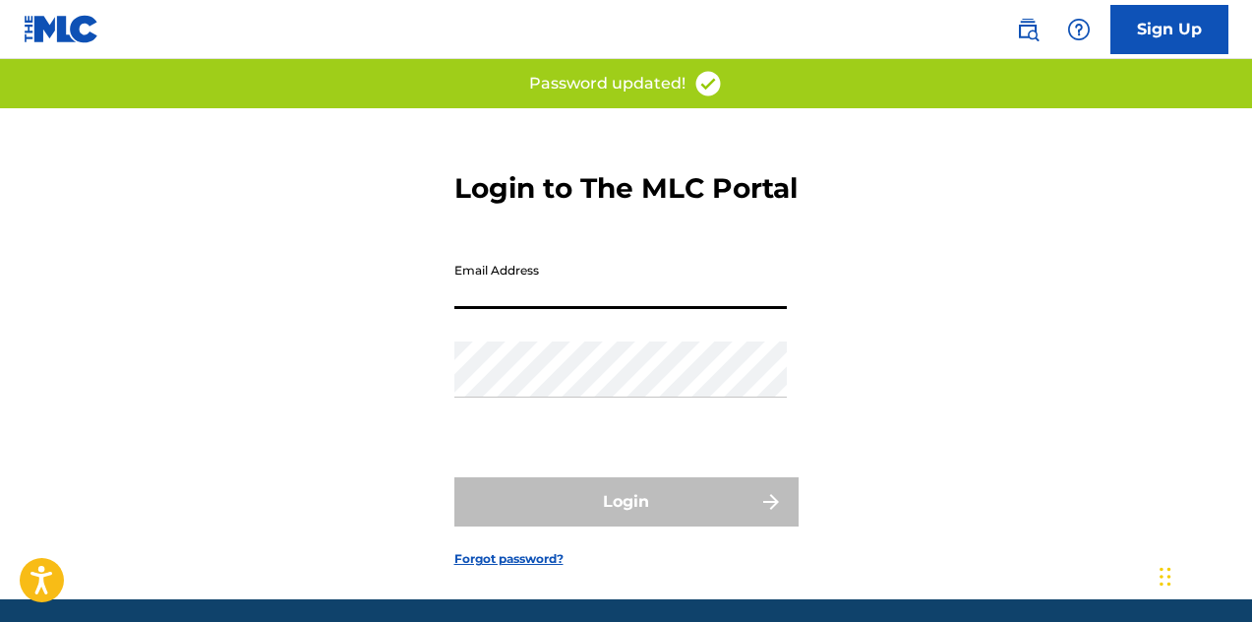
click at [534, 309] on input "Email Address" at bounding box center [620, 281] width 332 height 56
type input "[EMAIL_ADDRESS][DOMAIN_NAME]"
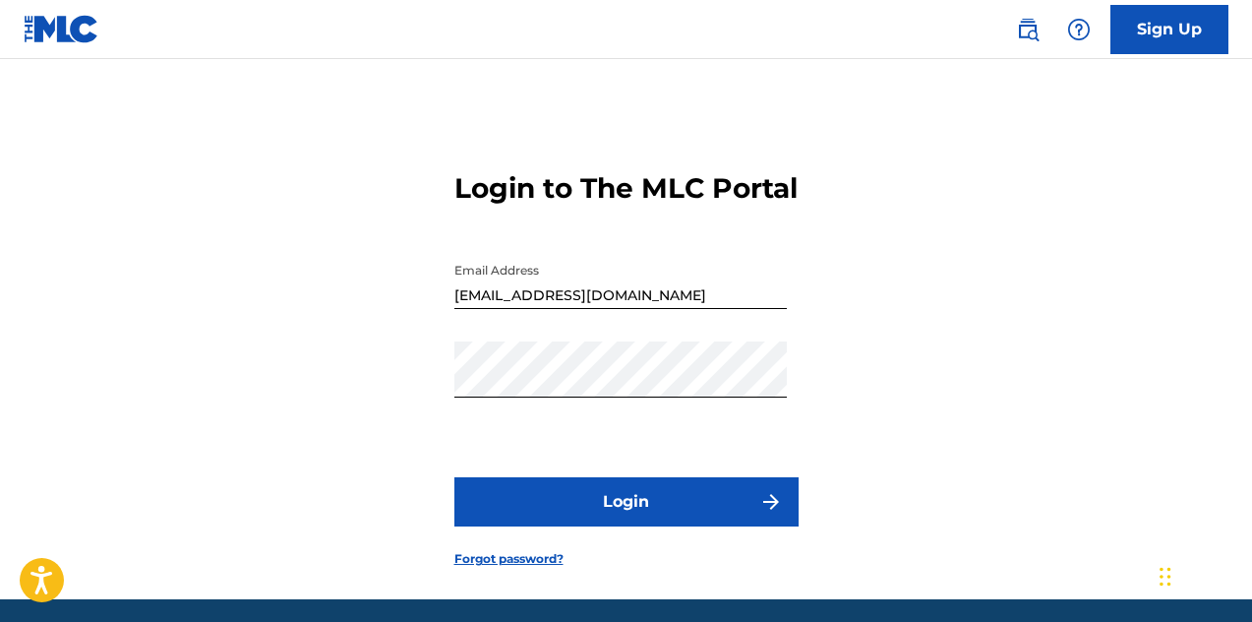
click at [613, 526] on button "Login" at bounding box center [626, 501] width 344 height 49
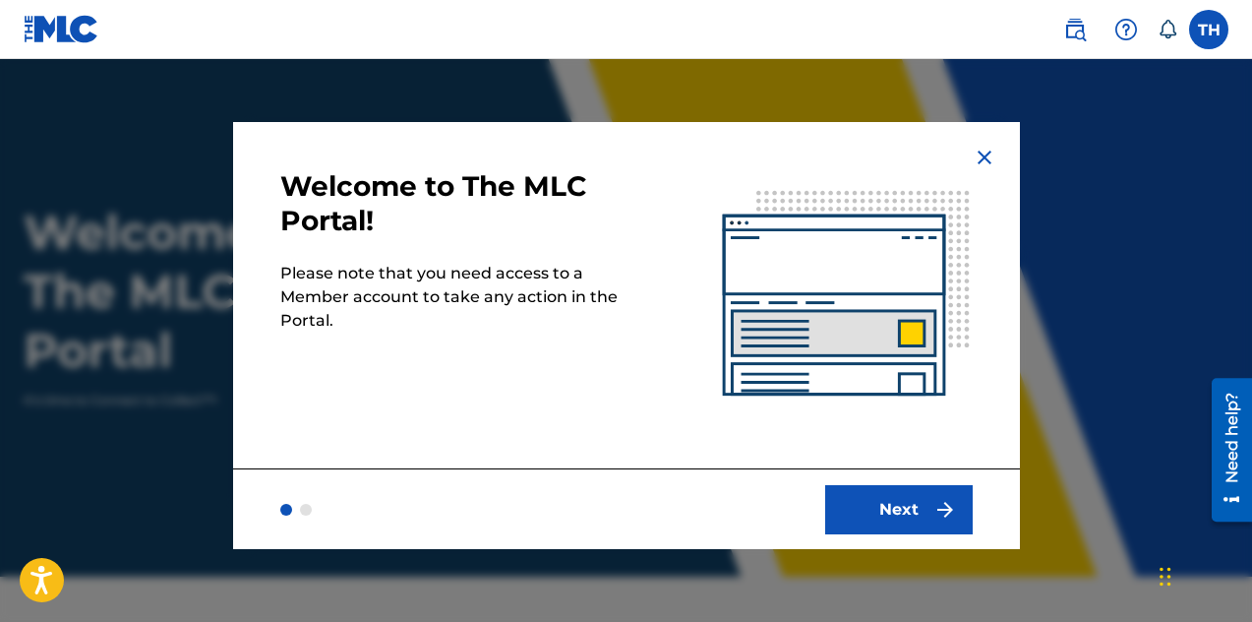
click at [907, 507] on button "Next" at bounding box center [899, 509] width 148 height 49
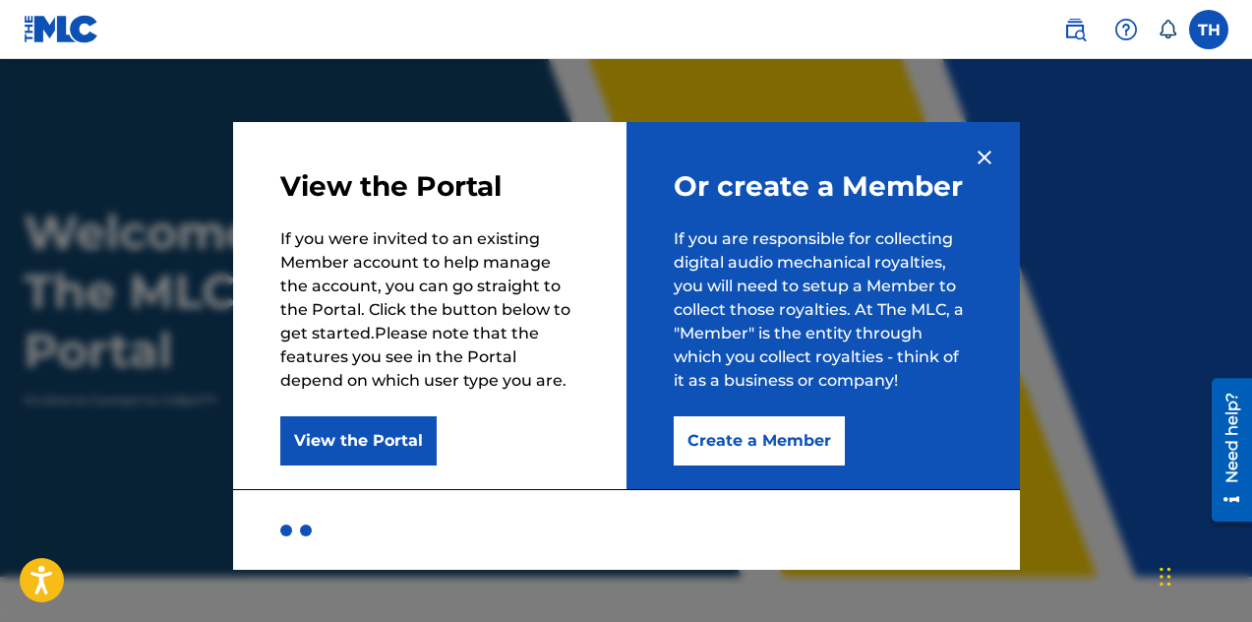
click at [405, 324] on p "If you were invited to an existing Member account to help manage the account, y…" at bounding box center [429, 309] width 299 height 165
click at [742, 436] on button "Create a Member" at bounding box center [759, 440] width 171 height 49
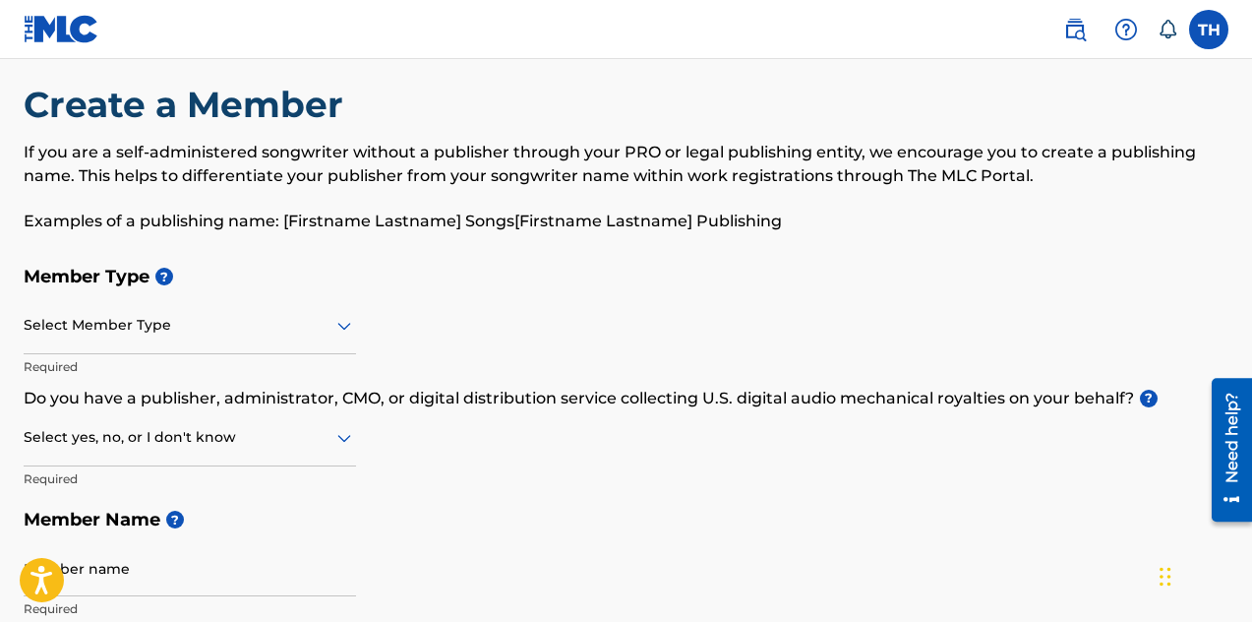
scroll to position [30, 0]
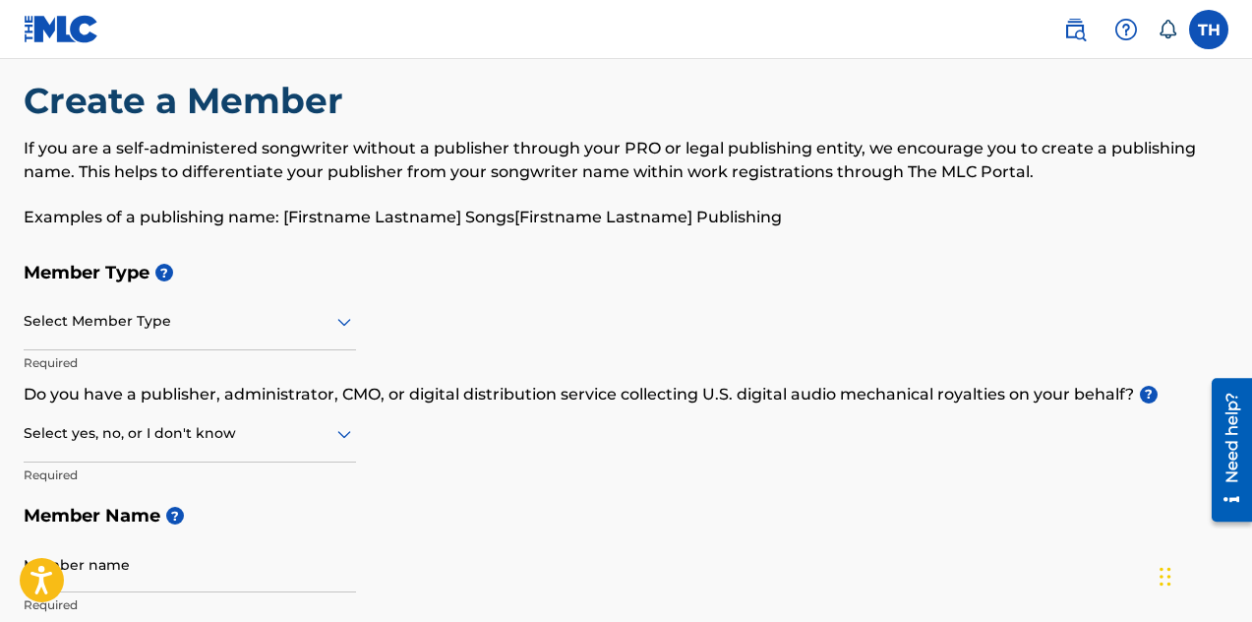
click at [343, 326] on icon at bounding box center [344, 323] width 14 height 8
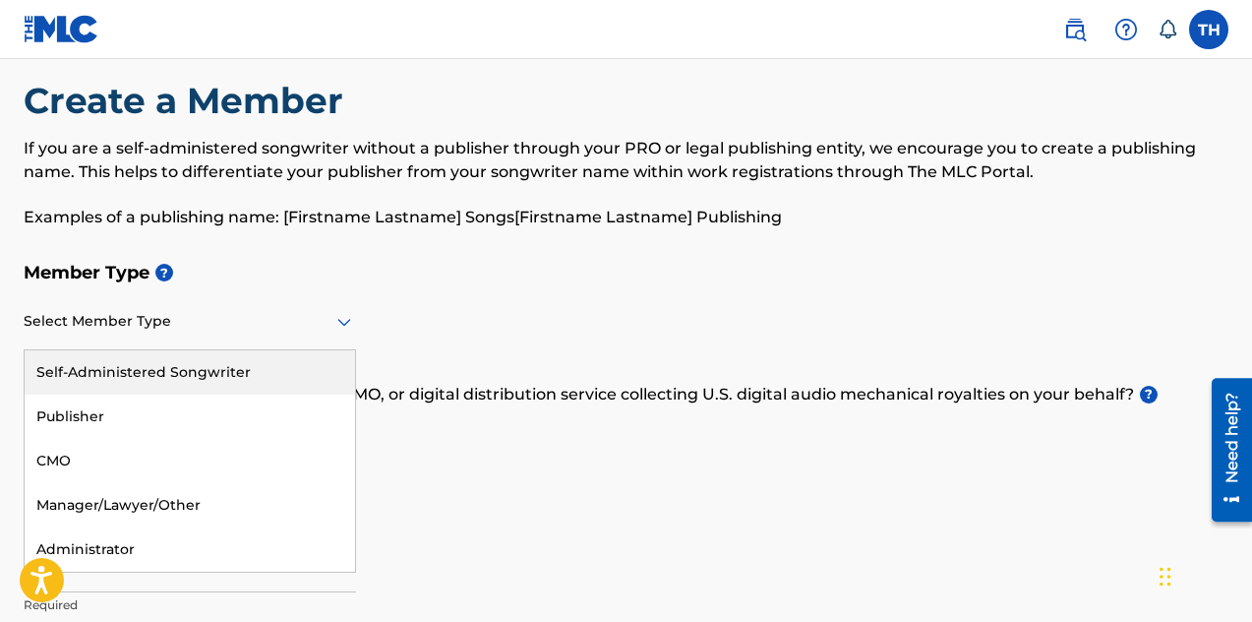
click at [465, 305] on div "Member Type ? Self-Administered Songwriter, 1 of 5. 5 results available. Use Up…" at bounding box center [626, 438] width 1205 height 373
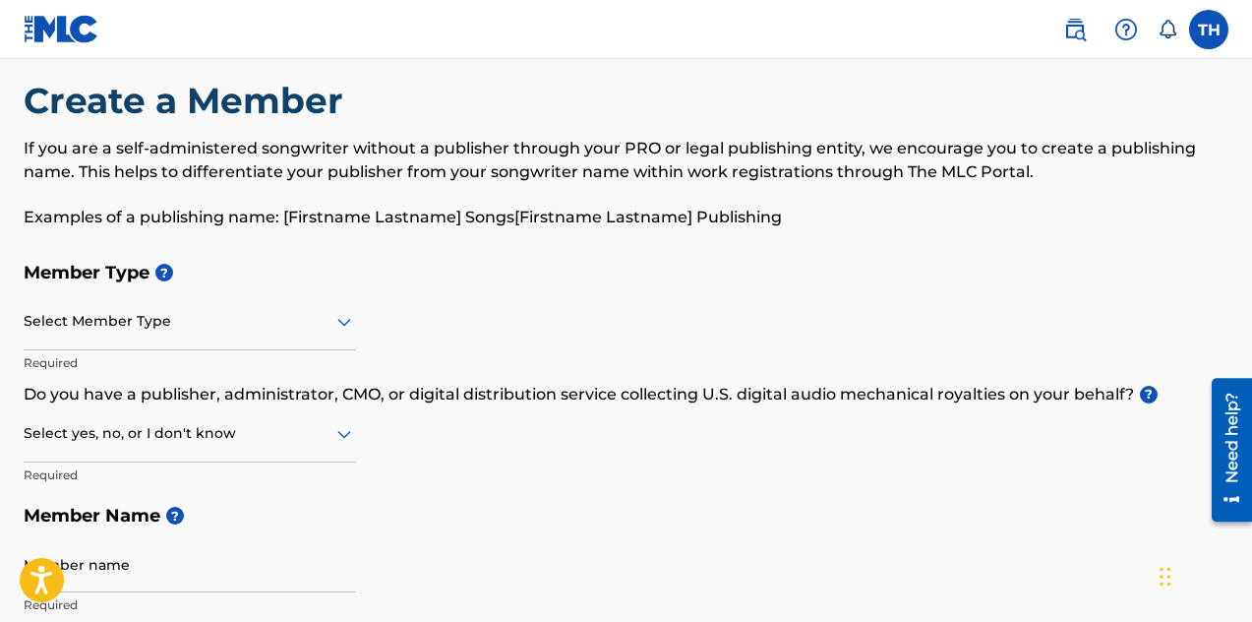
click at [350, 431] on icon at bounding box center [344, 435] width 14 height 8
click at [248, 475] on div "Yes" at bounding box center [190, 484] width 330 height 44
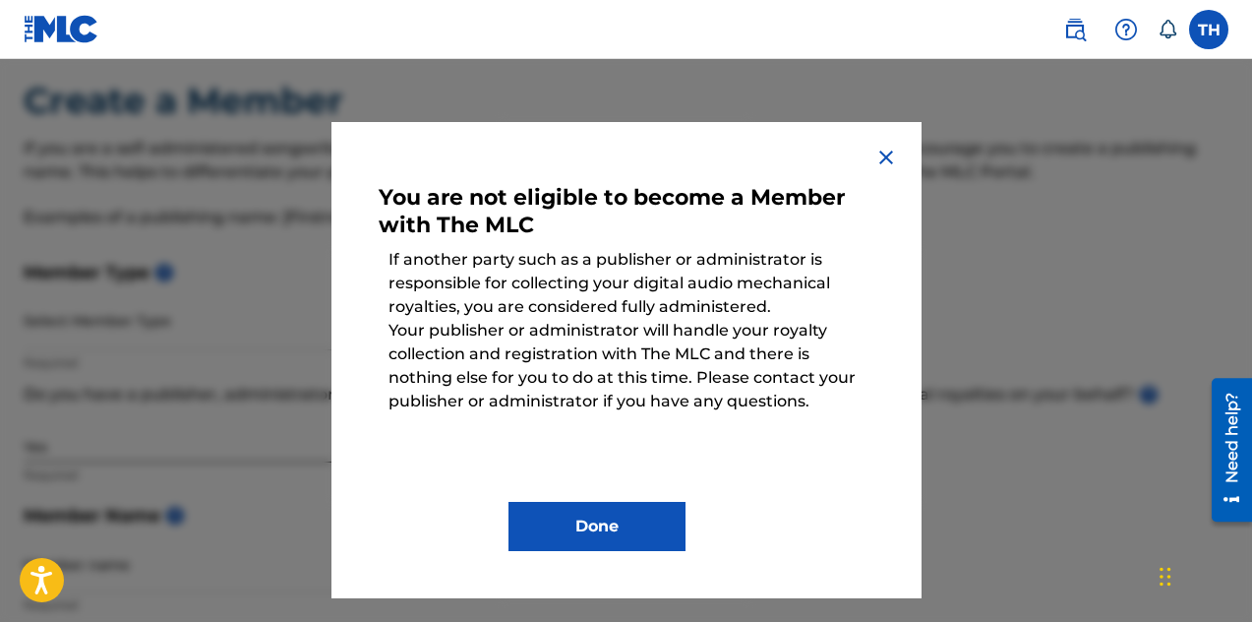
click at [888, 159] on img at bounding box center [886, 158] width 24 height 24
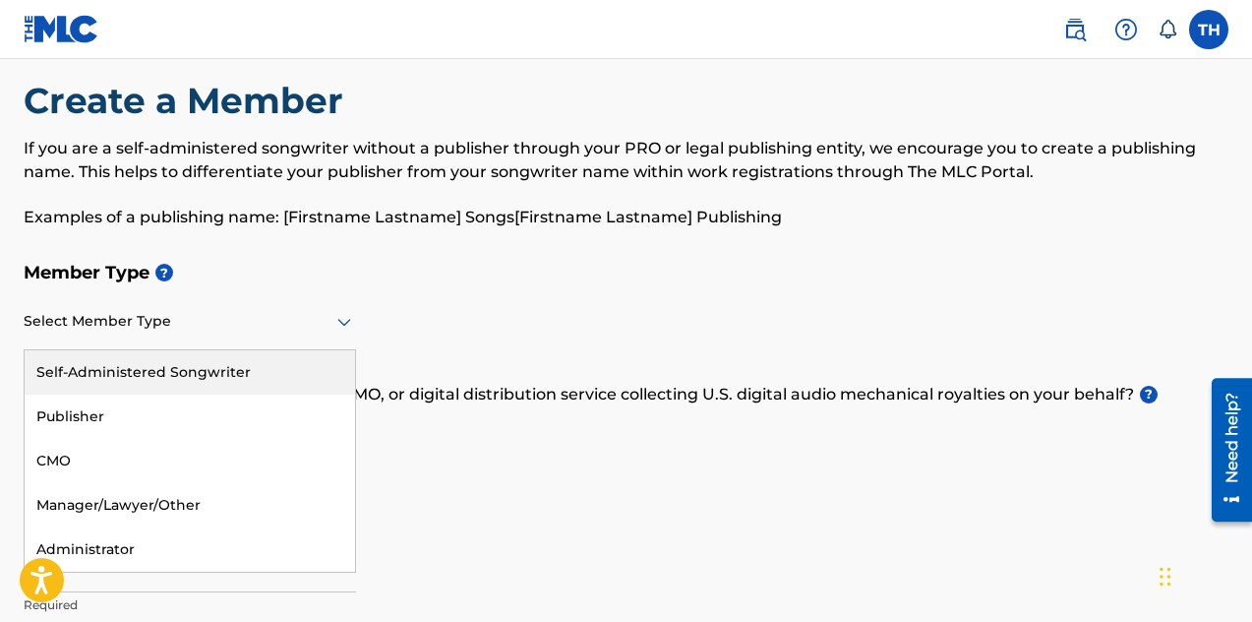
click at [346, 318] on icon at bounding box center [344, 322] width 24 height 24
click at [188, 369] on div "Self-Administered Songwriter" at bounding box center [190, 372] width 330 height 44
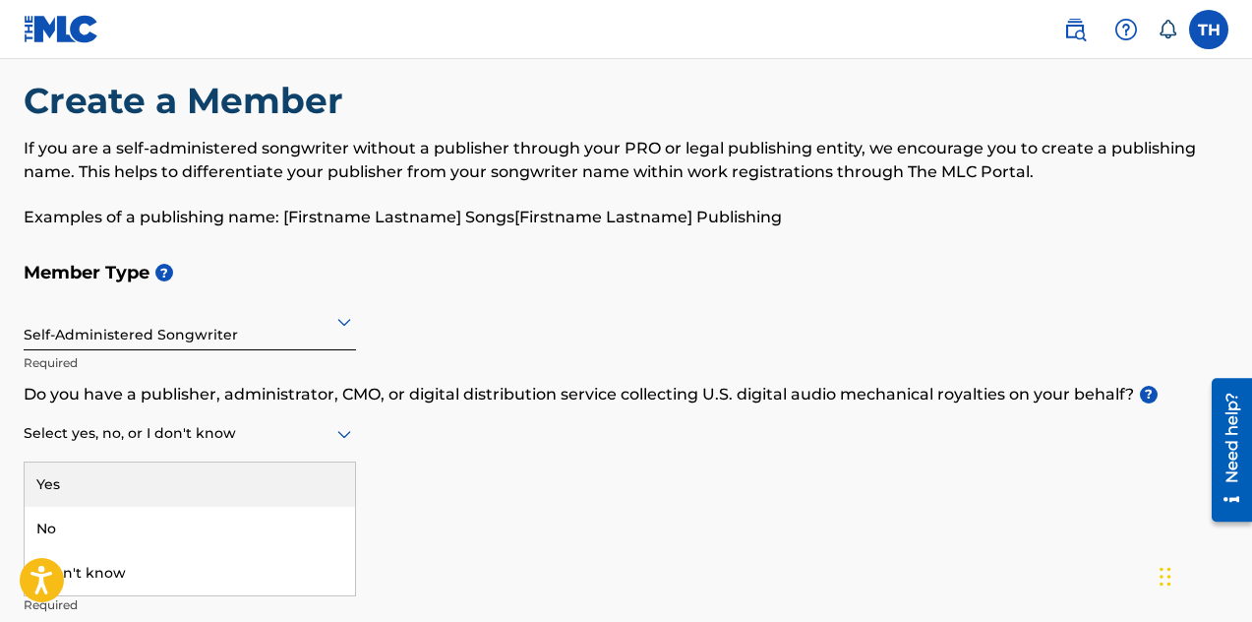
click at [349, 435] on icon at bounding box center [344, 434] width 24 height 24
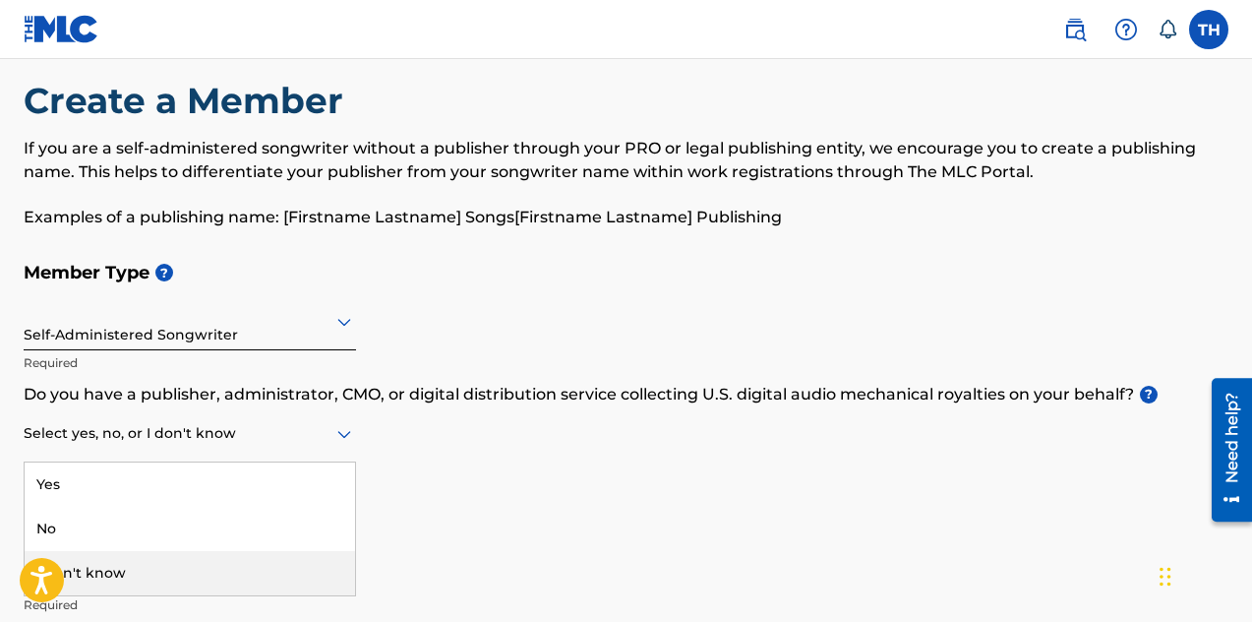
click at [117, 574] on div "I don't know" at bounding box center [190, 573] width 330 height 44
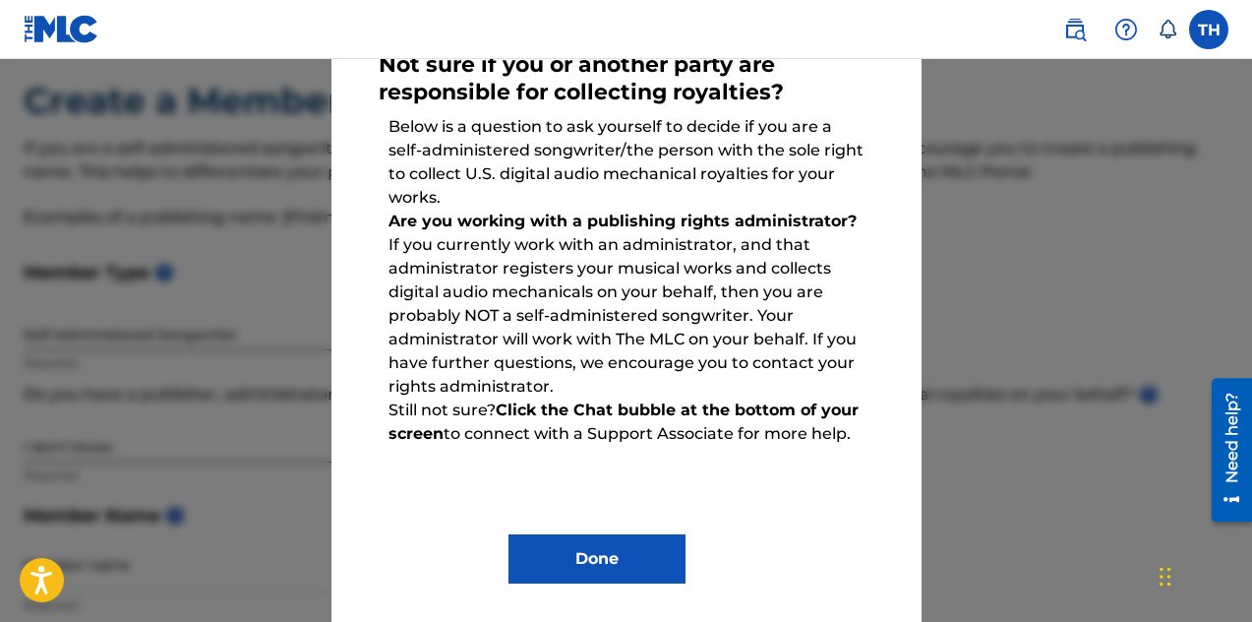
scroll to position [141, 0]
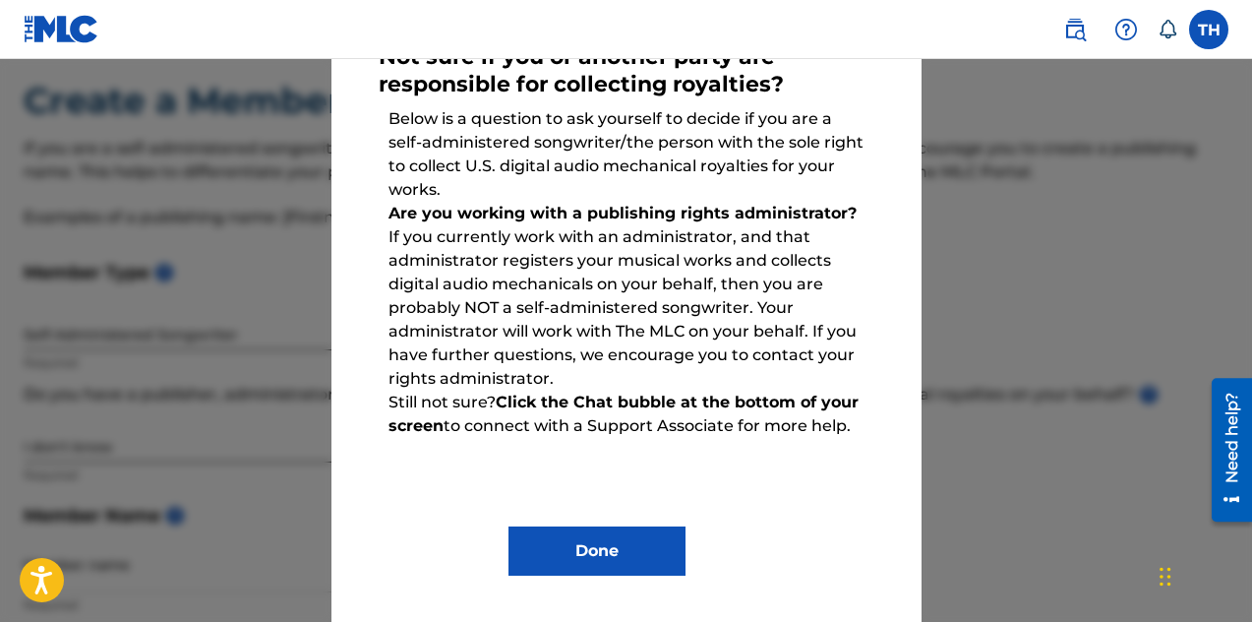
click at [975, 275] on div at bounding box center [626, 370] width 1252 height 622
click at [592, 533] on button "Done" at bounding box center [597, 550] width 177 height 49
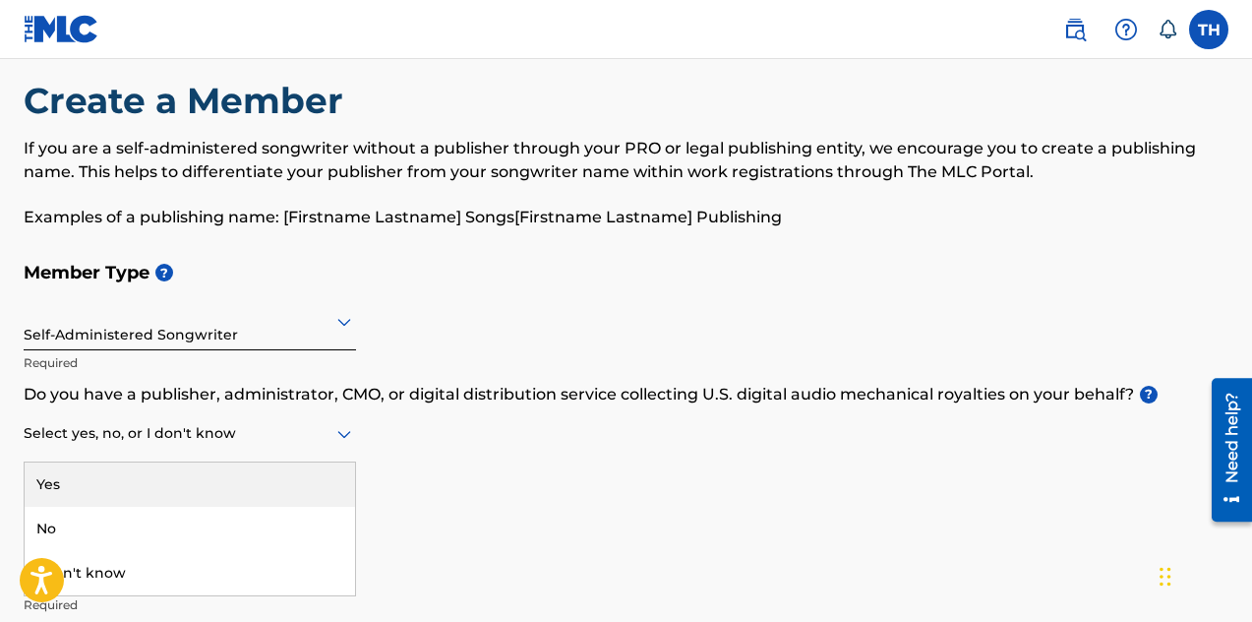
click at [348, 432] on icon at bounding box center [344, 435] width 14 height 8
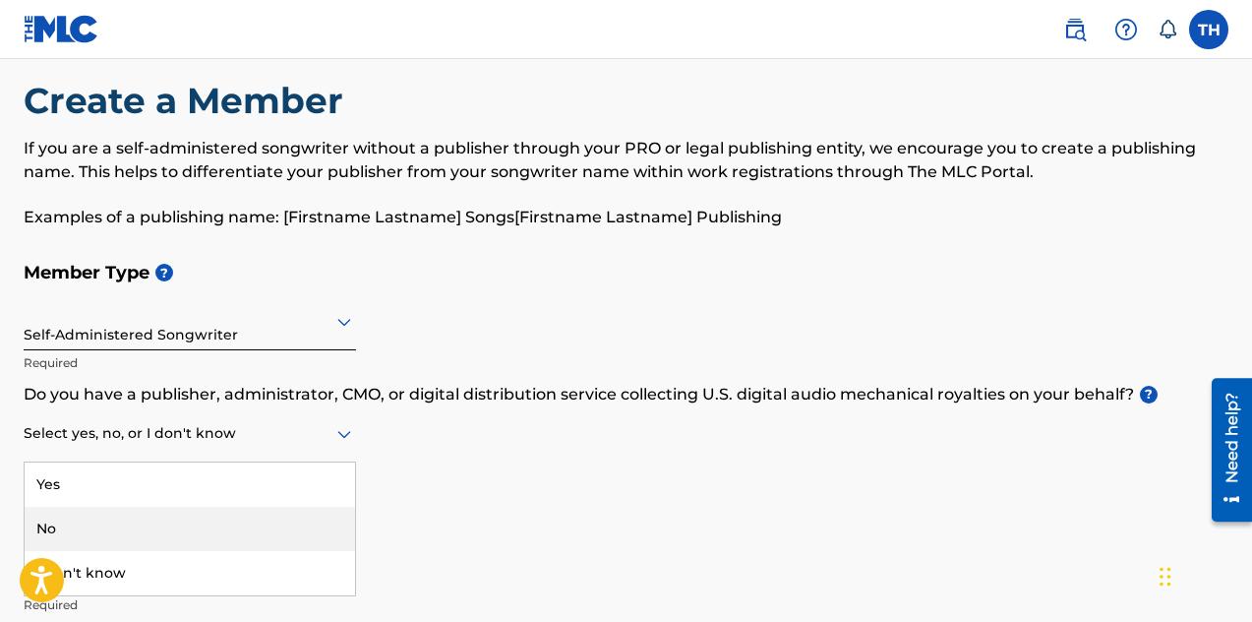
click at [46, 536] on div "No" at bounding box center [190, 529] width 330 height 44
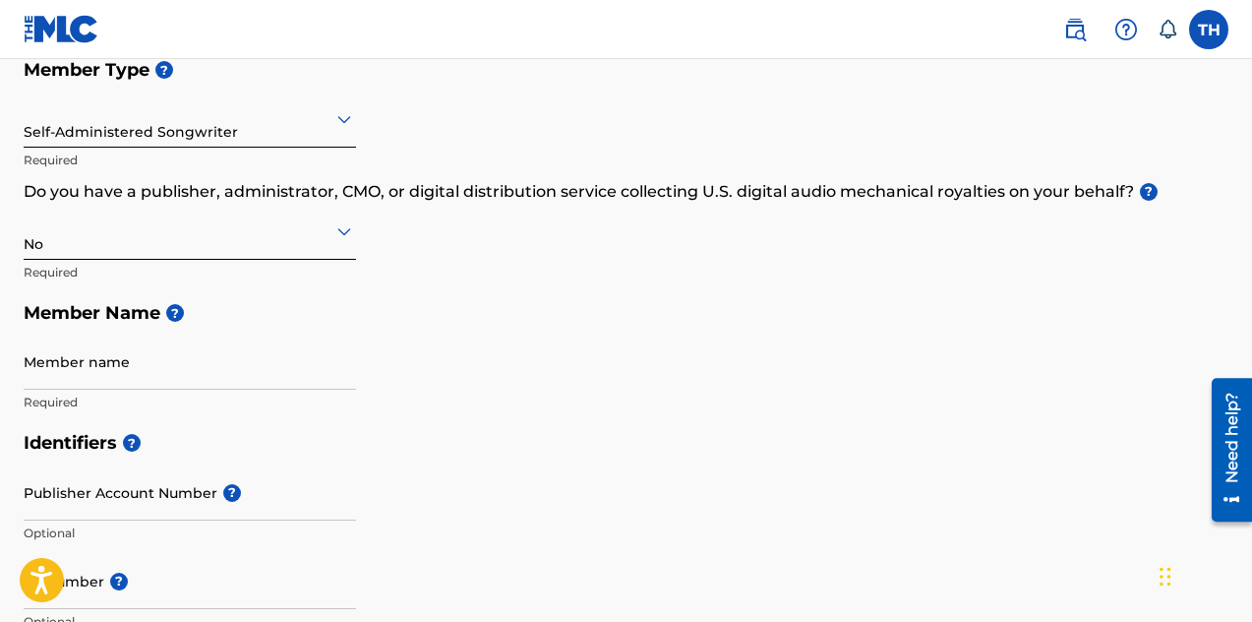
scroll to position [239, 0]
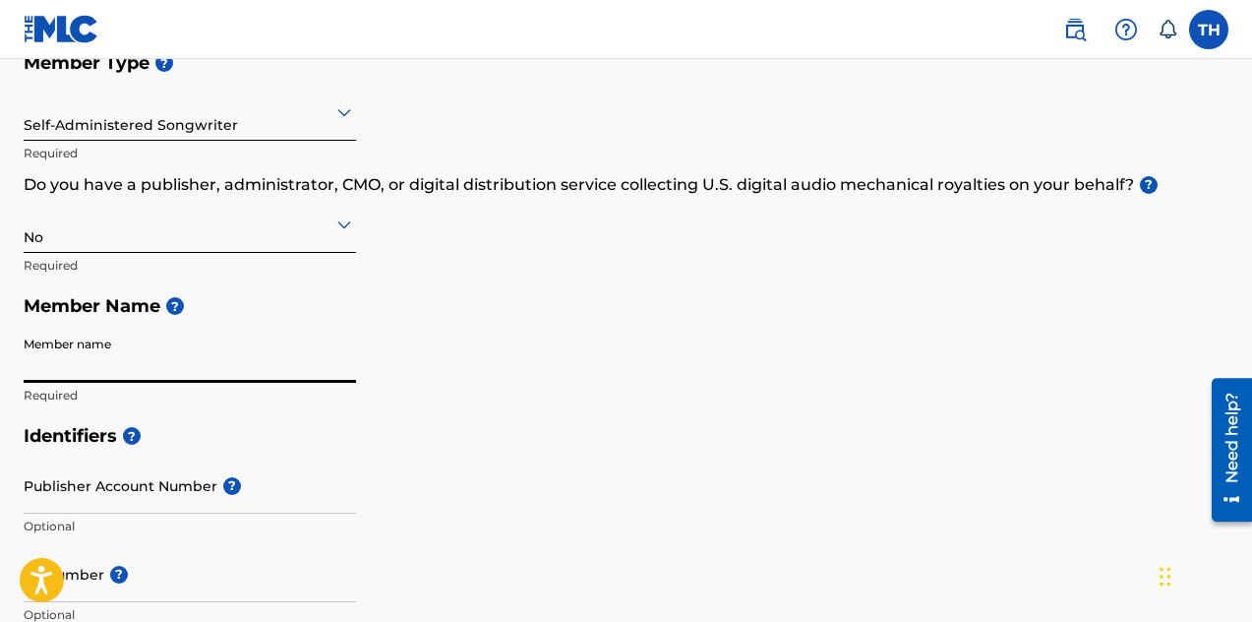
click at [122, 368] on input "Member name" at bounding box center [190, 355] width 332 height 56
type input "Tony Hightower"
type input "[STREET_ADDRESS][PERSON_NAME]"
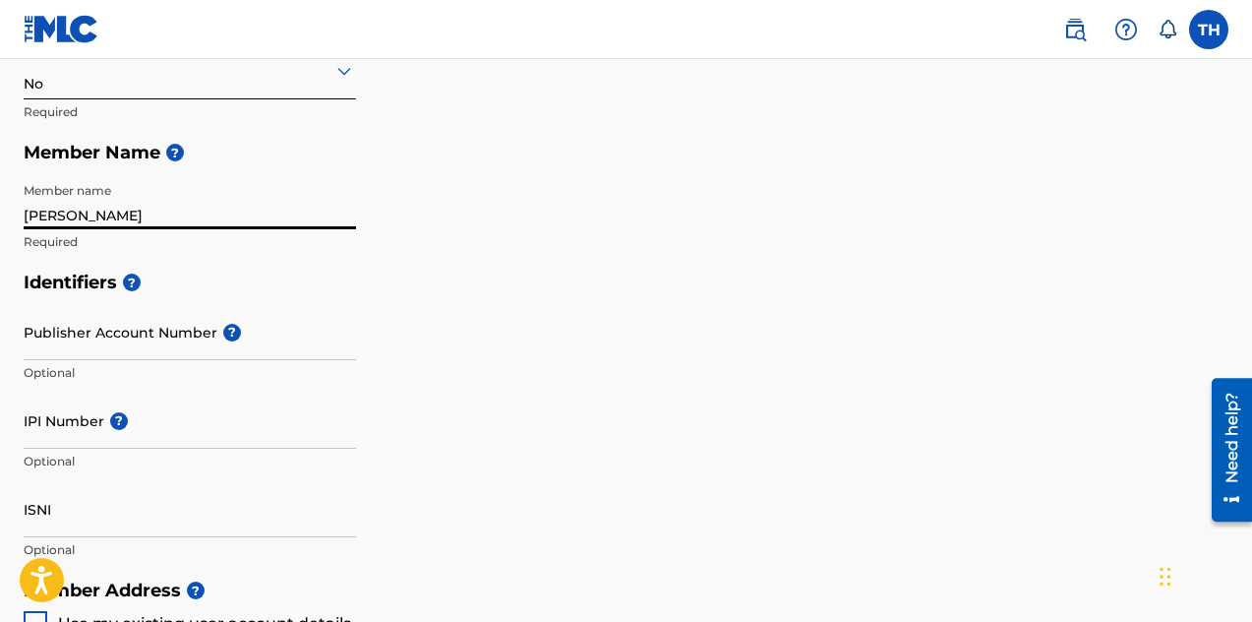
scroll to position [395, 0]
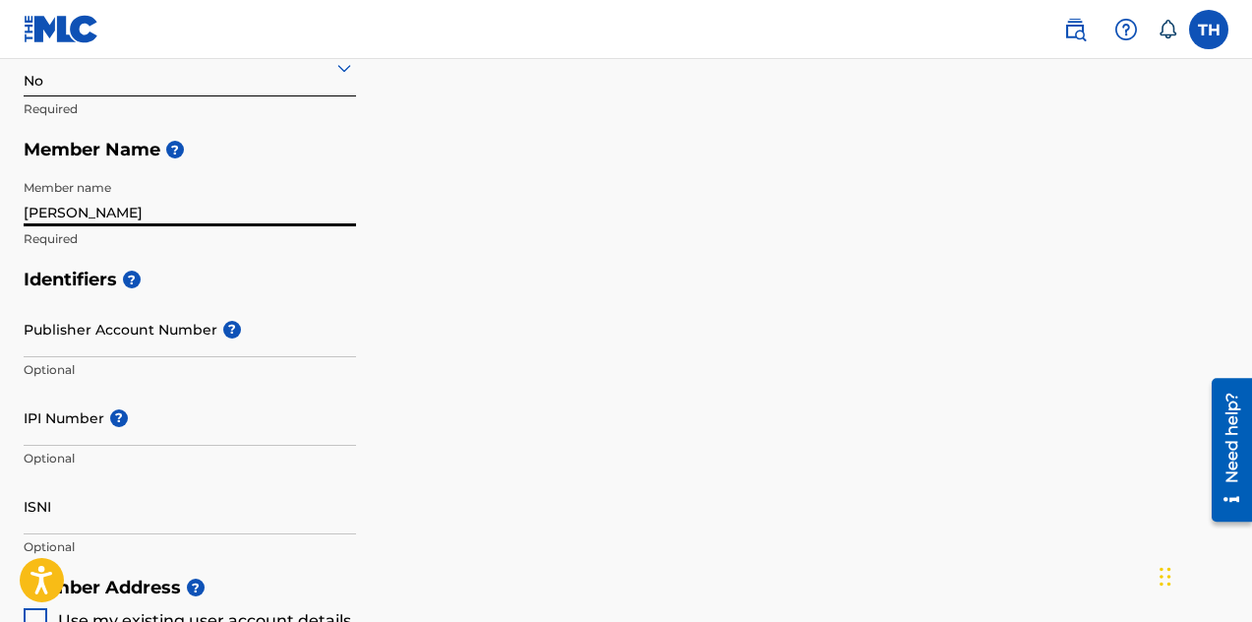
click at [142, 327] on input "Publisher Account Number ?" at bounding box center [190, 329] width 332 height 56
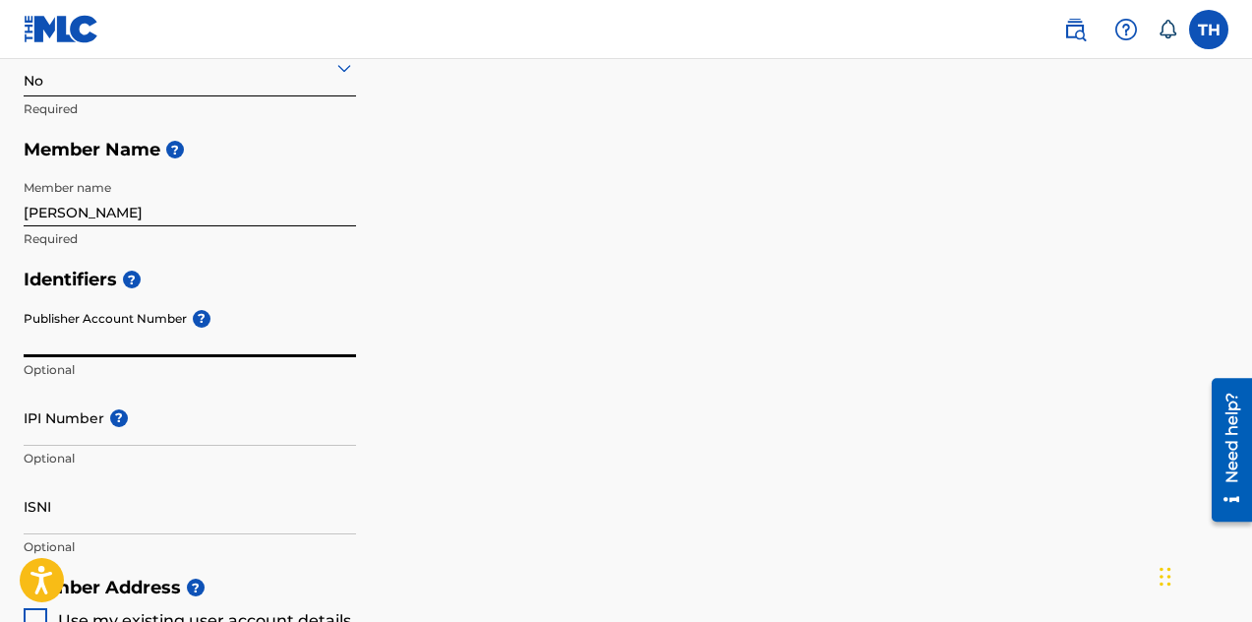
click at [117, 334] on input "Publisher Account Number ?" at bounding box center [190, 329] width 332 height 56
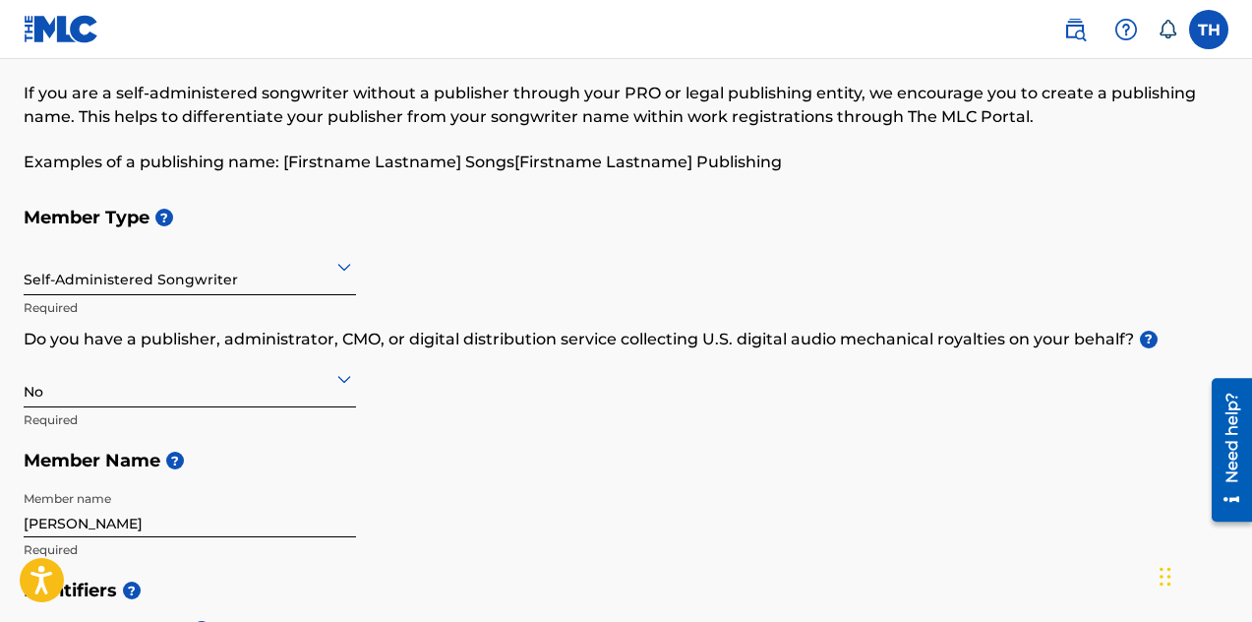
scroll to position [80, 0]
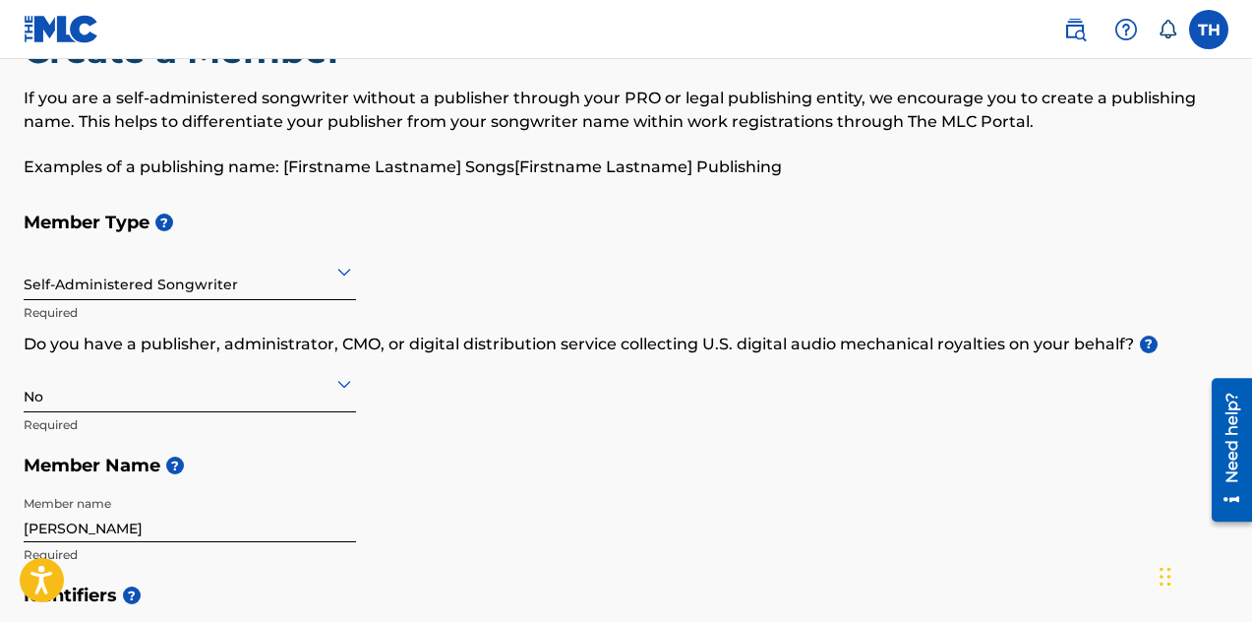
click at [342, 271] on icon at bounding box center [344, 273] width 14 height 8
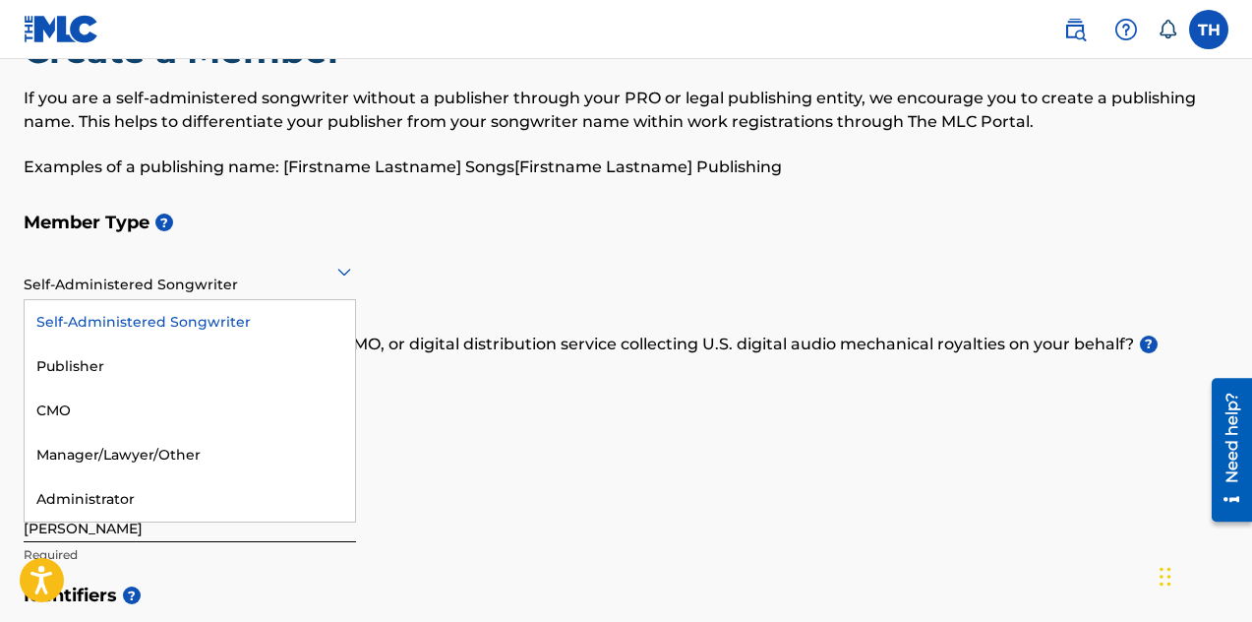
click at [494, 213] on h5 "Member Type ?" at bounding box center [626, 223] width 1205 height 42
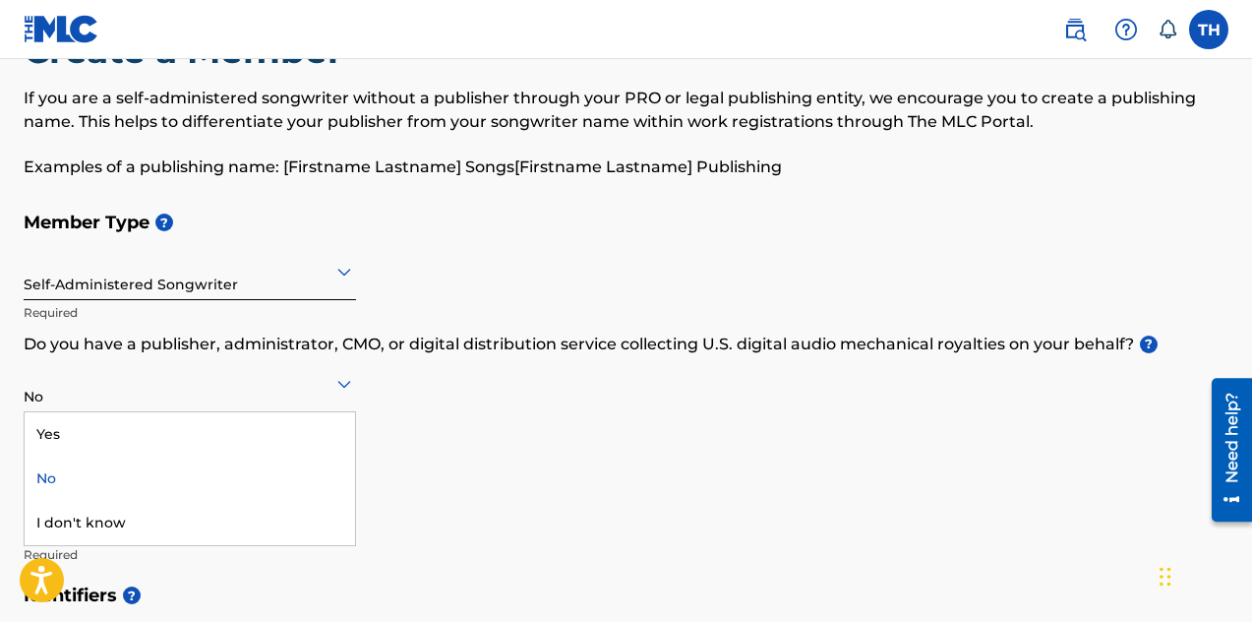
click at [344, 387] on icon at bounding box center [344, 385] width 14 height 8
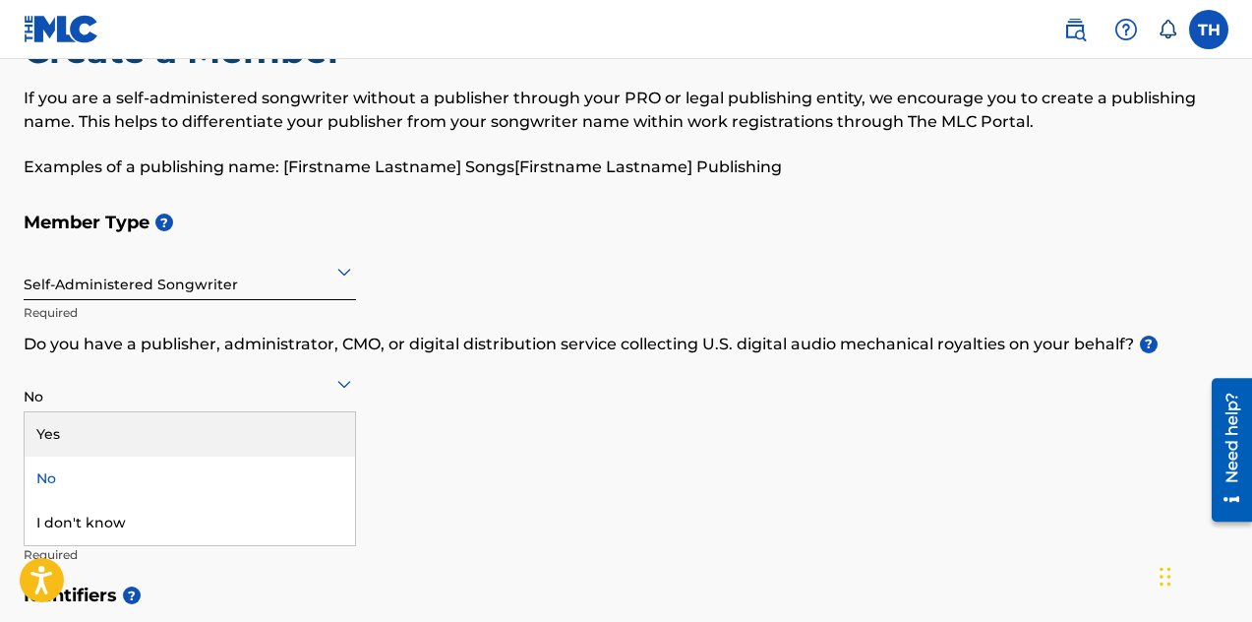
click at [78, 436] on div "Yes" at bounding box center [190, 434] width 330 height 44
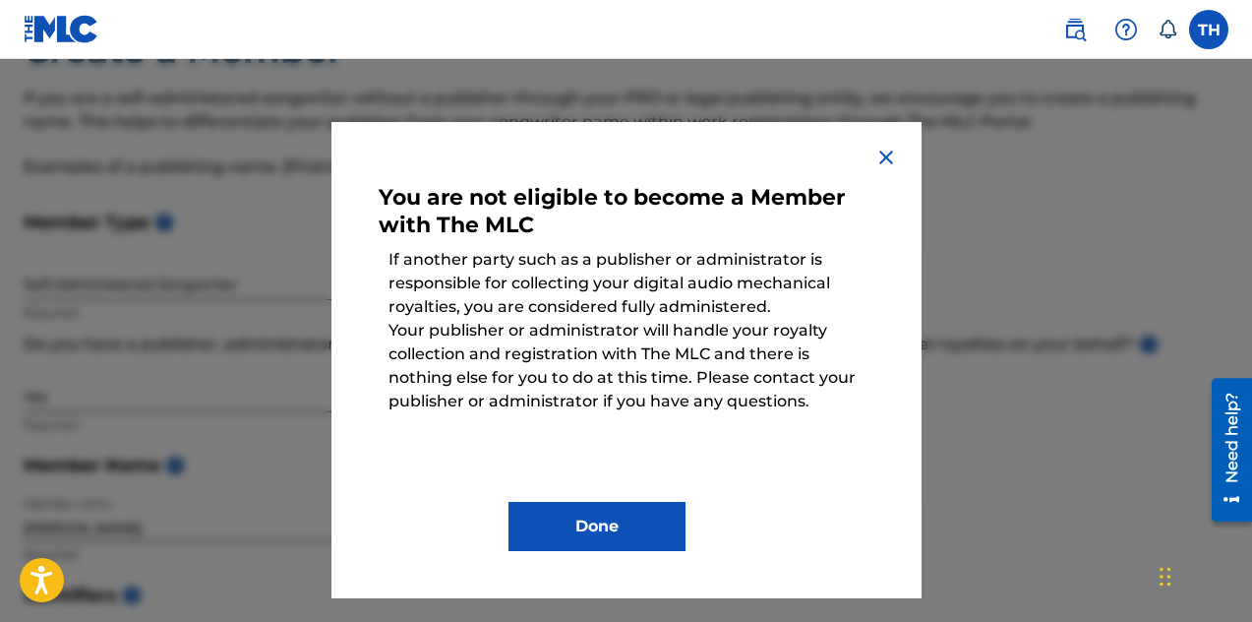
click at [888, 146] on img at bounding box center [886, 158] width 24 height 24
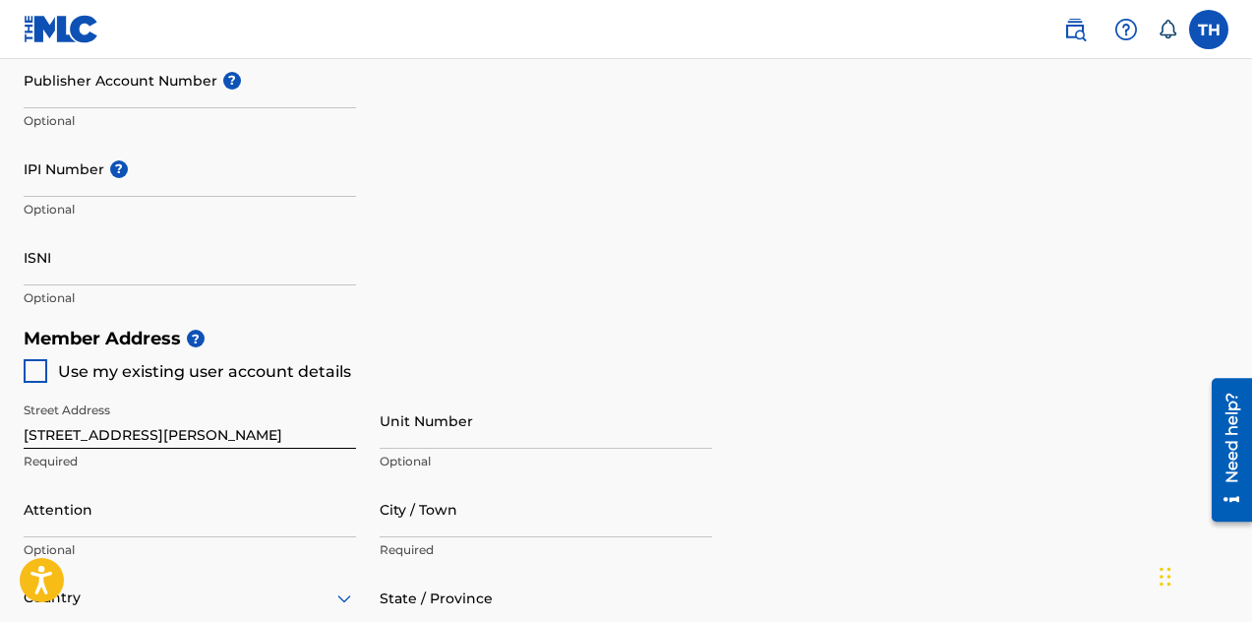
scroll to position [647, 0]
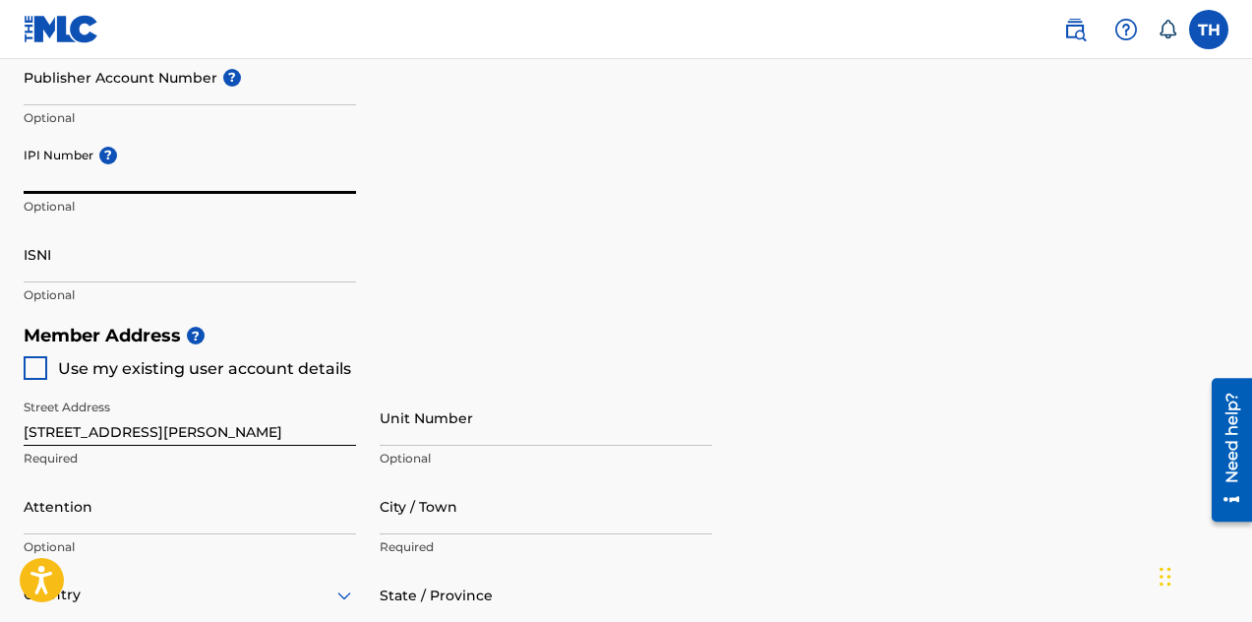
click at [124, 184] on input "IPI Number ?" at bounding box center [190, 166] width 332 height 56
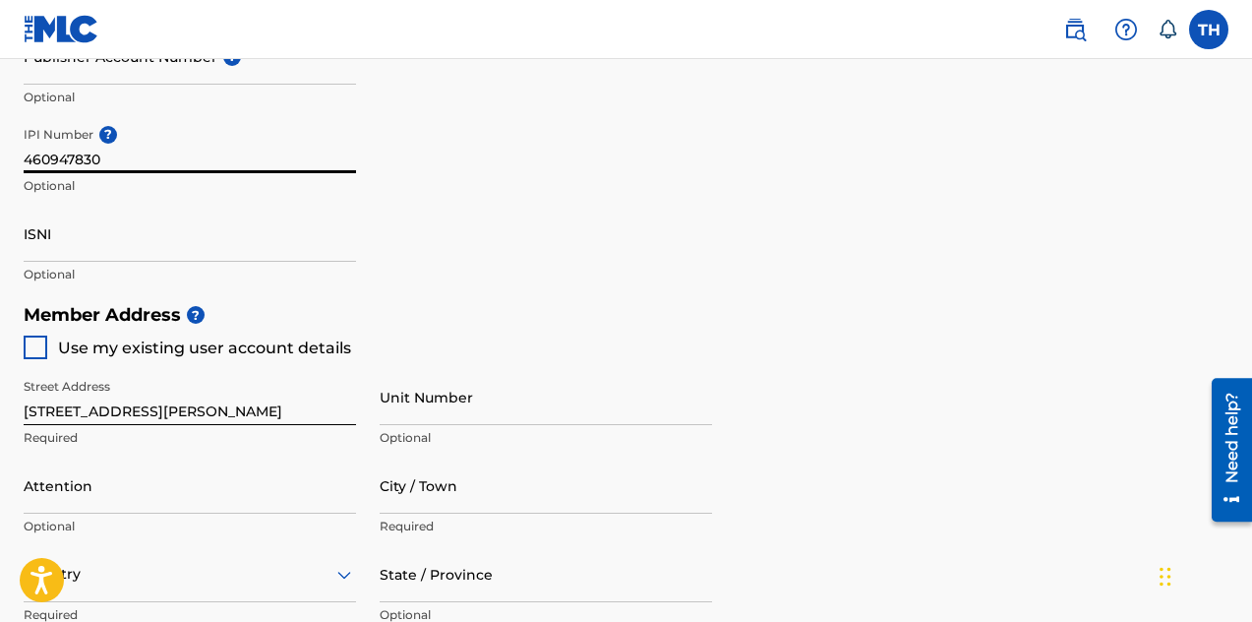
scroll to position [671, 0]
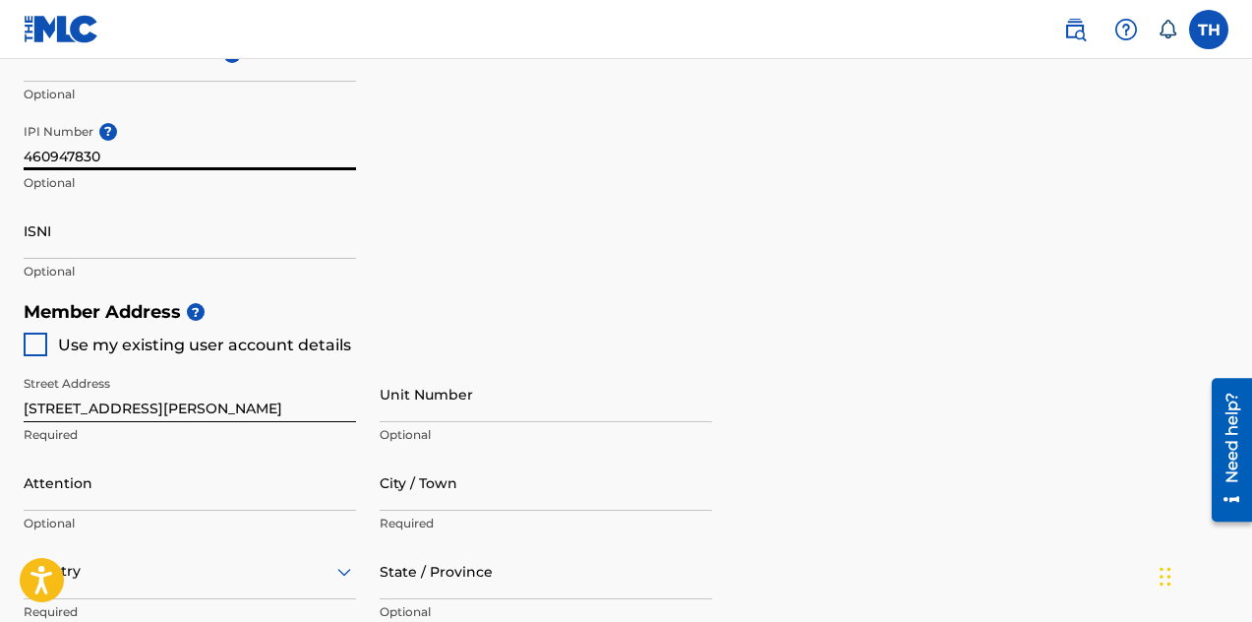
type input "460947830"
click at [38, 338] on div at bounding box center [36, 344] width 24 height 24
type input "[GEOGRAPHIC_DATA]"
type input "30311"
type input "404"
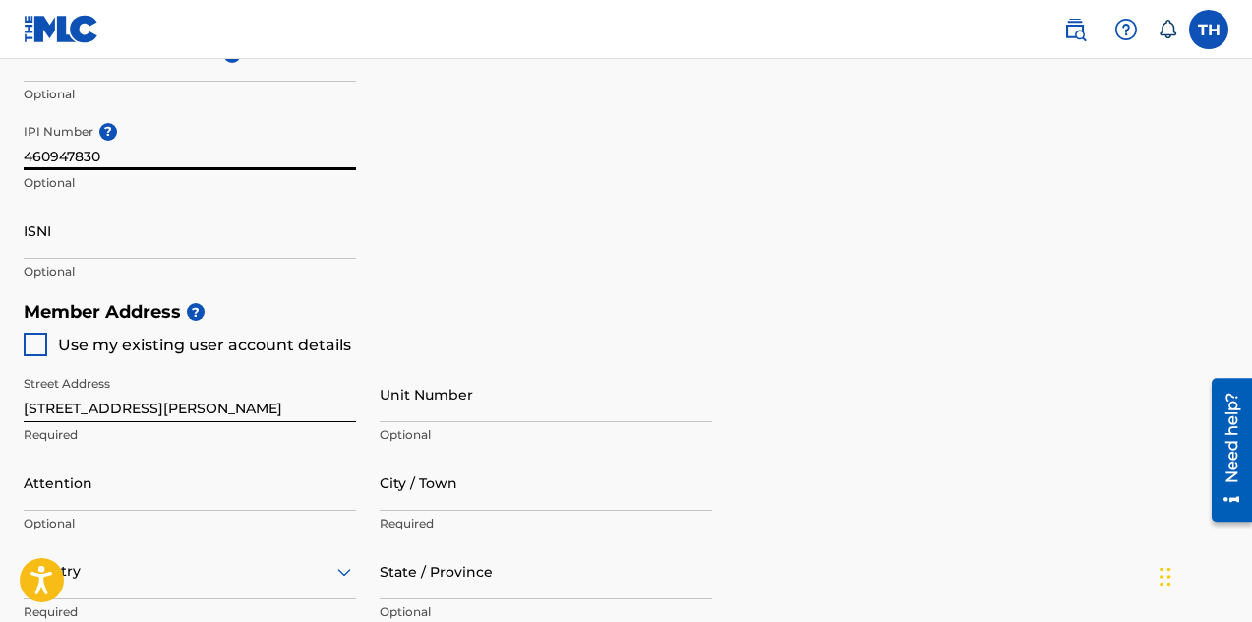
type input "2724694"
type input "[EMAIL_ADDRESS][DOMAIN_NAME]"
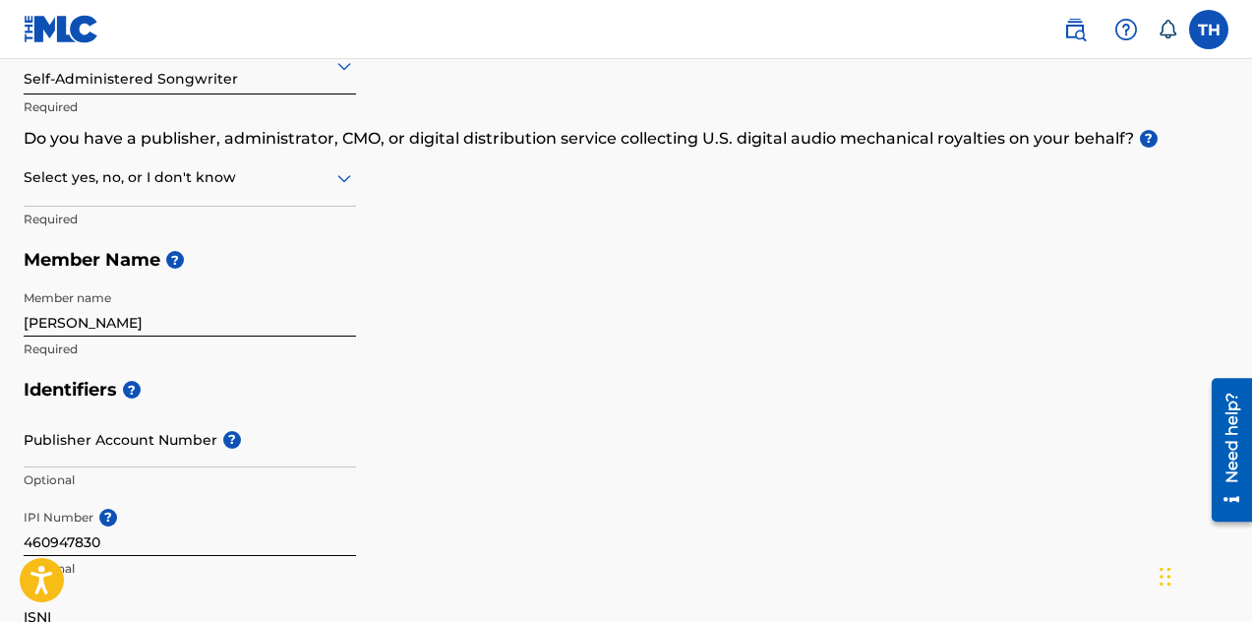
scroll to position [286, 0]
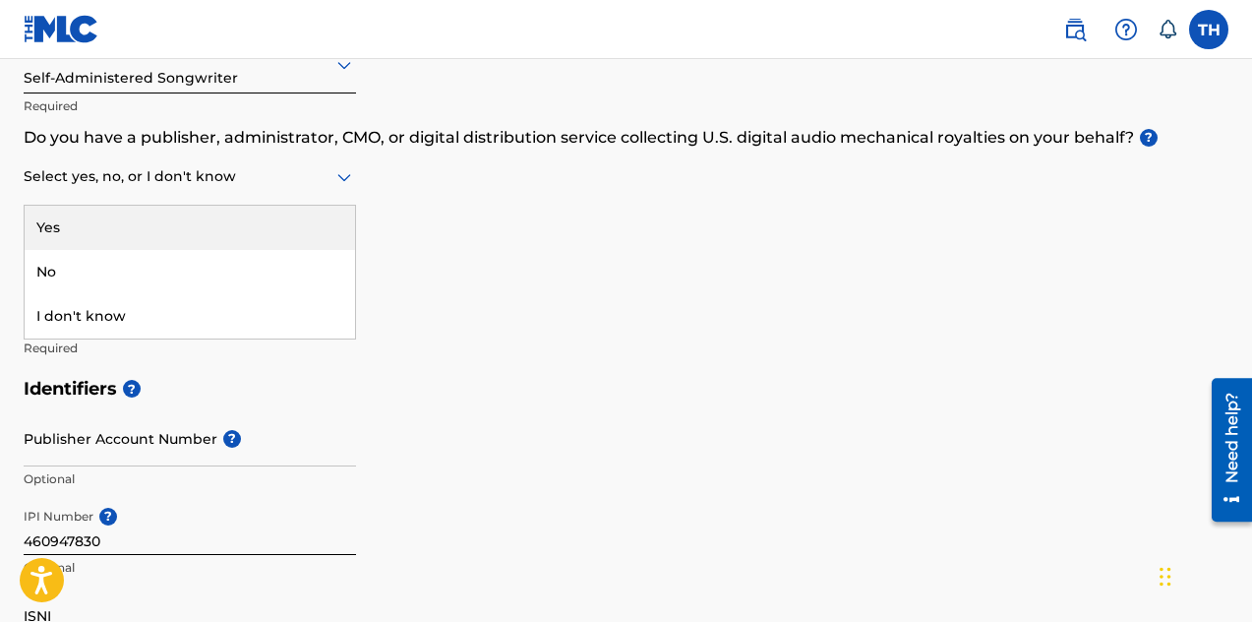
click at [345, 173] on icon at bounding box center [344, 177] width 24 height 24
click at [432, 223] on div "Member Type ? Self-Administered Songwriter Required Do you have a publisher, ad…" at bounding box center [626, 181] width 1205 height 373
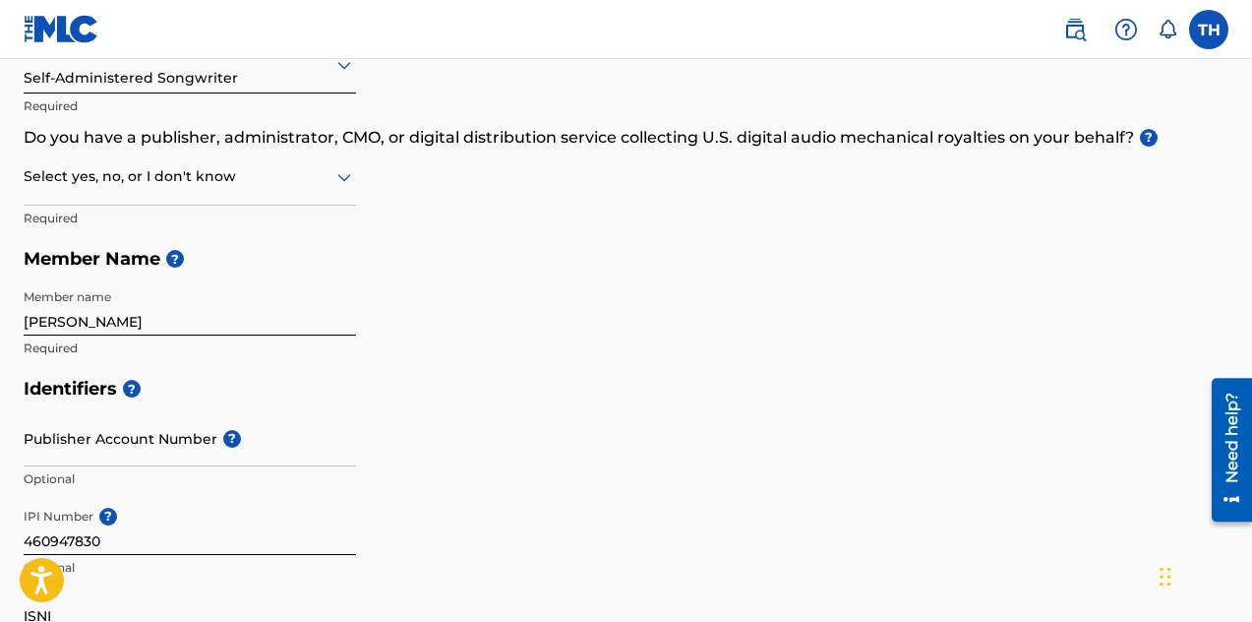
click at [347, 185] on icon at bounding box center [344, 177] width 24 height 24
click at [91, 320] on div "I don't know" at bounding box center [190, 316] width 330 height 44
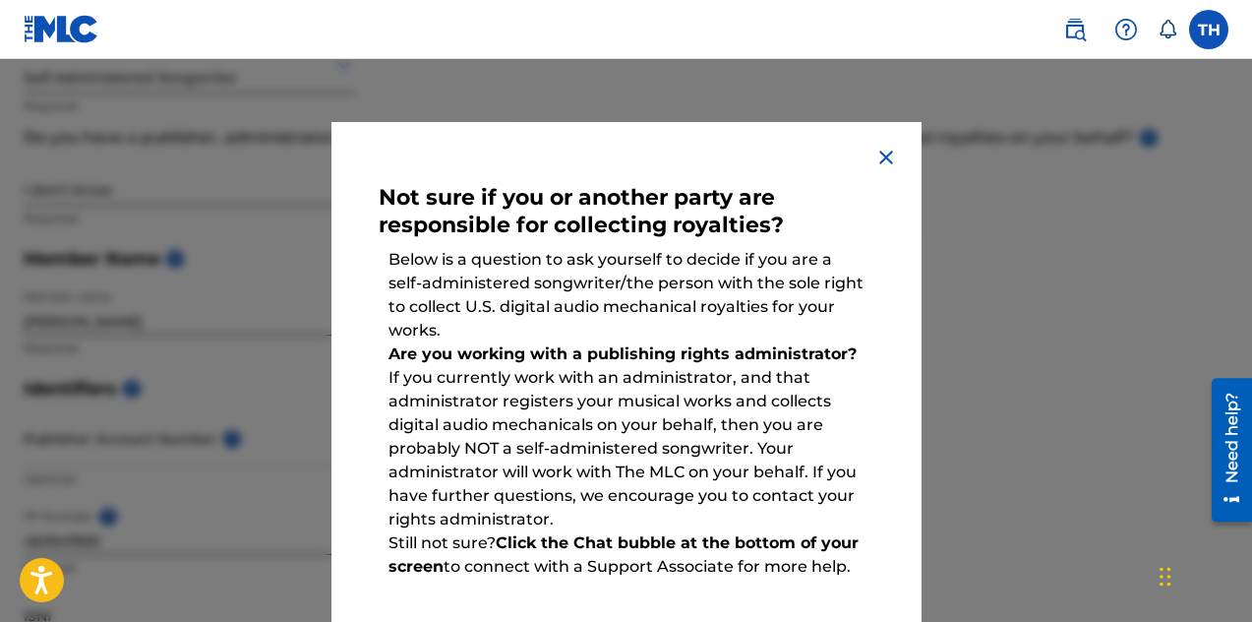
click at [880, 152] on img at bounding box center [886, 158] width 24 height 24
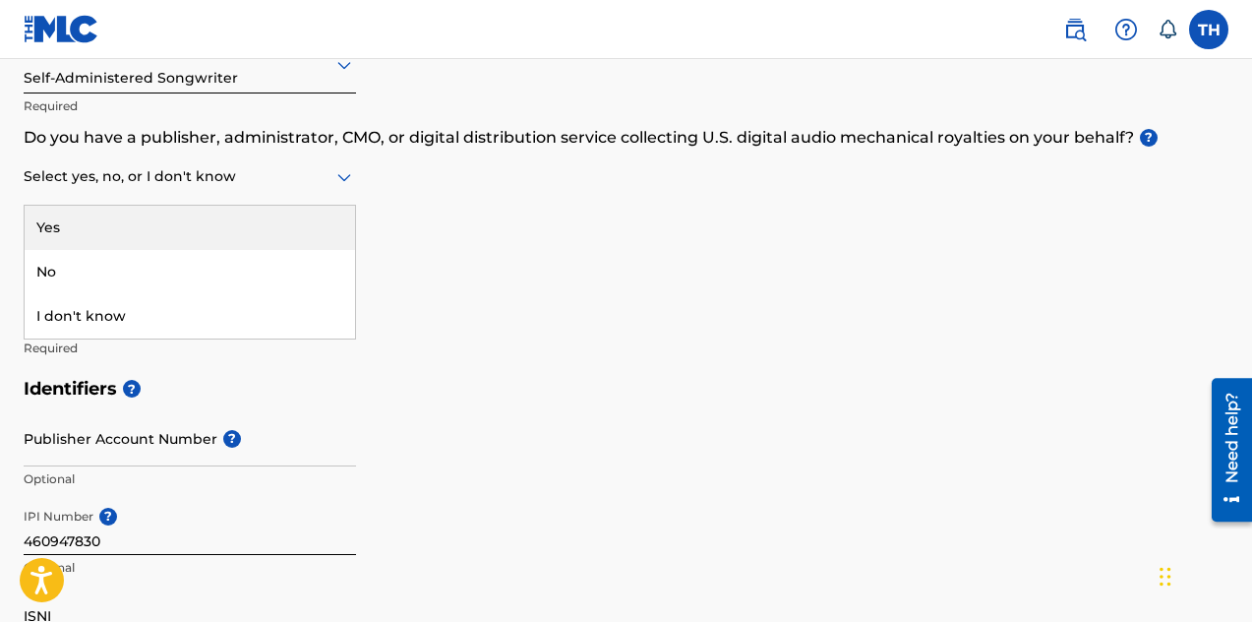
click at [342, 185] on icon at bounding box center [344, 177] width 24 height 24
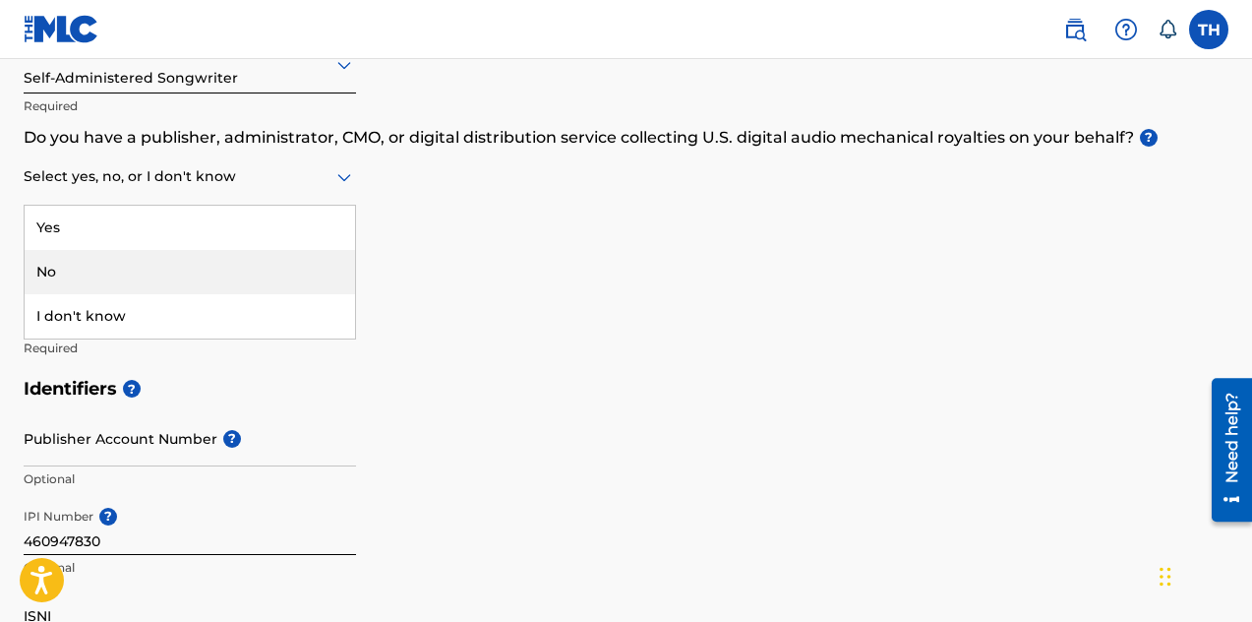
click at [77, 275] on div "No" at bounding box center [190, 272] width 330 height 44
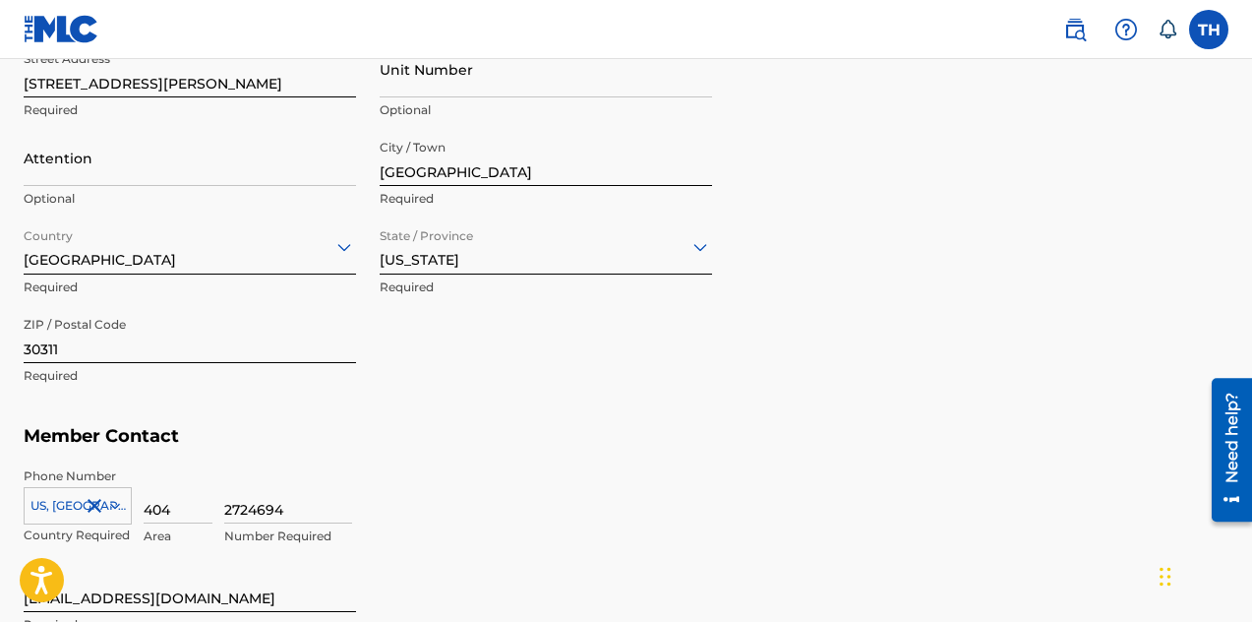
scroll to position [1059, 0]
